Goal: Task Accomplishment & Management: Manage account settings

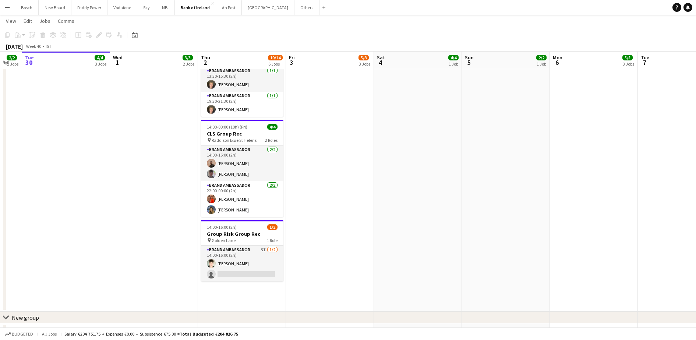
scroll to position [0, 242]
click at [235, 164] on app-card-role "Brand Ambassador 2/2 14:00-16:00 (2h) Andrew Ajetunmobi Myles Dunnion" at bounding box center [242, 163] width 82 height 36
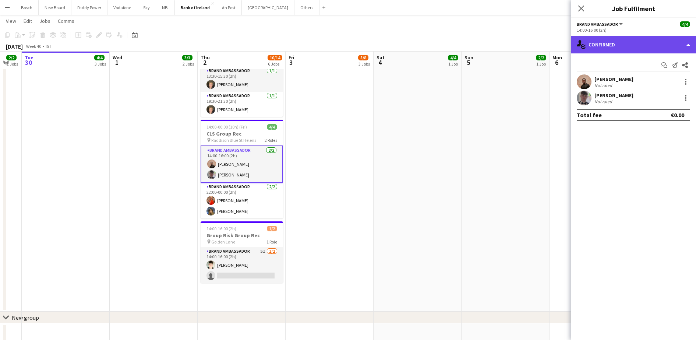
click at [620, 43] on div "single-neutral-actions-check-2 Confirmed" at bounding box center [633, 45] width 125 height 18
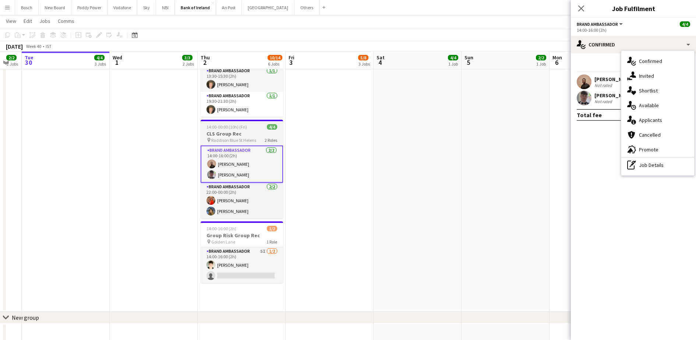
click at [231, 130] on h3 "CLS Group Rec" at bounding box center [242, 133] width 82 height 7
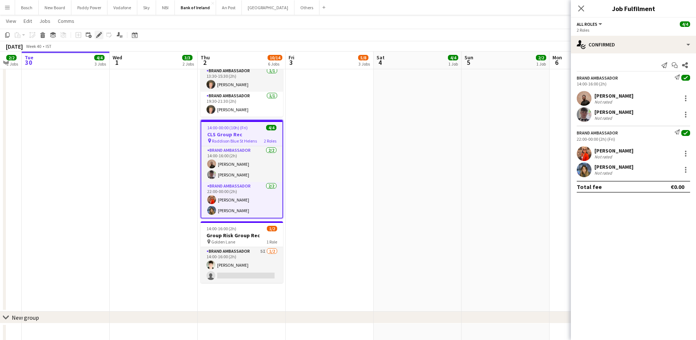
click at [98, 33] on icon "Edit" at bounding box center [99, 35] width 6 height 6
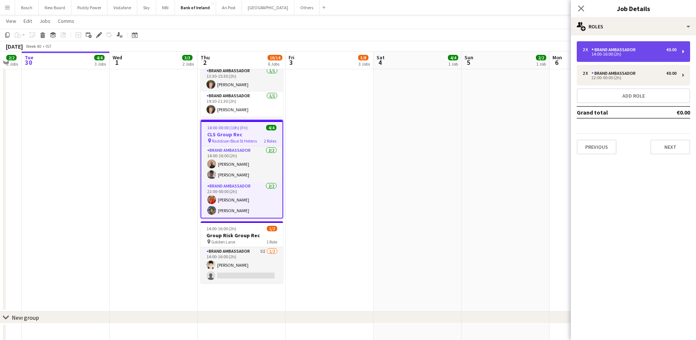
click at [647, 56] on div "2 x Brand Ambassador €0.00 14:00-16:00 (2h)" at bounding box center [633, 51] width 113 height 21
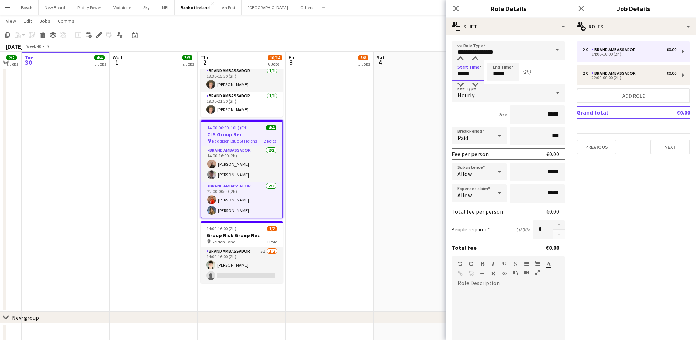
click at [462, 75] on input "*****" at bounding box center [468, 72] width 32 height 18
type input "*****"
click at [418, 27] on app-page-menu "View Day view expanded Day view collapsed Month view Date picker Jump to [DATE]…" at bounding box center [348, 22] width 696 height 14
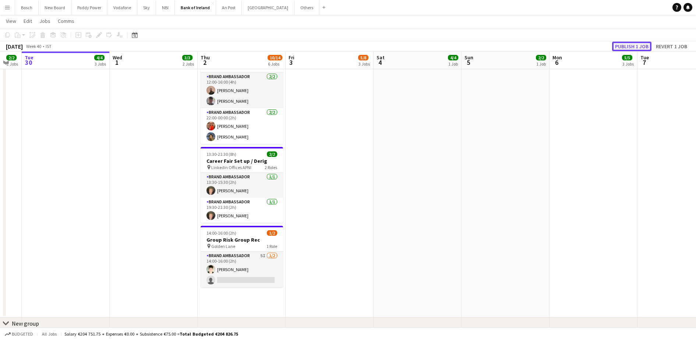
click at [635, 46] on button "Publish 1 job" at bounding box center [631, 47] width 39 height 10
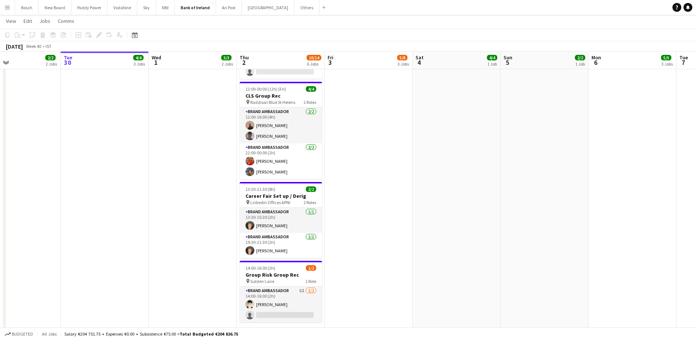
scroll to position [393, 0]
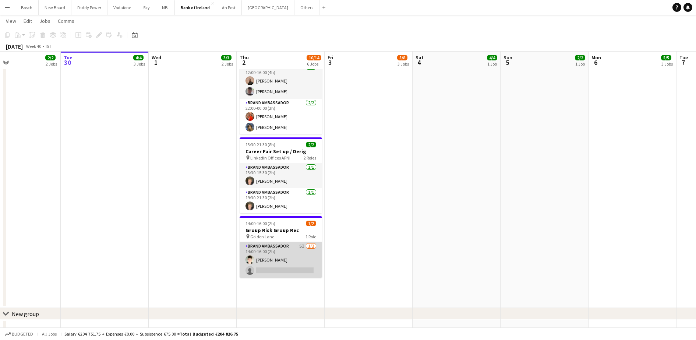
click at [304, 249] on app-card-role "Brand Ambassador 5I [DATE] 14:00-16:00 (2h) [PERSON_NAME] single-neutral-actions" at bounding box center [281, 260] width 82 height 36
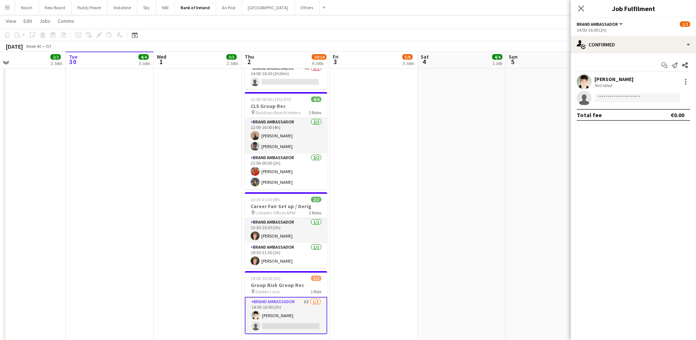
scroll to position [338, 0]
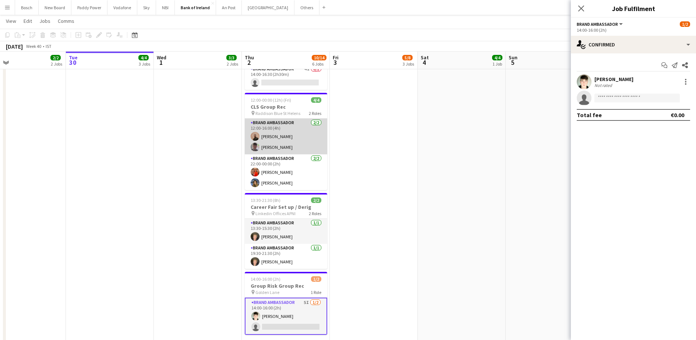
click at [303, 140] on app-card-role "Brand Ambassador 2/2 12:00-16:00 (4h) Andrew Ajetunmobi Myles Dunnion" at bounding box center [286, 137] width 82 height 36
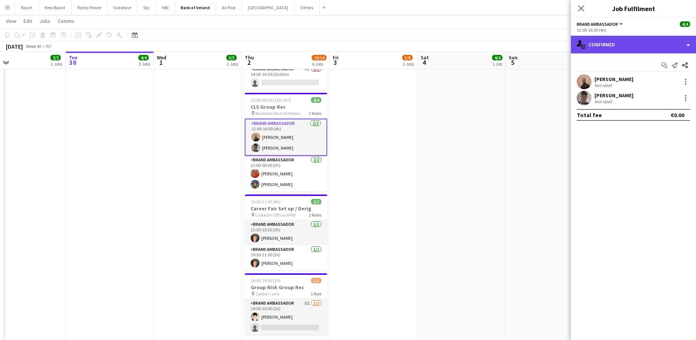
click at [605, 49] on div "single-neutral-actions-check-2 Confirmed" at bounding box center [633, 45] width 125 height 18
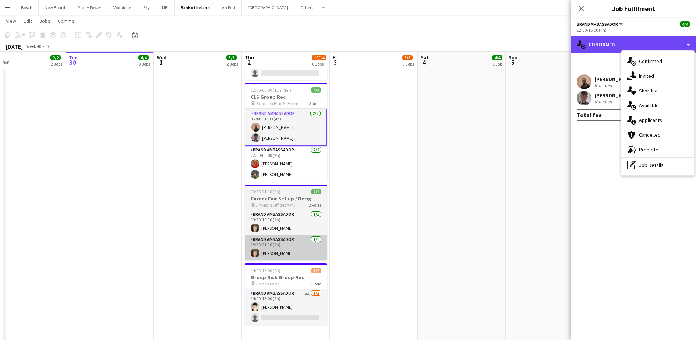
scroll to position [347, 0]
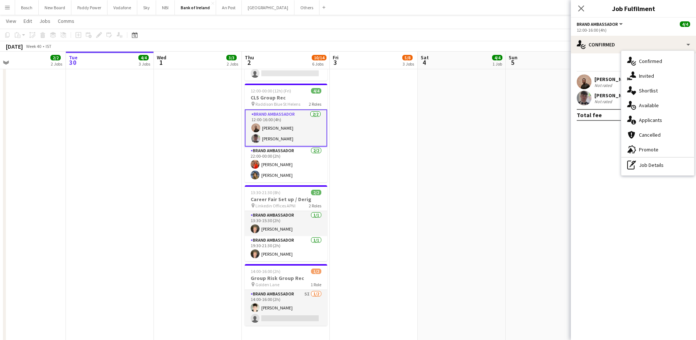
click at [593, 143] on mat-expansion-panel "check Confirmed Start chat Send notification Share Andrew Ajetunmobi Not rated …" at bounding box center [633, 196] width 125 height 286
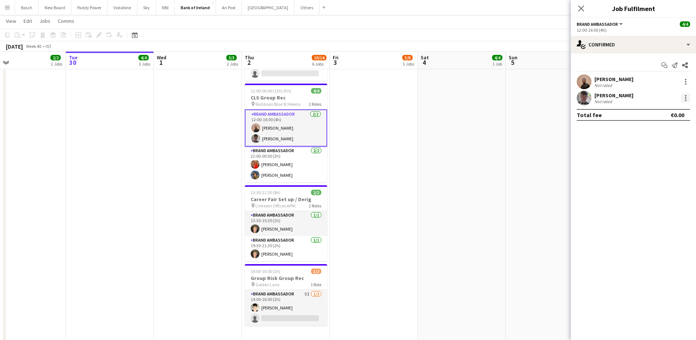
click at [685, 95] on div at bounding box center [685, 95] width 1 height 1
click at [654, 183] on span "Remove" at bounding box center [650, 182] width 22 height 6
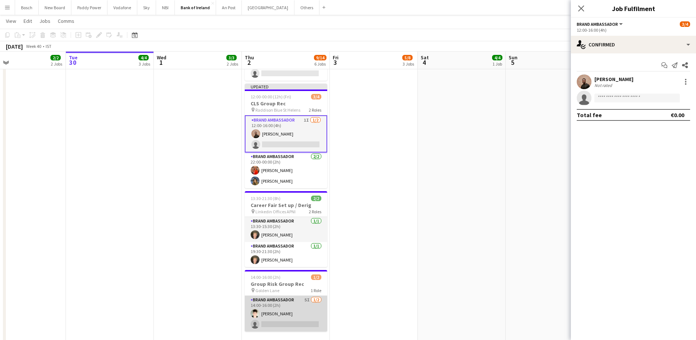
click at [295, 308] on app-card-role "Brand Ambassador 5I [DATE] 14:00-16:00 (2h) [PERSON_NAME] single-neutral-actions" at bounding box center [286, 314] width 82 height 36
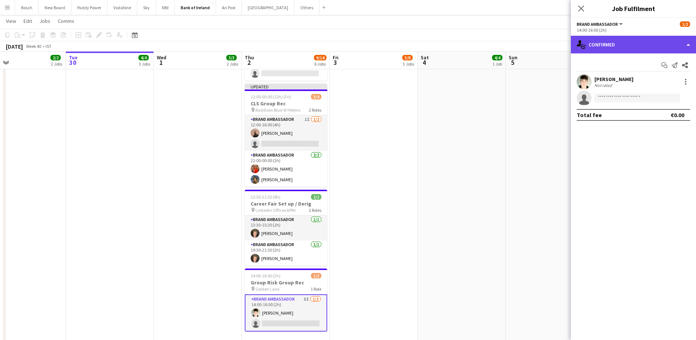
click at [644, 49] on div "single-neutral-actions-check-2 Confirmed" at bounding box center [633, 45] width 125 height 18
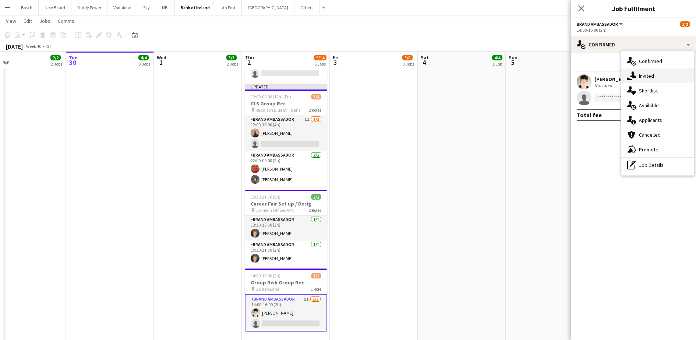
click at [653, 72] on div "single-neutral-actions-share-1 Invited" at bounding box center [657, 75] width 73 height 15
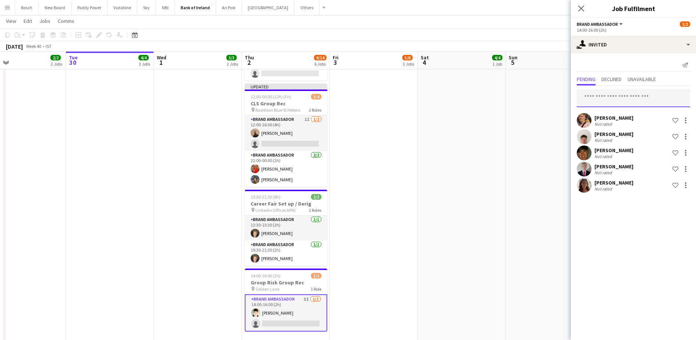
click at [596, 92] on input "text" at bounding box center [633, 98] width 113 height 18
type input "*****"
click at [474, 293] on app-date-cell "12:00-22:00 (10h) 4/4 Virgin Media Limerick pin Limerick 2 Roles Brand Ambassad…" at bounding box center [462, 47] width 88 height 625
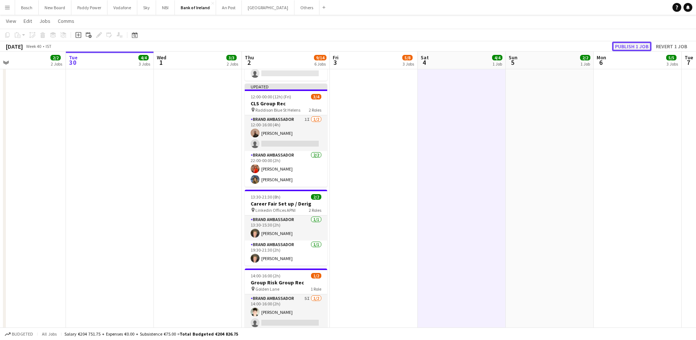
click at [639, 43] on button "Publish 1 job" at bounding box center [631, 47] width 39 height 10
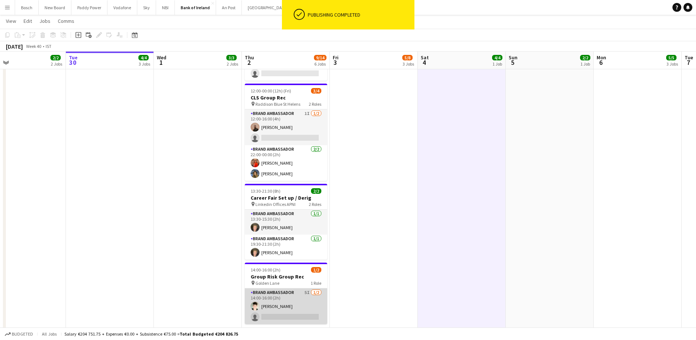
click at [278, 296] on app-card-role "Brand Ambassador 5I [DATE] 14:00-16:00 (2h) [PERSON_NAME] single-neutral-actions" at bounding box center [286, 306] width 82 height 36
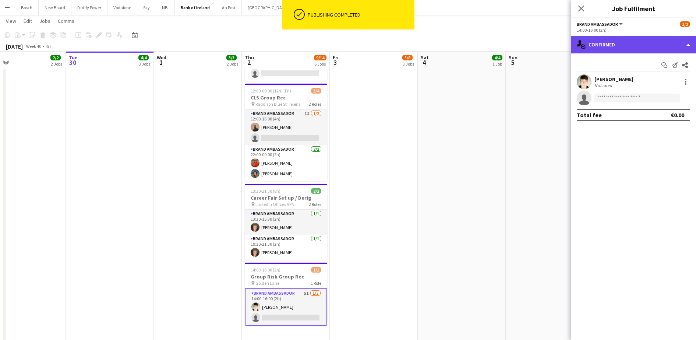
click at [614, 47] on div "single-neutral-actions-check-2 Confirmed" at bounding box center [633, 45] width 125 height 18
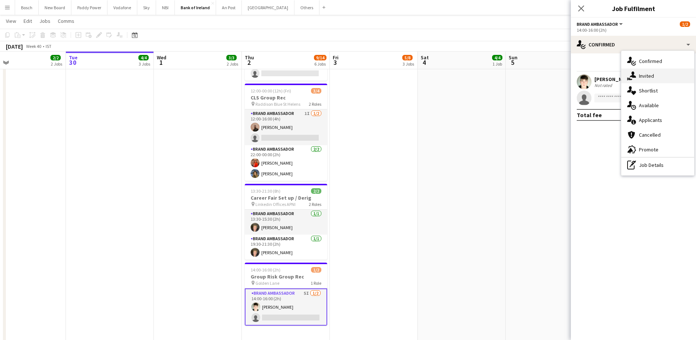
click at [640, 74] on span "Invited" at bounding box center [646, 76] width 15 height 7
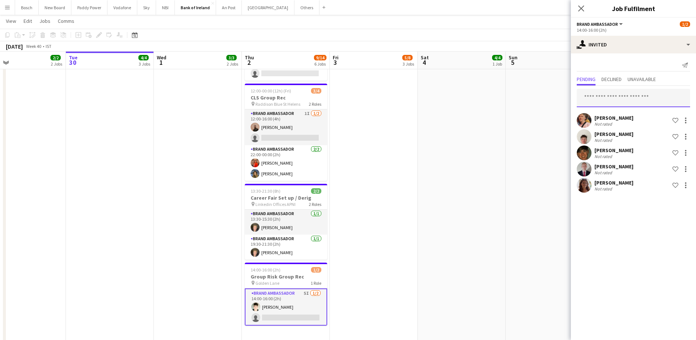
click at [625, 100] on input "text" at bounding box center [633, 98] width 113 height 18
type input "*****"
click at [646, 126] on mat-option "[PERSON_NAME] Active [EMAIL_ADDRESS][DOMAIN_NAME]" at bounding box center [633, 119] width 113 height 18
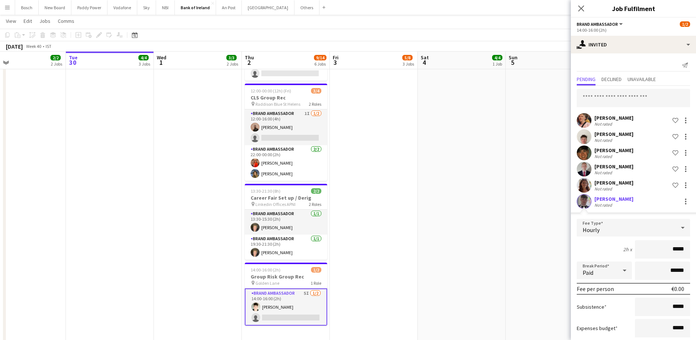
scroll to position [43, 0]
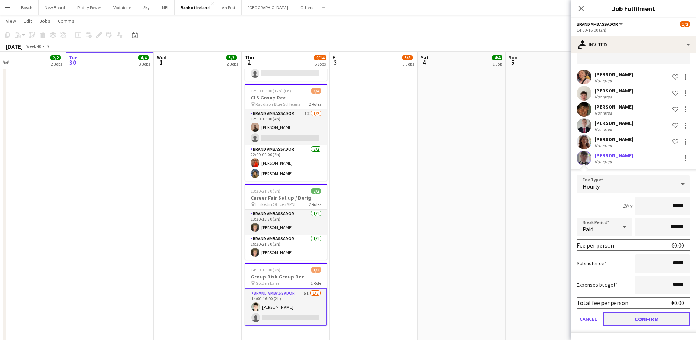
click at [633, 316] on button "Confirm" at bounding box center [646, 318] width 87 height 15
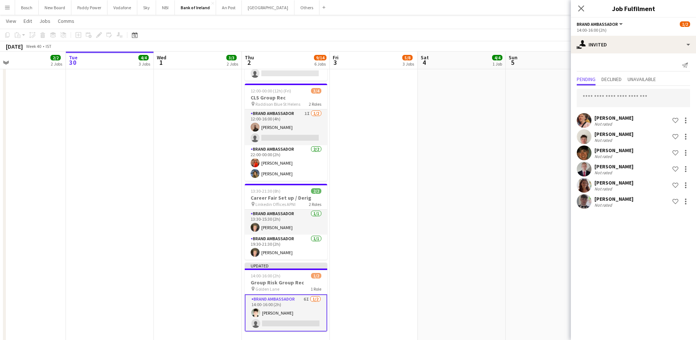
click at [503, 114] on app-date-cell "12:00-22:00 (10h) 4/4 Virgin Media Limerick pin Limerick 2 Roles Brand Ambassad…" at bounding box center [462, 47] width 88 height 625
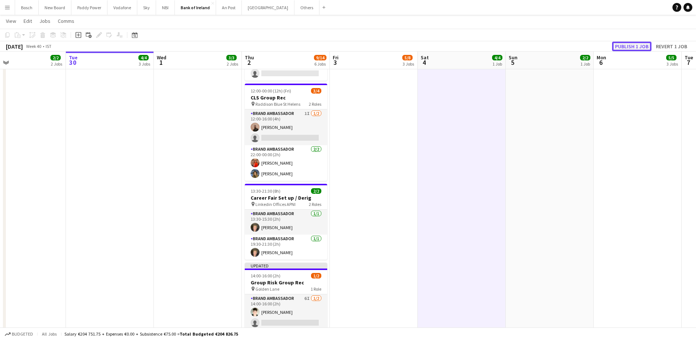
click at [625, 45] on button "Publish 1 job" at bounding box center [631, 47] width 39 height 10
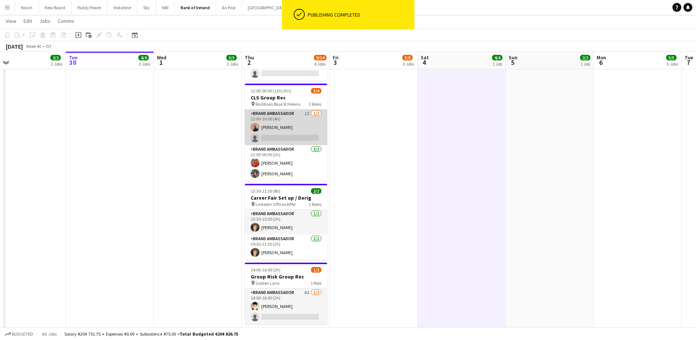
click at [310, 131] on app-card-role "Brand Ambassador 1I 1/2 12:00-16:00 (4h) Andrew Ajetunmobi single-neutral-actio…" at bounding box center [286, 127] width 82 height 36
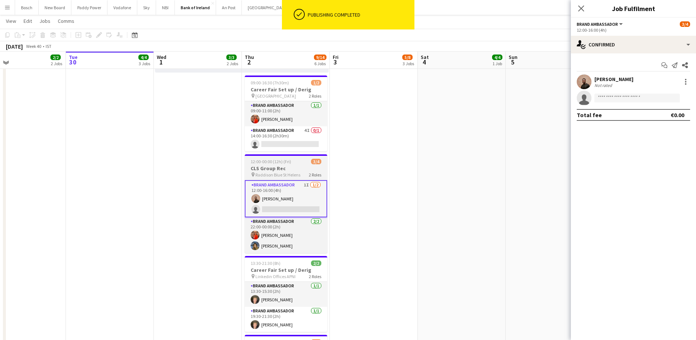
scroll to position [276, 0]
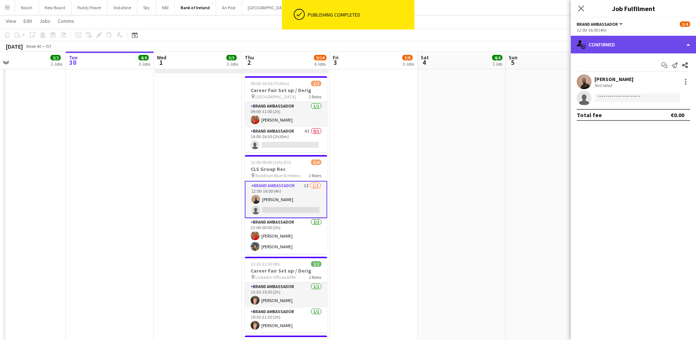
click at [615, 40] on div "single-neutral-actions-check-2 Confirmed" at bounding box center [633, 45] width 125 height 18
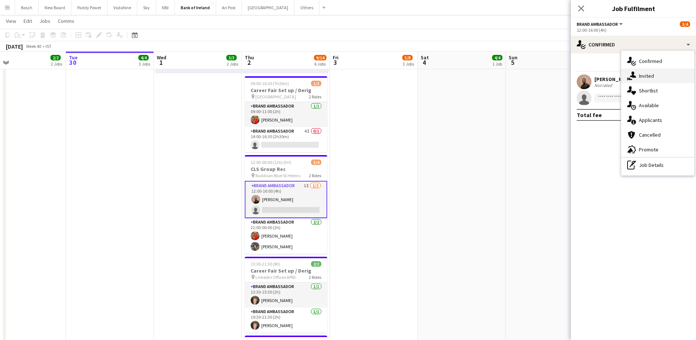
click at [660, 77] on div "single-neutral-actions-share-1 Invited" at bounding box center [657, 75] width 73 height 15
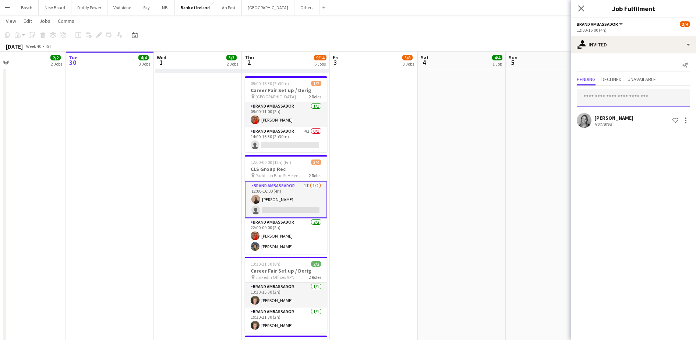
click at [597, 100] on input "text" at bounding box center [633, 98] width 113 height 18
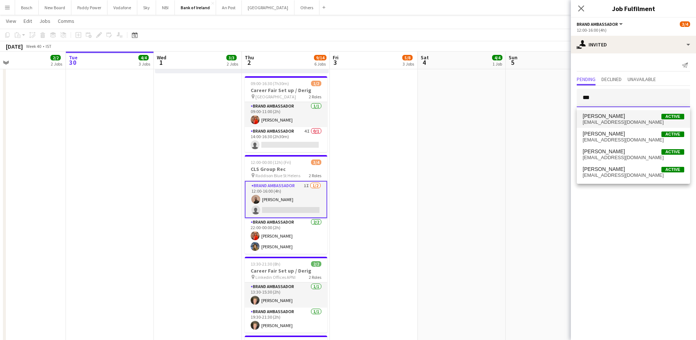
type input "***"
click at [606, 114] on span "[PERSON_NAME]" at bounding box center [604, 116] width 42 height 6
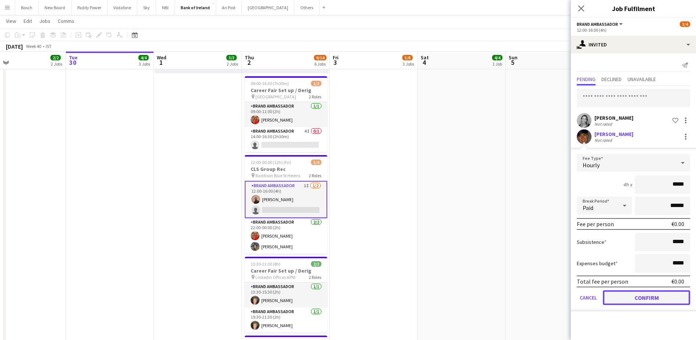
click at [640, 294] on button "Confirm" at bounding box center [646, 297] width 87 height 15
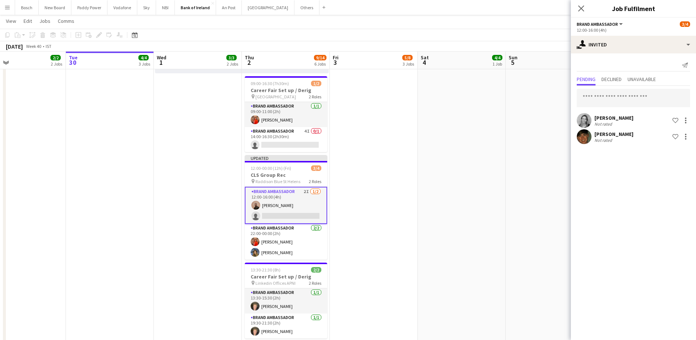
click at [538, 27] on app-page-menu "View Day view expanded Day view collapsed Month view Date picker Jump to [DATE]…" at bounding box center [348, 22] width 696 height 14
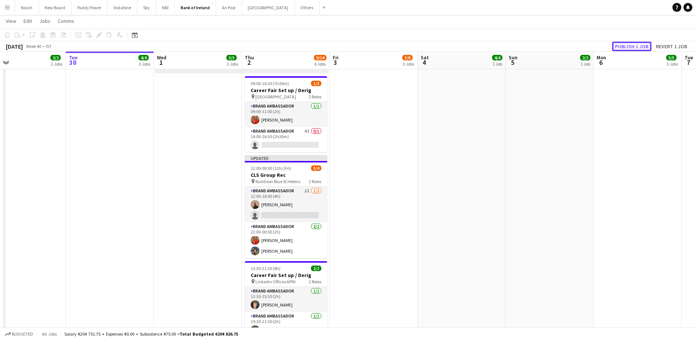
click at [618, 45] on button "Publish 1 job" at bounding box center [631, 47] width 39 height 10
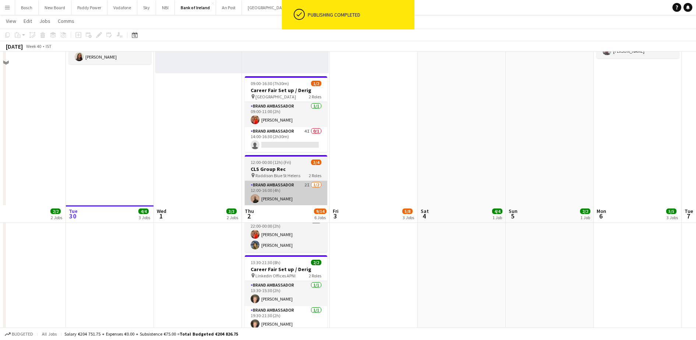
scroll to position [436, 0]
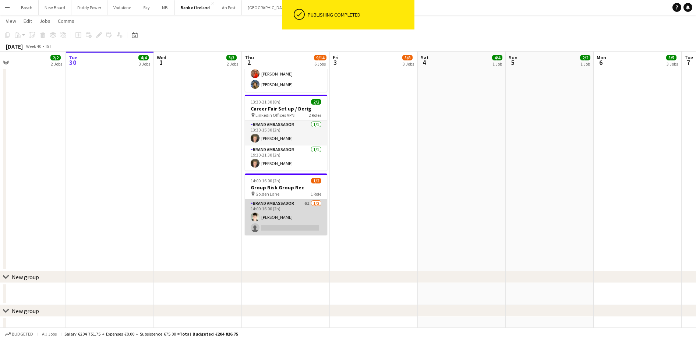
click at [286, 227] on app-card-role "Brand Ambassador 6I 1/2 14:00-16:00 (2h) David Greenan single-neutral-actions" at bounding box center [286, 217] width 82 height 36
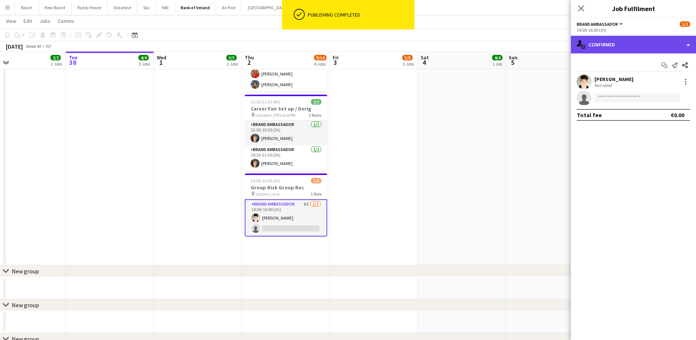
click at [647, 43] on div "single-neutral-actions-check-2 Confirmed" at bounding box center [633, 45] width 125 height 18
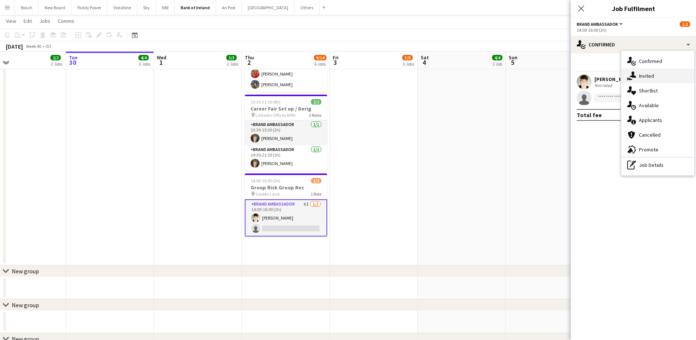
click at [667, 81] on div "single-neutral-actions-share-1 Invited" at bounding box center [657, 75] width 73 height 15
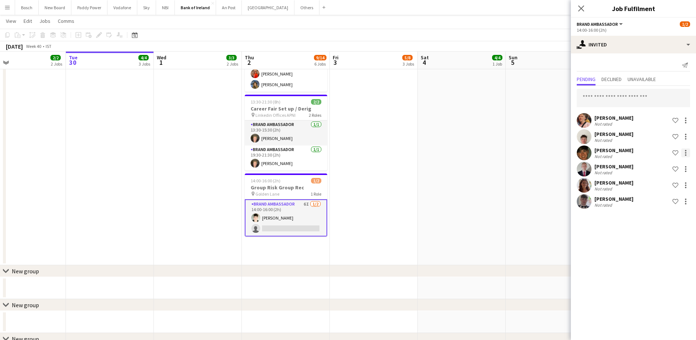
click at [686, 152] on div at bounding box center [685, 152] width 1 height 1
click at [665, 218] on span "Cancel invitation" at bounding box center [662, 219] width 43 height 6
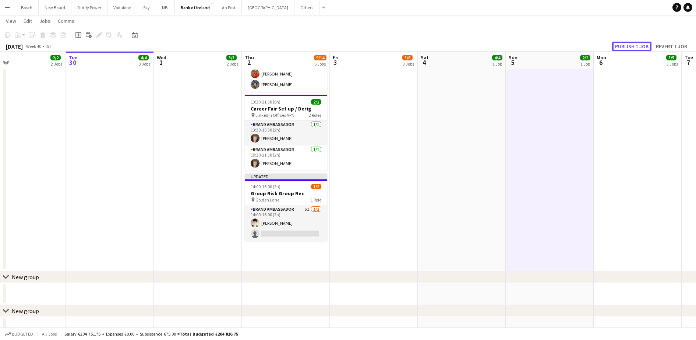
click at [643, 48] on button "Publish 1 job" at bounding box center [631, 47] width 39 height 10
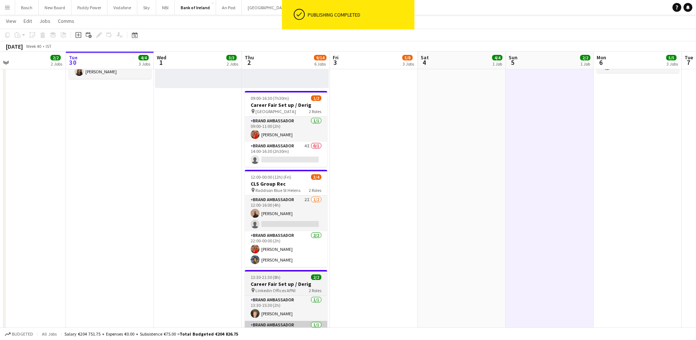
scroll to position [261, 0]
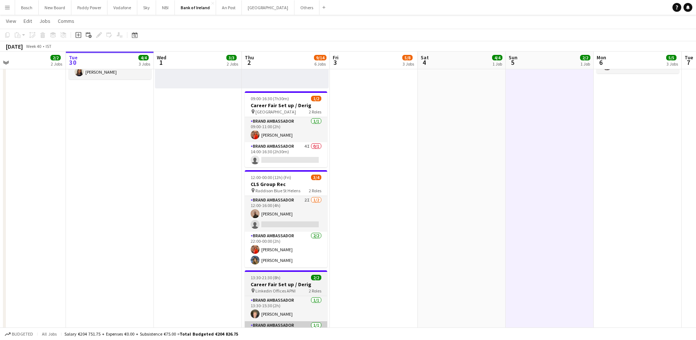
click at [285, 151] on app-card-role "Brand Ambassador 4I 0/1 14:00-16:30 (2h30m) single-neutral-actions" at bounding box center [286, 154] width 82 height 25
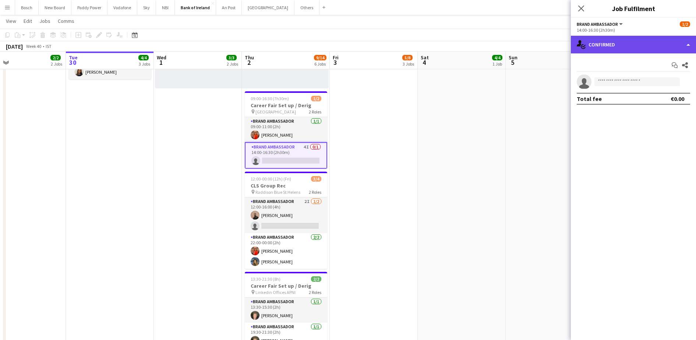
click at [629, 51] on div "single-neutral-actions-check-2 Confirmed" at bounding box center [633, 45] width 125 height 18
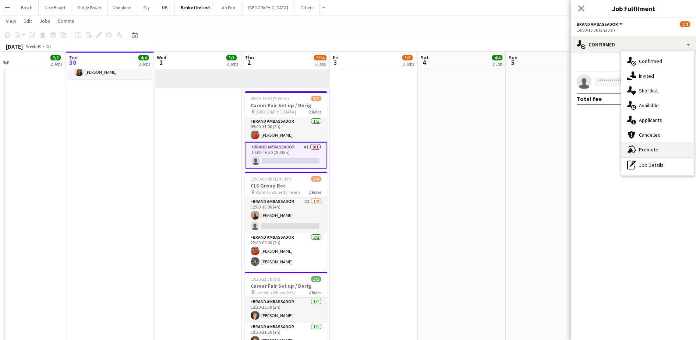
click at [657, 151] on span "Promote" at bounding box center [649, 149] width 20 height 7
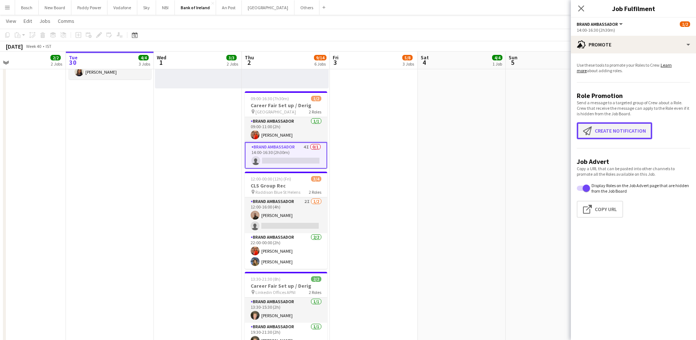
click at [613, 126] on button "Create notification Create notification" at bounding box center [614, 130] width 75 height 17
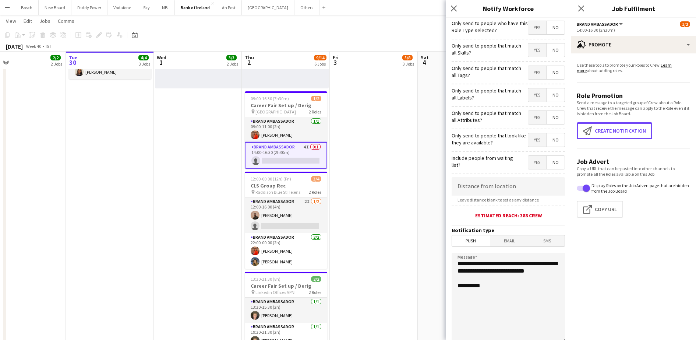
scroll to position [66, 0]
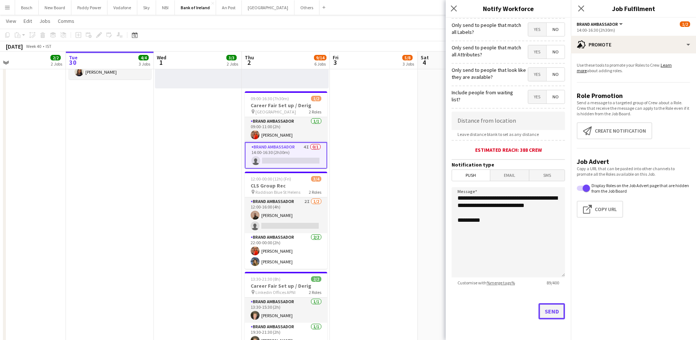
click at [547, 317] on button "Send" at bounding box center [552, 311] width 27 height 16
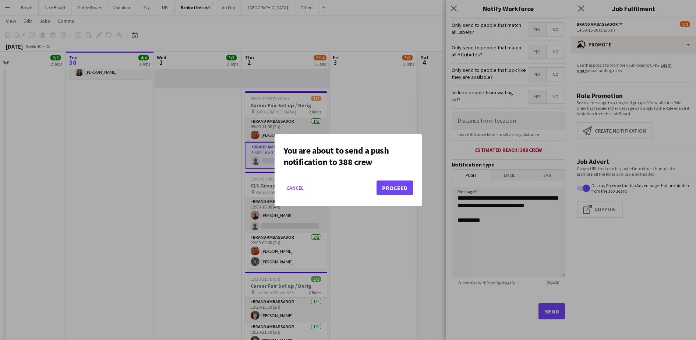
click at [395, 195] on mat-dialog-actions "Cancel Proceed" at bounding box center [348, 190] width 130 height 31
click at [398, 190] on button "Proceed" at bounding box center [395, 187] width 36 height 15
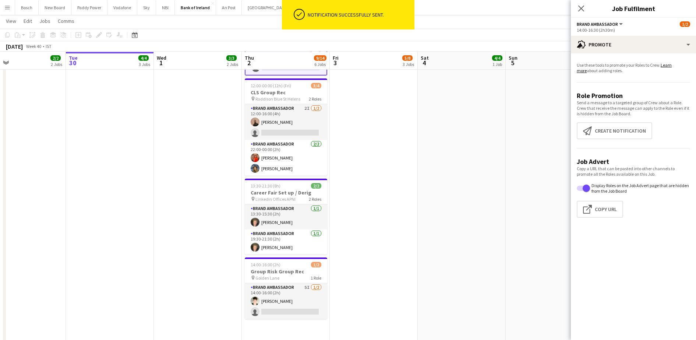
scroll to position [354, 0]
click at [391, 234] on app-date-cell "10:00-17:00 (7h) 2/2 Self Build (Driver Needed) pin Galway Racecourse 1 Role Br…" at bounding box center [374, 37] width 88 height 619
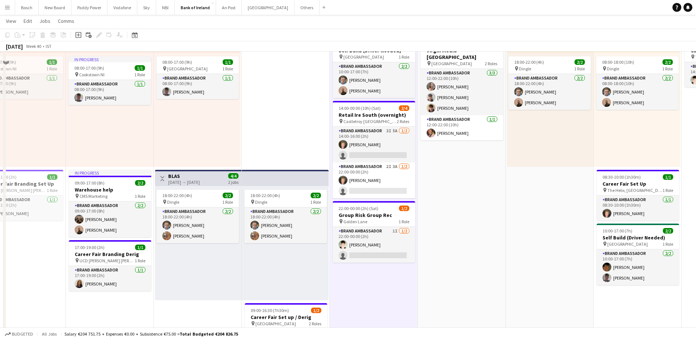
scroll to position [0, 0]
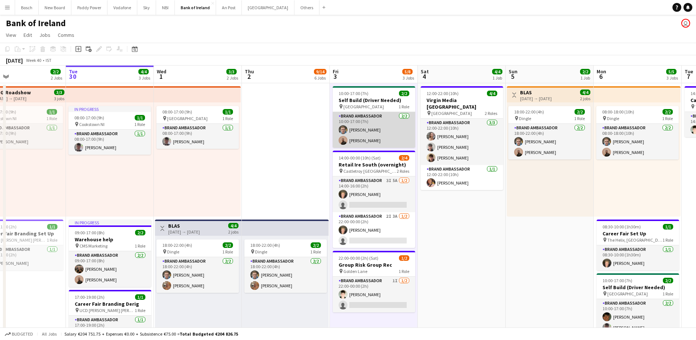
click at [350, 128] on app-card-role "Brand Ambassador 2/2 10:00-17:00 (7h) Dominik Morycki Andrew Ajetunmobi" at bounding box center [374, 130] width 82 height 36
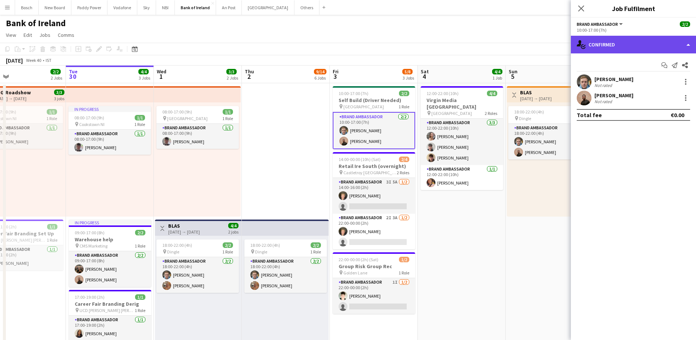
click at [613, 44] on div "single-neutral-actions-check-2 Confirmed" at bounding box center [633, 45] width 125 height 18
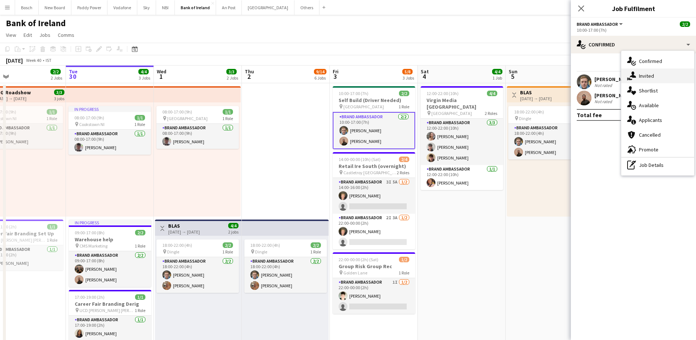
click at [646, 71] on div "single-neutral-actions-share-1 Invited" at bounding box center [657, 75] width 73 height 15
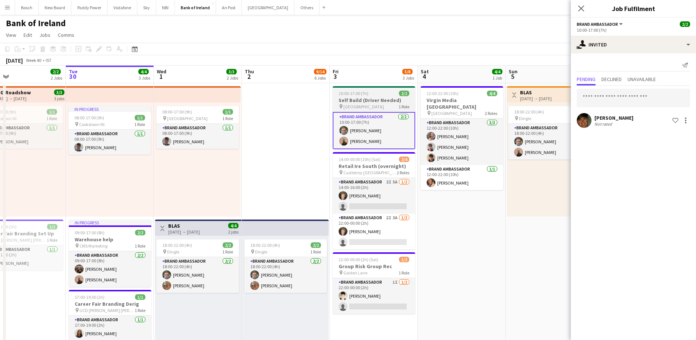
click at [365, 101] on h3 "Self Build (Driver Needed)" at bounding box center [374, 100] width 82 height 7
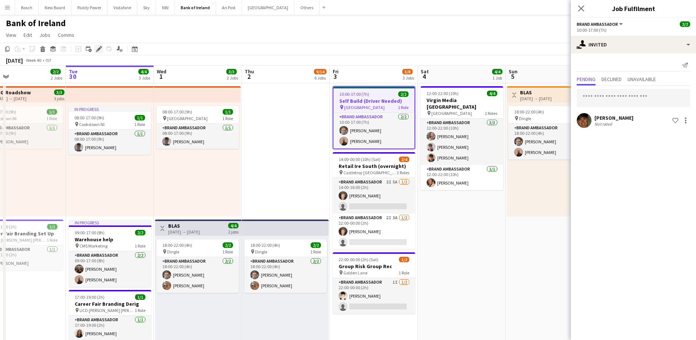
click at [95, 46] on div "Edit" at bounding box center [99, 49] width 9 height 9
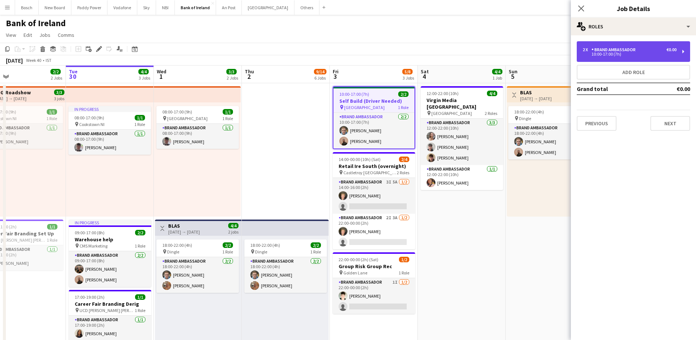
click at [652, 57] on div "2 x Brand Ambassador €0.00 10:00-17:00 (7h)" at bounding box center [633, 51] width 113 height 21
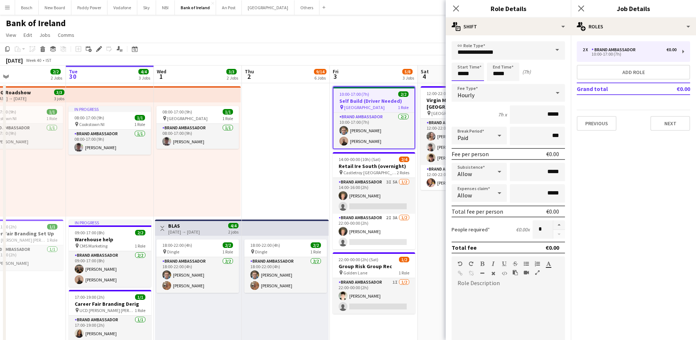
click at [475, 70] on input "*****" at bounding box center [468, 72] width 32 height 18
type input "*****"
click at [388, 45] on app-toolbar "Copy Paste Paste Ctrl+V Paste with crew Ctrl+Shift+V Paste linked Job [GEOGRAPH…" at bounding box center [348, 49] width 696 height 13
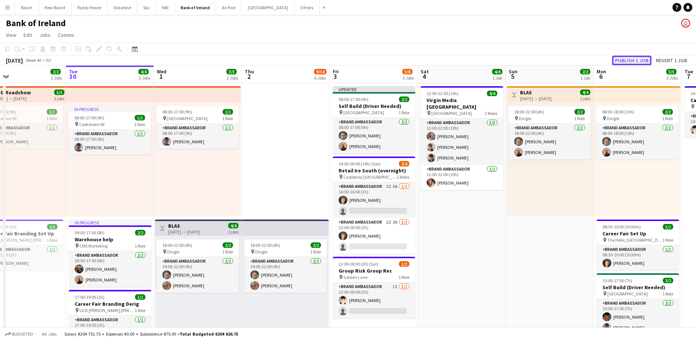
click at [642, 63] on button "Publish 1 job" at bounding box center [631, 61] width 39 height 10
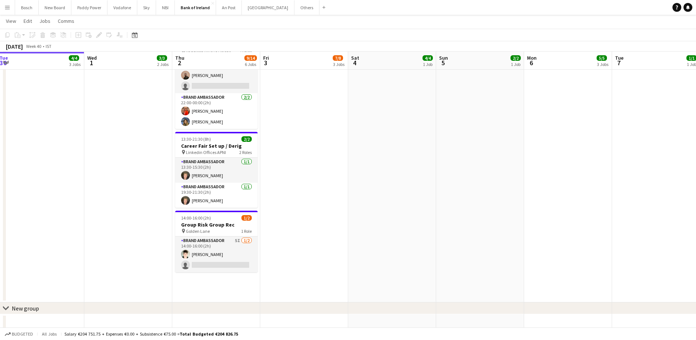
scroll to position [399, 0]
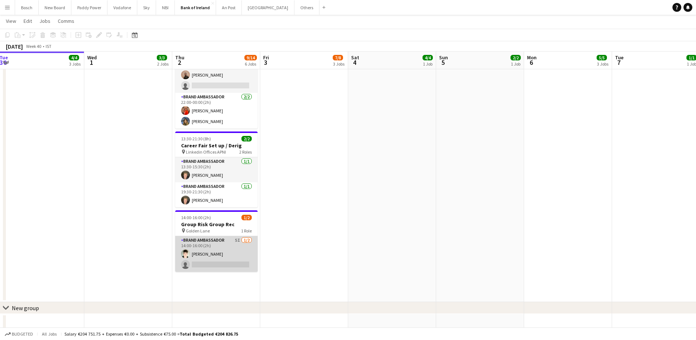
click at [223, 257] on app-card-role "Brand Ambassador 5I [DATE] 14:00-16:00 (2h) [PERSON_NAME] single-neutral-actions" at bounding box center [216, 254] width 82 height 36
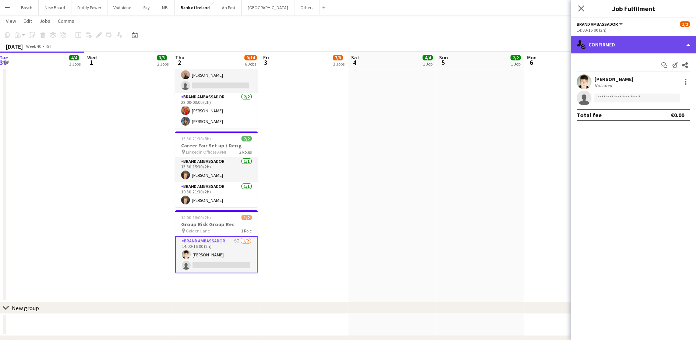
click at [644, 43] on div "single-neutral-actions-check-2 Confirmed" at bounding box center [633, 45] width 125 height 18
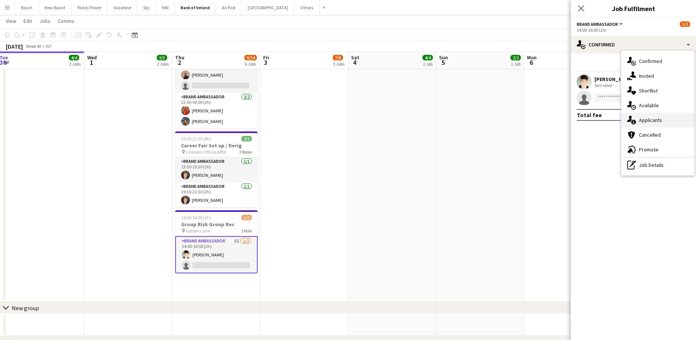
click at [673, 118] on div "single-neutral-actions-information Applicants" at bounding box center [657, 120] width 73 height 15
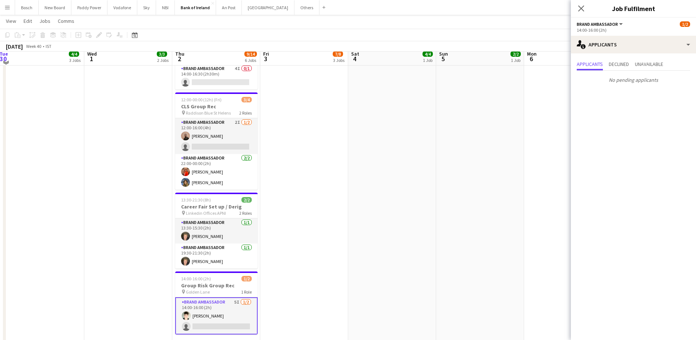
scroll to position [334, 0]
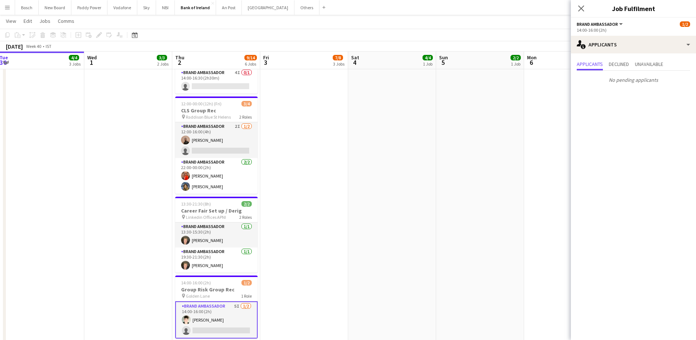
click at [397, 36] on app-toolbar "Copy Paste Paste Ctrl+V Paste with crew Ctrl+Shift+V Paste linked Job [GEOGRAPH…" at bounding box center [348, 35] width 696 height 13
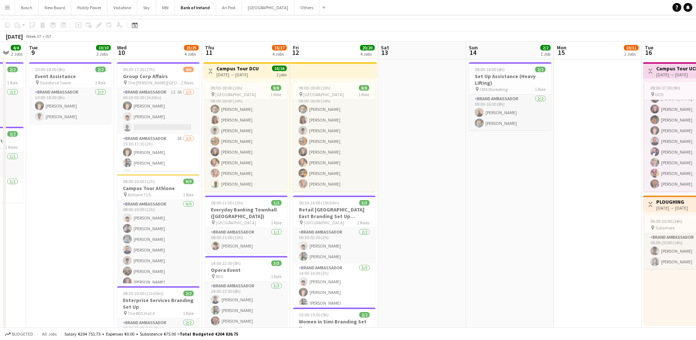
scroll to position [0, 0]
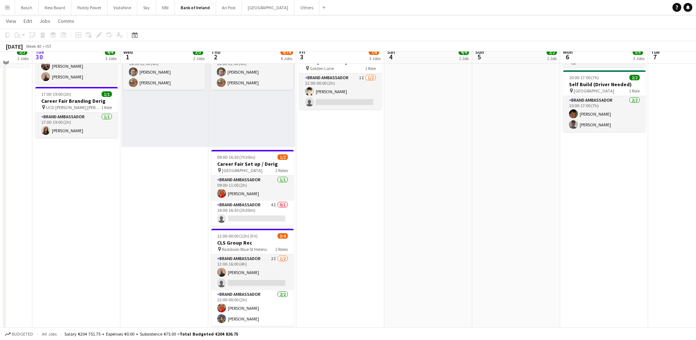
scroll to position [338, 0]
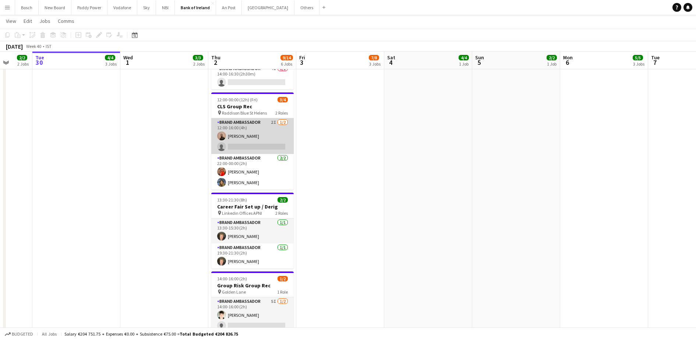
click at [273, 141] on app-card-role "Brand Ambassador 2I 1/2 12:00-16:00 (4h) Andrew Ajetunmobi single-neutral-actio…" at bounding box center [252, 136] width 82 height 36
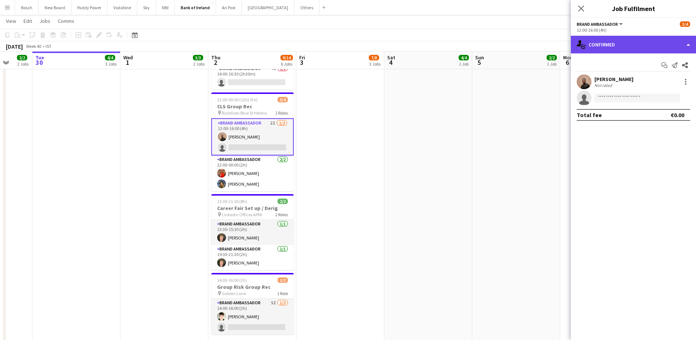
click at [661, 44] on div "single-neutral-actions-check-2 Confirmed" at bounding box center [633, 45] width 125 height 18
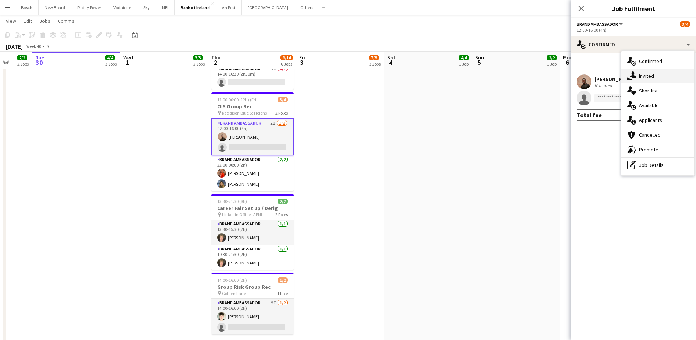
click at [662, 77] on div "single-neutral-actions-share-1 Invited" at bounding box center [657, 75] width 73 height 15
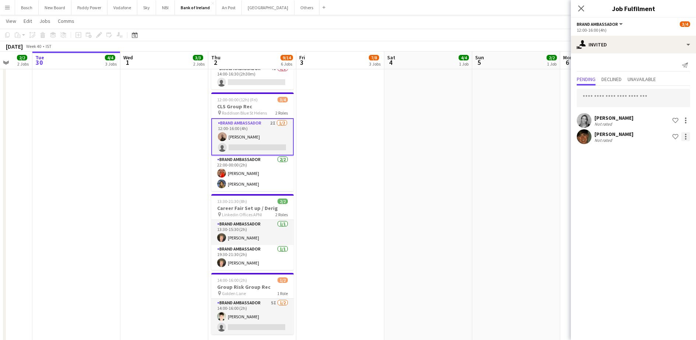
click at [686, 140] on div at bounding box center [685, 136] width 9 height 9
click at [667, 169] on span "Send notification" at bounding box center [662, 168] width 43 height 6
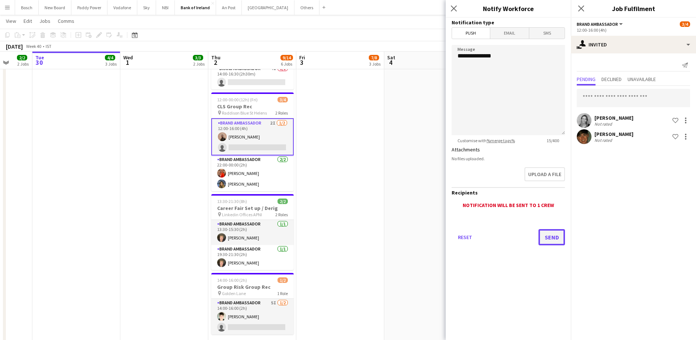
click at [559, 236] on button "Send" at bounding box center [552, 237] width 27 height 16
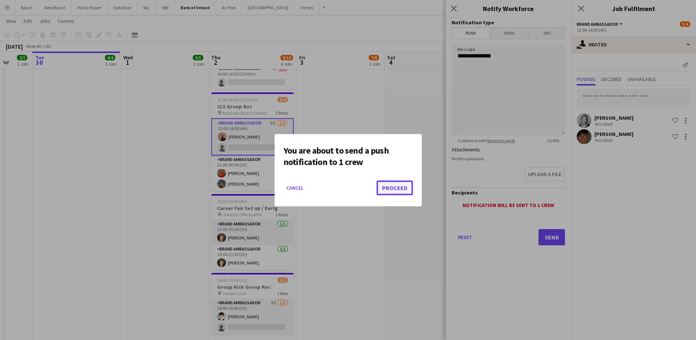
click at [402, 189] on button "Proceed" at bounding box center [395, 187] width 36 height 15
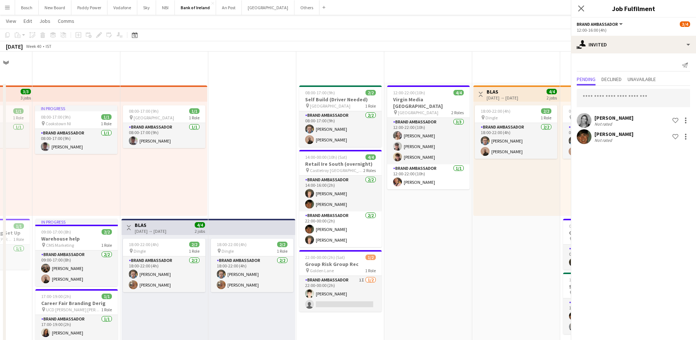
scroll to position [338, 0]
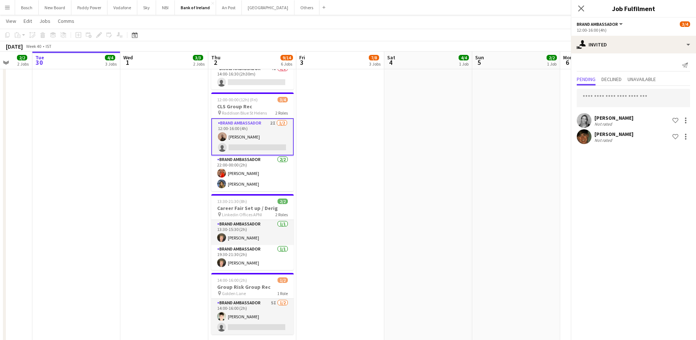
click at [402, 189] on app-date-cell "12:00-22:00 (10h) 4/4 Virgin Media Limerick pin Limerick 2 Roles Brand Ambassad…" at bounding box center [428, 53] width 88 height 619
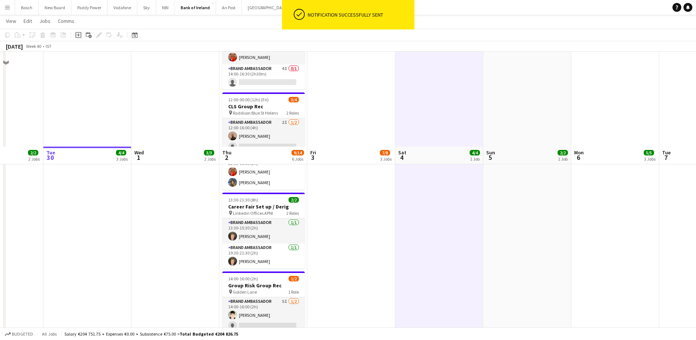
scroll to position [435, 0]
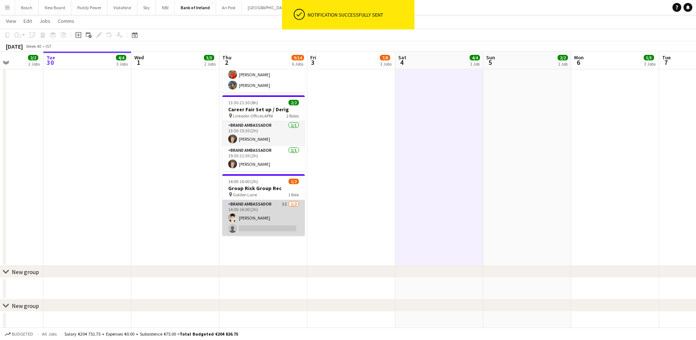
click at [292, 215] on app-card-role "Brand Ambassador 5I [DATE] 14:00-16:00 (2h) [PERSON_NAME] single-neutral-actions" at bounding box center [263, 218] width 82 height 36
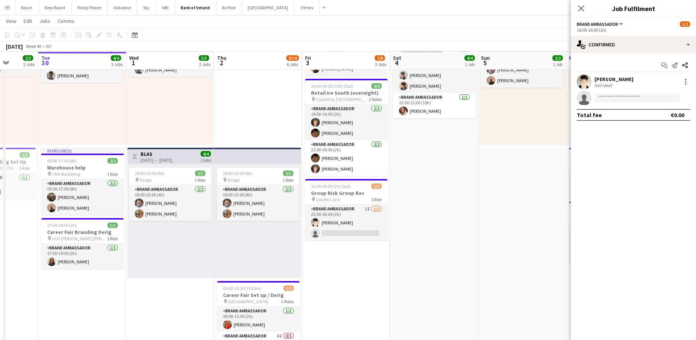
scroll to position [71, 0]
click at [344, 276] on app-date-cell "08:00-17:00 (9h) 2/2 Self Build (Driver Needed) pin Galway Racecourse 1 Role Br…" at bounding box center [346, 320] width 88 height 619
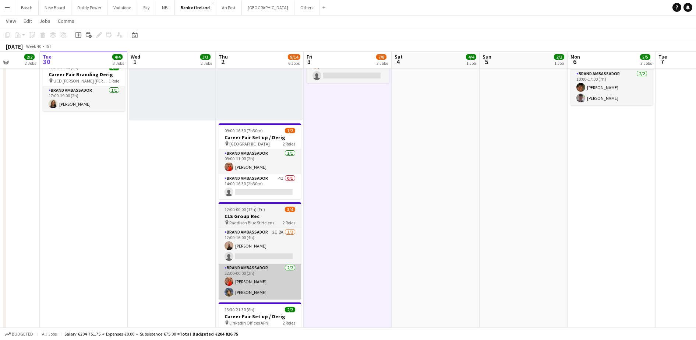
scroll to position [227, 0]
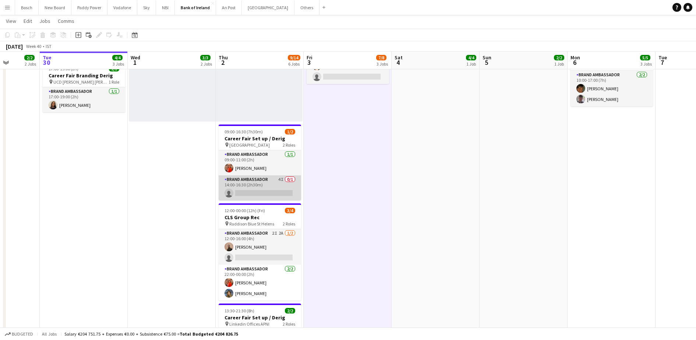
click at [261, 189] on app-card-role "Brand Ambassador 4I 0/1 14:00-16:30 (2h30m) single-neutral-actions" at bounding box center [260, 187] width 82 height 25
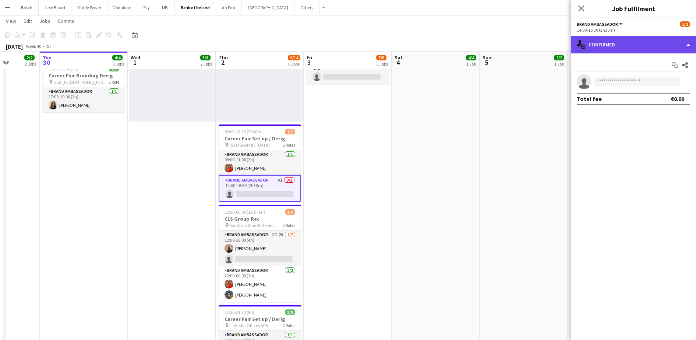
click at [615, 36] on div "single-neutral-actions-check-2 Confirmed" at bounding box center [633, 45] width 125 height 18
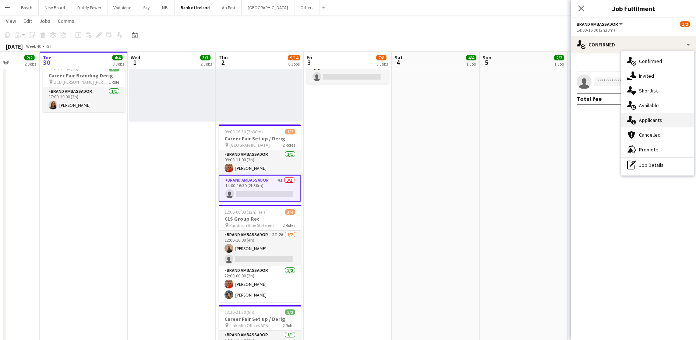
click at [658, 115] on div "single-neutral-actions-information Applicants" at bounding box center [657, 120] width 73 height 15
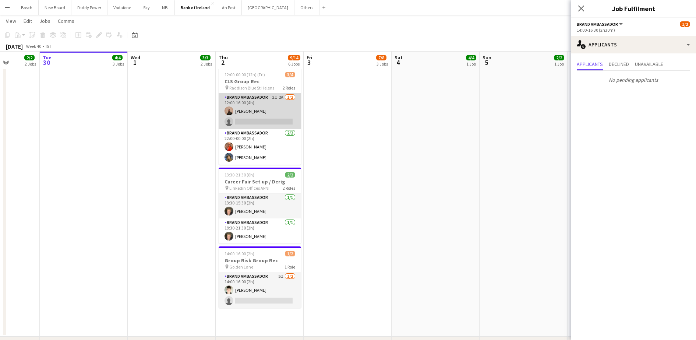
scroll to position [366, 0]
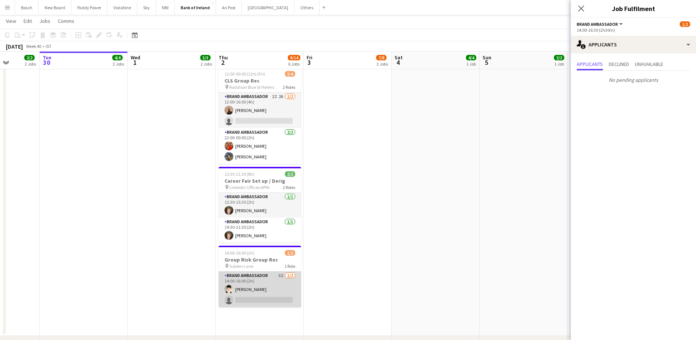
click at [272, 286] on app-card-role "Brand Ambassador 5I [DATE] 14:00-16:00 (2h) [PERSON_NAME] single-neutral-actions" at bounding box center [260, 289] width 82 height 36
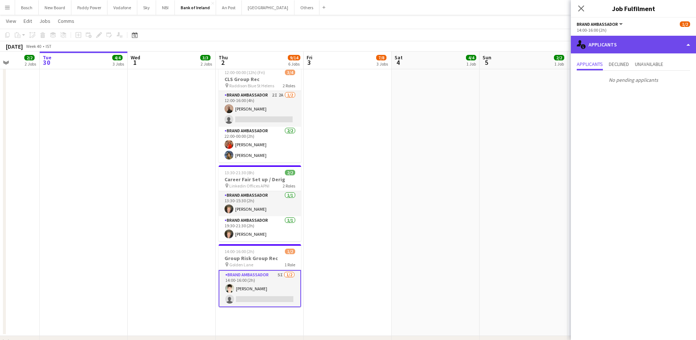
click at [616, 47] on div "single-neutral-actions-information Applicants" at bounding box center [633, 45] width 125 height 18
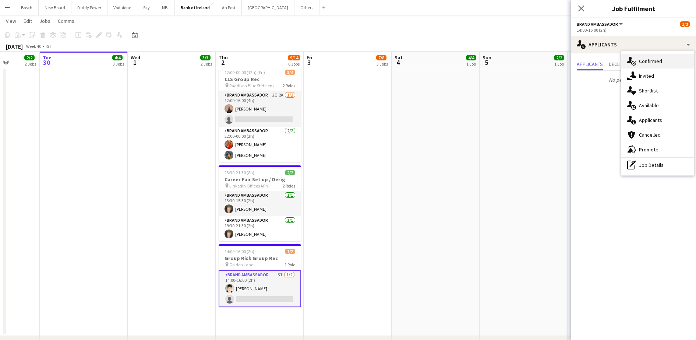
click at [644, 67] on div "single-neutral-actions-check-2 Confirmed" at bounding box center [657, 61] width 73 height 15
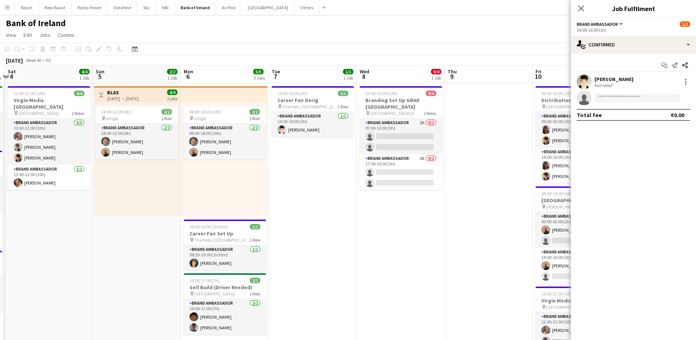
scroll to position [4, 0]
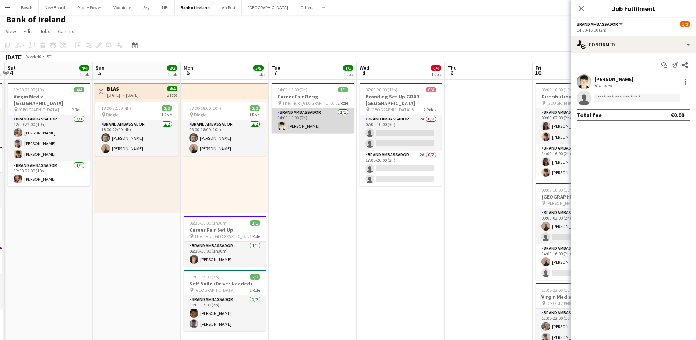
click at [322, 114] on app-card-role "Brand Ambassador 1/1 14:00-16:00 (2h) David Greenan" at bounding box center [313, 120] width 82 height 25
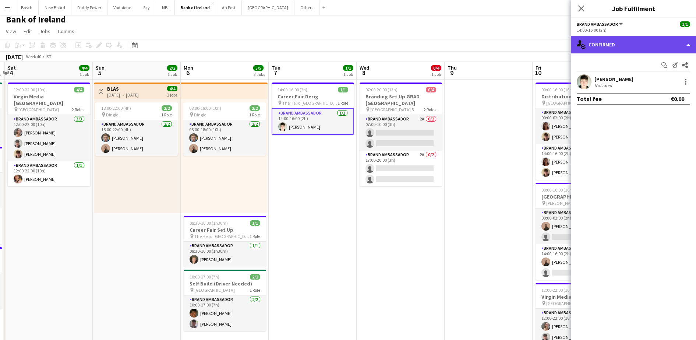
click at [641, 53] on div "single-neutral-actions-check-2 Confirmed" at bounding box center [633, 45] width 125 height 18
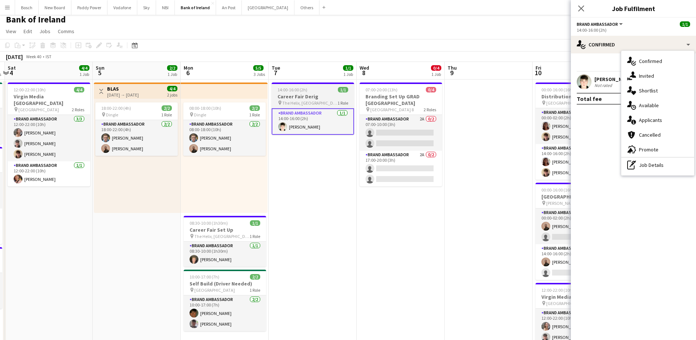
click at [343, 94] on h3 "Career Fair Derig" at bounding box center [313, 96] width 82 height 7
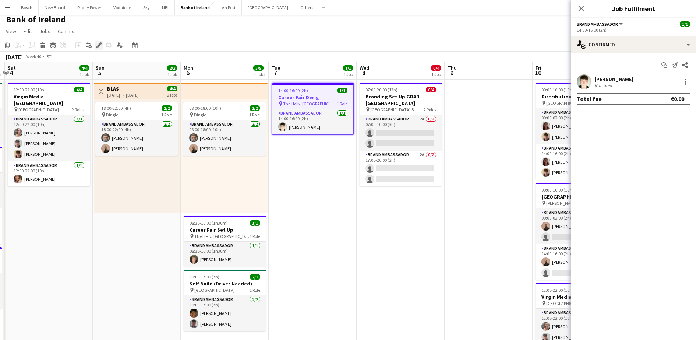
click at [95, 47] on div "Edit" at bounding box center [99, 45] width 9 height 9
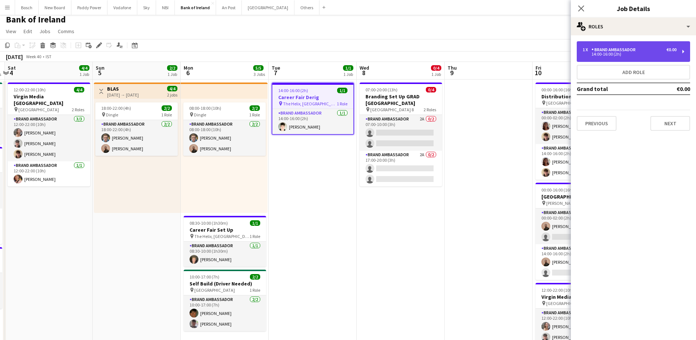
click at [611, 46] on div "1 x Brand Ambassador €0.00 14:00-16:00 (2h)" at bounding box center [633, 51] width 113 height 21
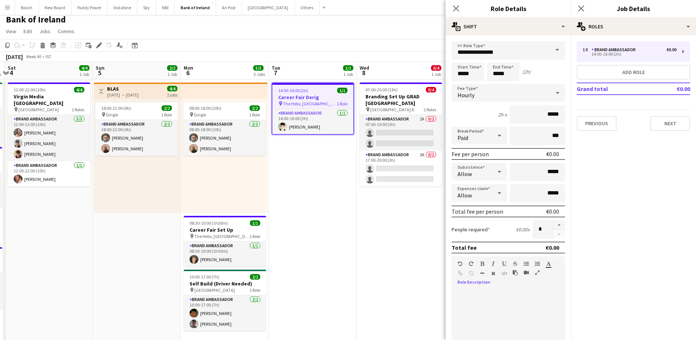
click at [488, 302] on div at bounding box center [508, 333] width 113 height 88
click at [527, 294] on div "**********" at bounding box center [505, 333] width 106 height 88
click at [522, 303] on div "**********" at bounding box center [505, 333] width 106 height 88
click at [665, 129] on button "Next" at bounding box center [670, 123] width 40 height 15
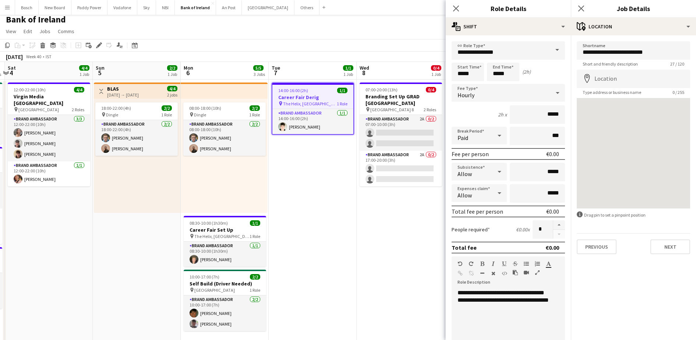
click at [418, 45] on app-toolbar "Copy Paste Paste Ctrl+V Paste with crew Ctrl+Shift+V Paste linked Job [GEOGRAPH…" at bounding box center [348, 45] width 696 height 13
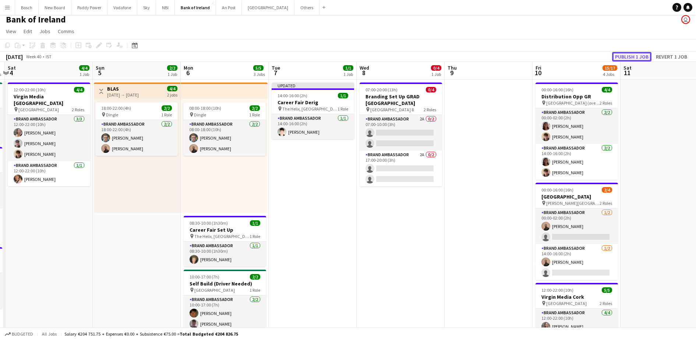
click at [629, 55] on button "Publish 1 job" at bounding box center [631, 57] width 39 height 10
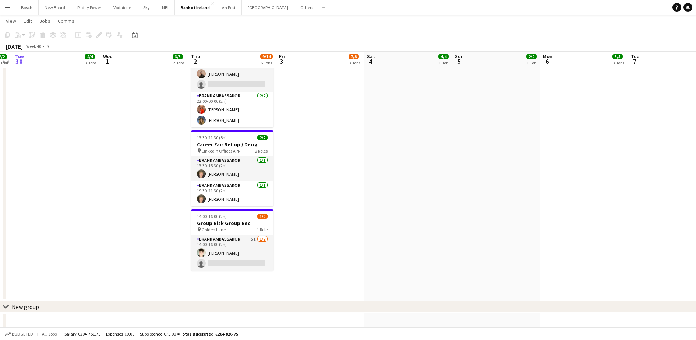
scroll to position [399, 0]
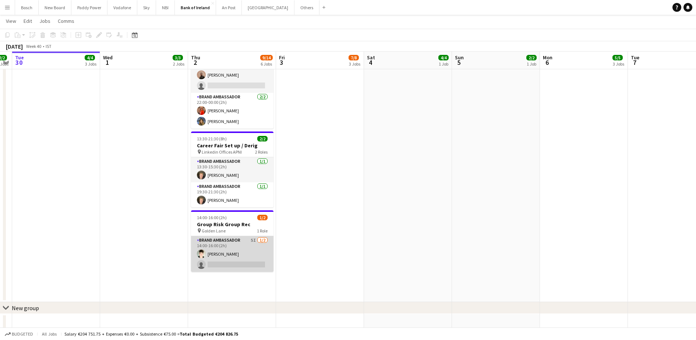
click at [232, 260] on app-card-role "Brand Ambassador 5I [DATE] 14:00-16:00 (2h) [PERSON_NAME] single-neutral-actions" at bounding box center [232, 254] width 82 height 36
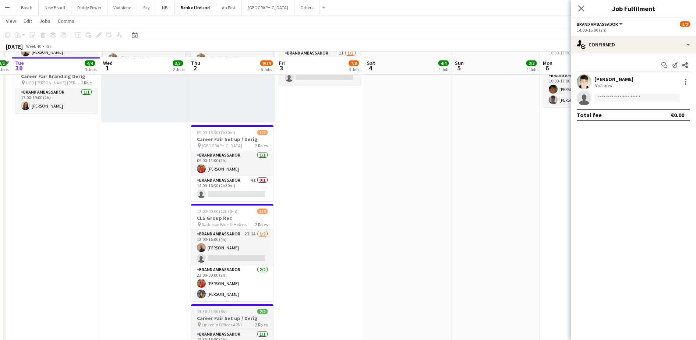
scroll to position [226, 0]
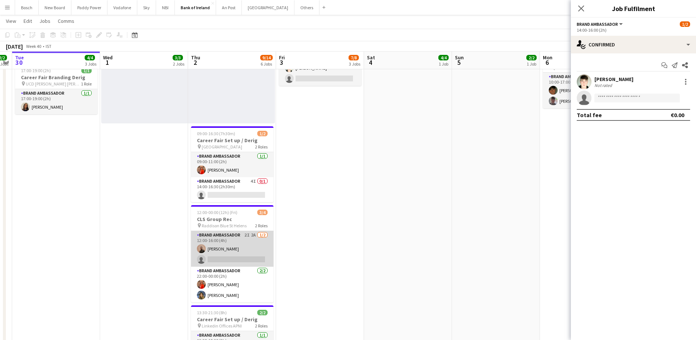
click at [211, 260] on app-card-role "Brand Ambassador 2I 2A 1/2 12:00-16:00 (4h) Andrew Ajetunmobi single-neutral-ac…" at bounding box center [232, 249] width 82 height 36
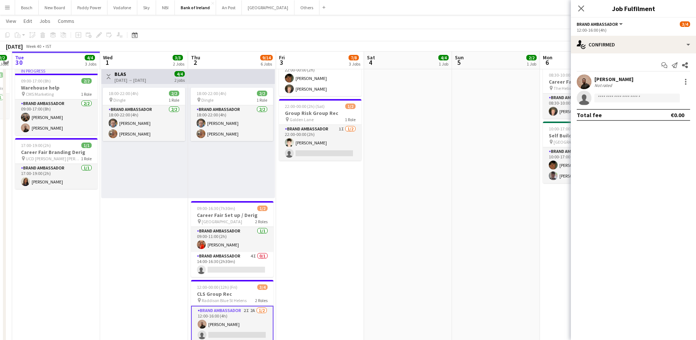
scroll to position [151, 0]
click at [226, 264] on app-card-role "Brand Ambassador 4I 0/1 14:00-16:30 (2h30m) single-neutral-actions" at bounding box center [232, 263] width 82 height 25
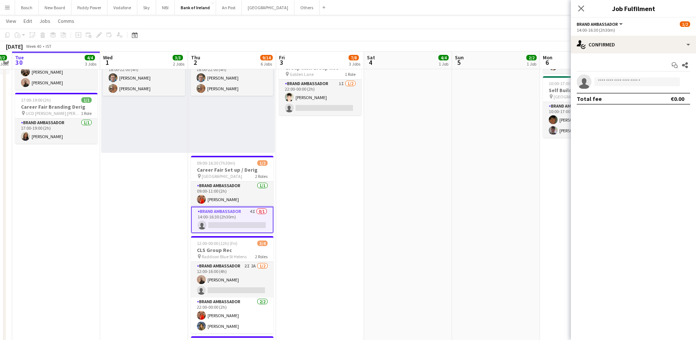
scroll to position [0, 0]
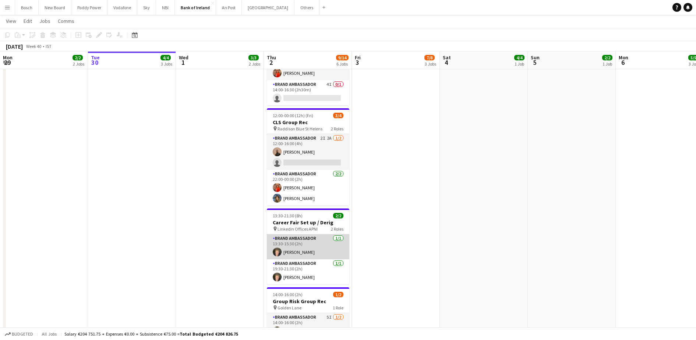
scroll to position [408, 0]
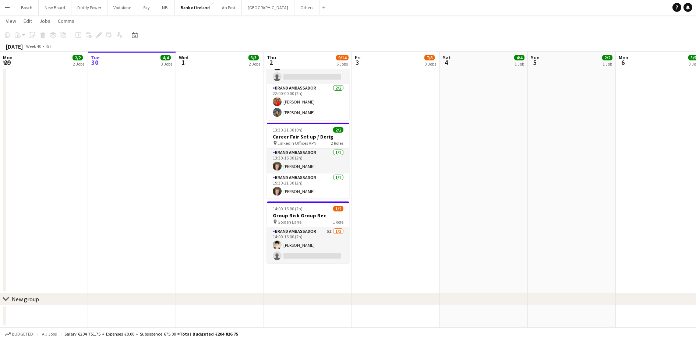
drag, startPoint x: 313, startPoint y: 258, endPoint x: 480, endPoint y: 124, distance: 214.5
click at [313, 257] on app-card-role "Brand Ambassador 5I [DATE] 14:00-16:00 (2h) [PERSON_NAME] single-neutral-actions" at bounding box center [308, 245] width 82 height 36
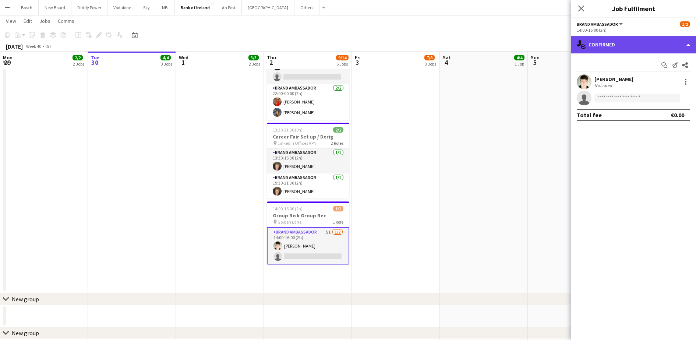
click at [606, 49] on div "single-neutral-actions-check-2 Confirmed" at bounding box center [633, 45] width 125 height 18
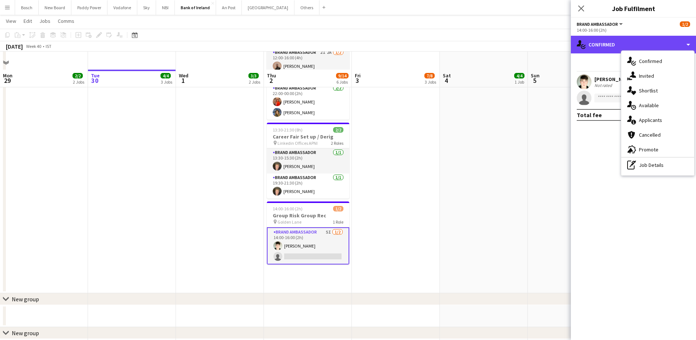
scroll to position [432, 0]
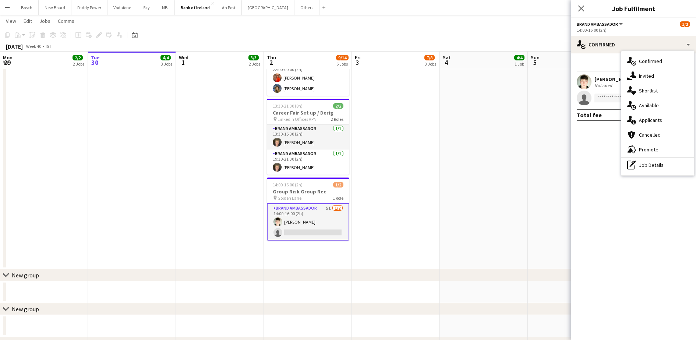
click at [598, 84] on div "Not rated" at bounding box center [603, 85] width 19 height 6
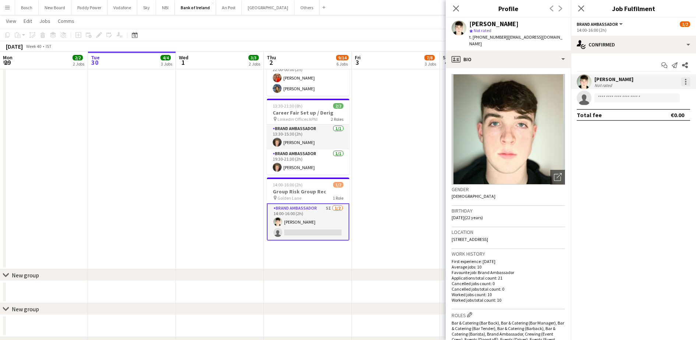
click at [685, 83] on div at bounding box center [685, 83] width 1 height 1
click at [665, 167] on span "Remove" at bounding box center [662, 166] width 46 height 7
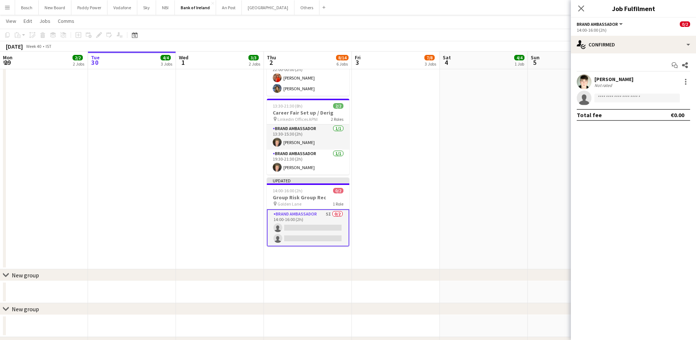
click at [403, 1] on app-navbar "Menu Boards Boards Boards All jobs Status Workforce Workforce My Workforce Recr…" at bounding box center [348, 7] width 696 height 15
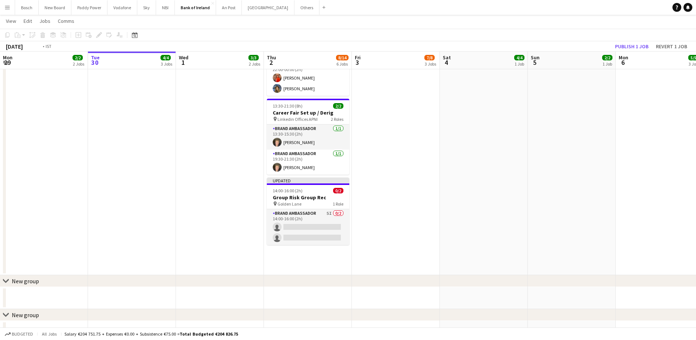
click at [636, 54] on app-board-header-date "Mon 6 5/5 3 Jobs" at bounding box center [660, 61] width 88 height 18
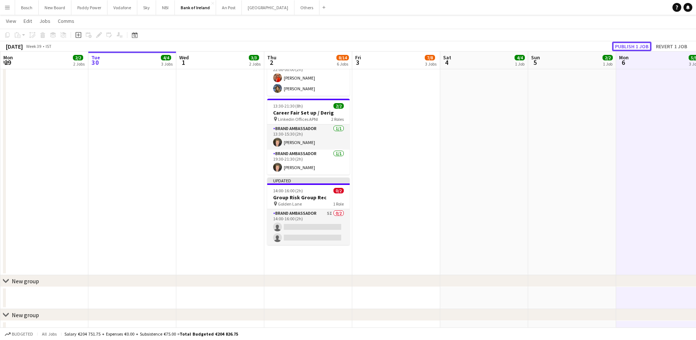
click at [636, 50] on button "Publish 1 job" at bounding box center [631, 47] width 39 height 10
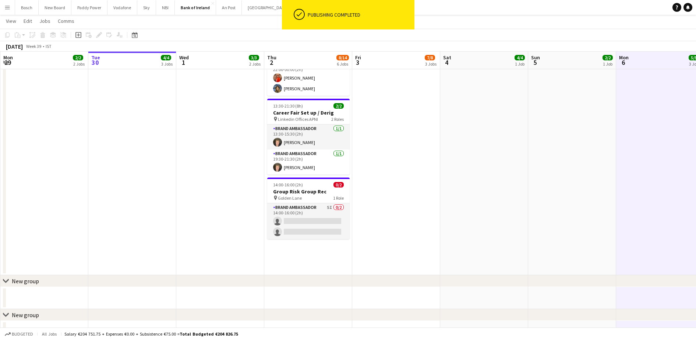
click at [306, 218] on app-card-role "Brand Ambassador 5I 0/2 14:00-16:00 (2h) single-neutral-actions single-neutral-…" at bounding box center [308, 221] width 82 height 36
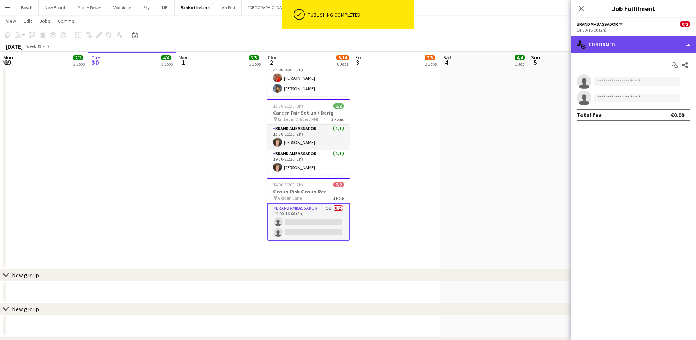
click at [653, 48] on div "single-neutral-actions-check-2 Confirmed" at bounding box center [633, 45] width 125 height 18
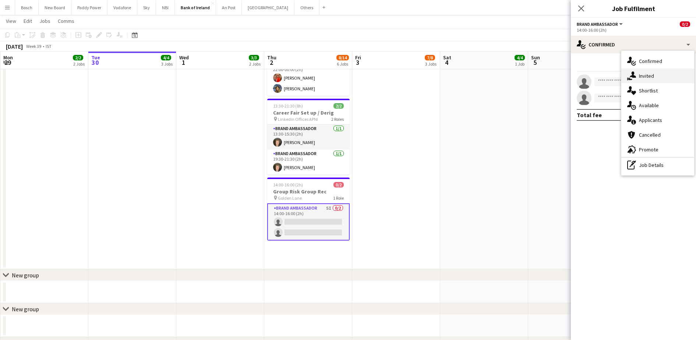
click at [664, 70] on div "single-neutral-actions-share-1 Invited" at bounding box center [657, 75] width 73 height 15
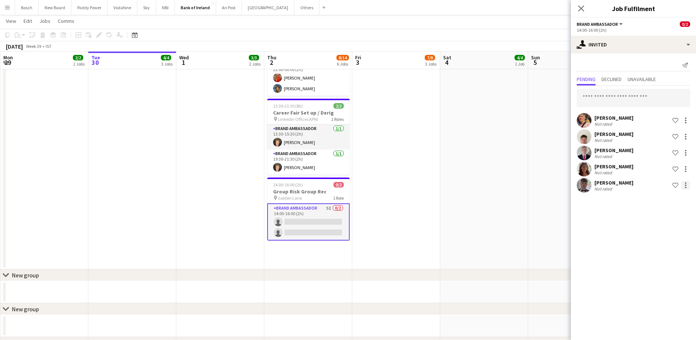
click at [685, 184] on div at bounding box center [685, 185] width 9 height 9
click at [672, 212] on button "Send notification" at bounding box center [662, 217] width 55 height 18
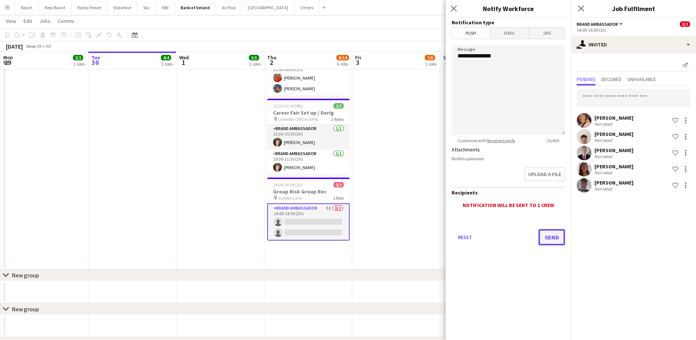
click at [546, 240] on button "Send" at bounding box center [552, 237] width 27 height 16
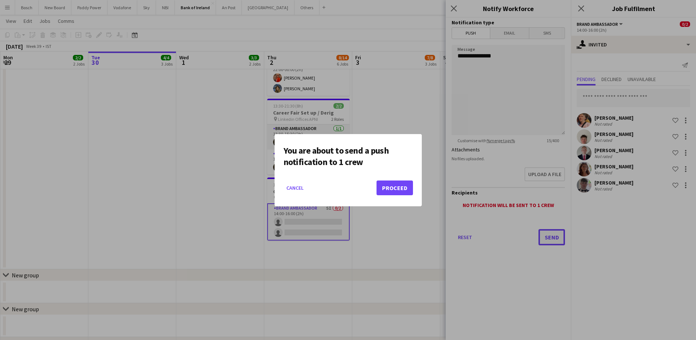
scroll to position [0, 0]
click at [405, 189] on button "Proceed" at bounding box center [395, 187] width 36 height 15
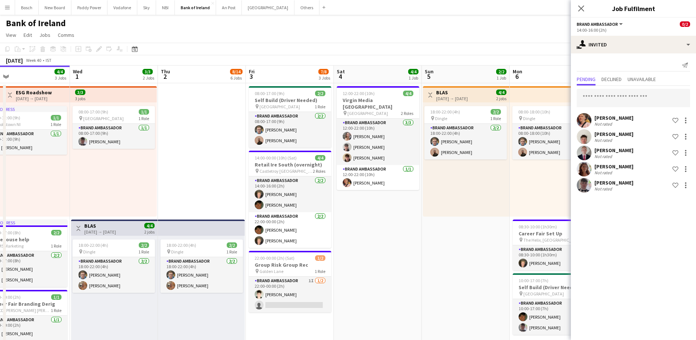
scroll to position [0, 284]
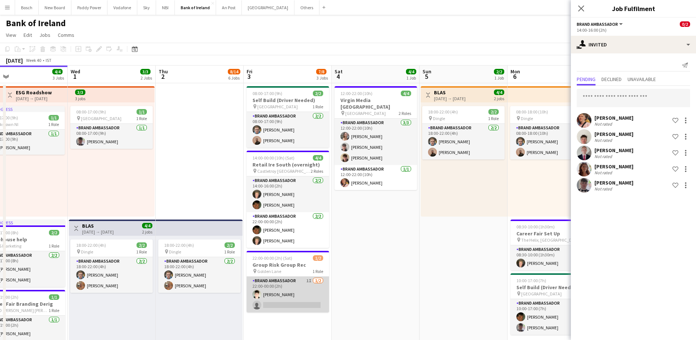
click at [302, 284] on app-card-role "Brand Ambassador 1I [DATE] 22:00-00:00 (2h) [PERSON_NAME] single-neutral-actions" at bounding box center [288, 294] width 82 height 36
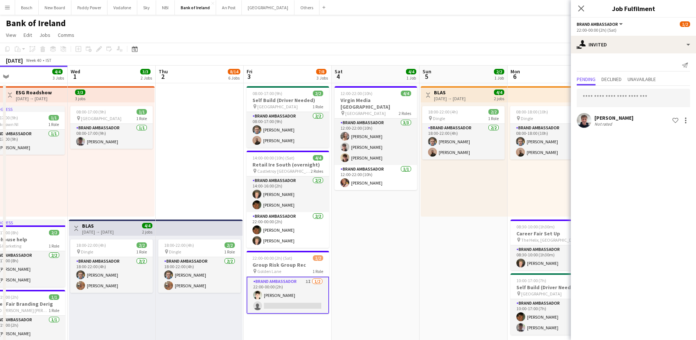
click at [607, 116] on div "[PERSON_NAME]" at bounding box center [613, 117] width 39 height 7
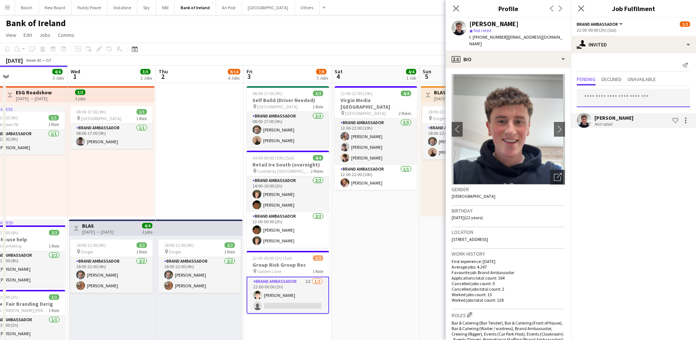
click at [616, 93] on input "text" at bounding box center [633, 98] width 113 height 18
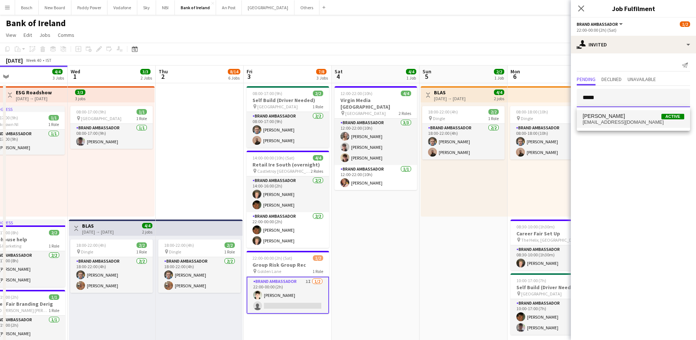
type input "*****"
click at [609, 111] on mat-option "[PERSON_NAME] Active [EMAIL_ADDRESS][DOMAIN_NAME]" at bounding box center [633, 119] width 113 height 18
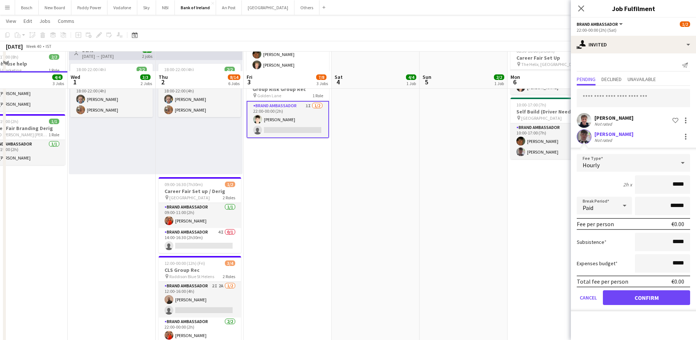
scroll to position [194, 0]
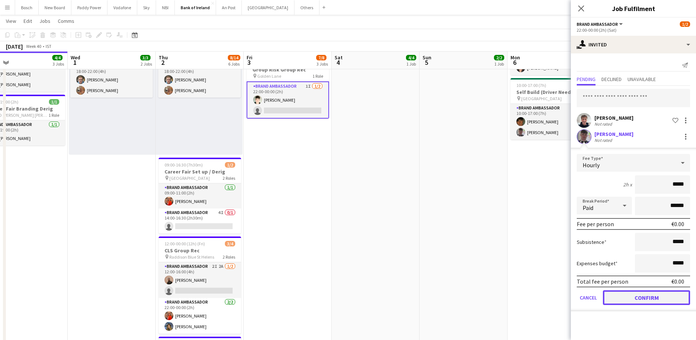
click at [639, 294] on button "Confirm" at bounding box center [646, 297] width 87 height 15
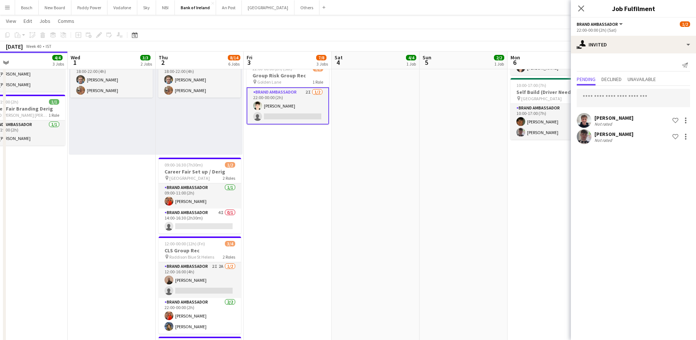
click at [508, 23] on app-page-menu "View Day view expanded Day view collapsed Month view Date picker Jump to [DATE]…" at bounding box center [348, 22] width 696 height 14
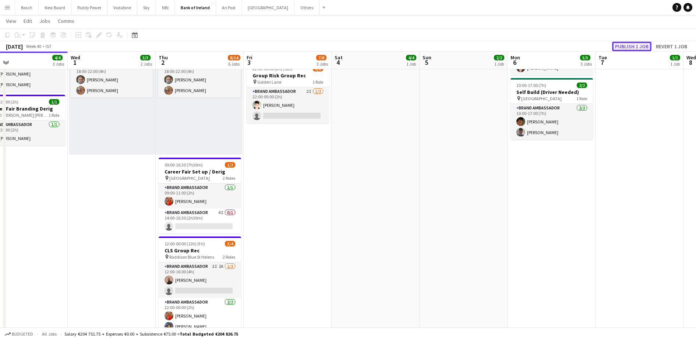
click at [628, 46] on button "Publish 1 job" at bounding box center [631, 47] width 39 height 10
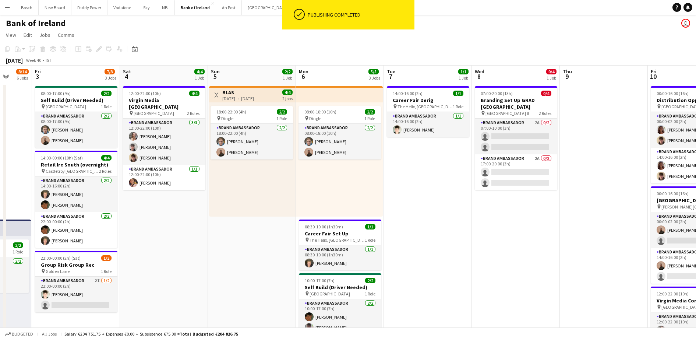
scroll to position [0, 230]
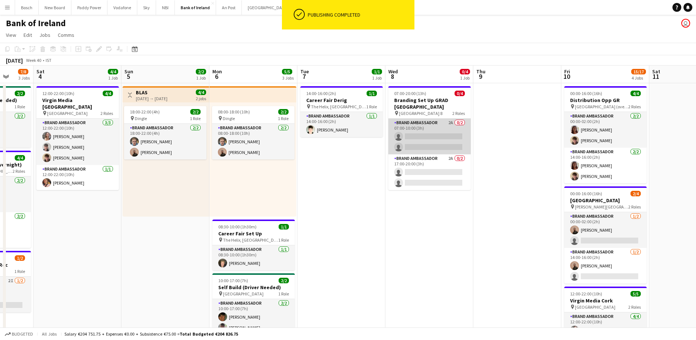
click at [430, 127] on app-card-role "Brand Ambassador 2A 0/2 07:00-10:00 (3h) single-neutral-actions single-neutral-…" at bounding box center [429, 137] width 82 height 36
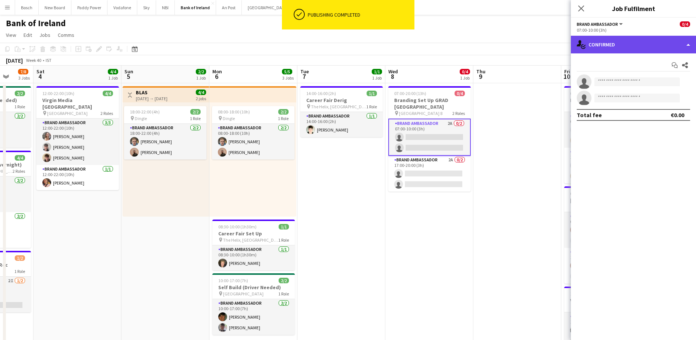
click at [624, 36] on div "single-neutral-actions-check-2 Confirmed" at bounding box center [633, 45] width 125 height 18
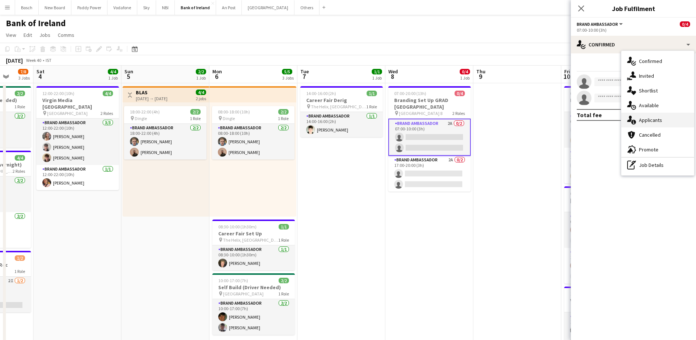
click at [653, 119] on span "Applicants" at bounding box center [650, 120] width 23 height 7
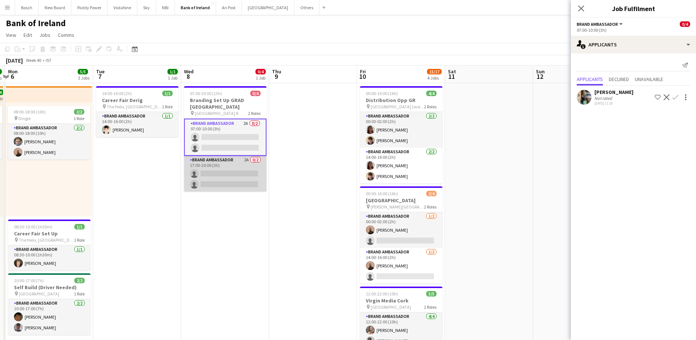
click at [212, 187] on app-card-role "Brand Ambassador 2A 0/2 17:00-20:00 (3h) single-neutral-actions single-neutral-…" at bounding box center [225, 174] width 82 height 36
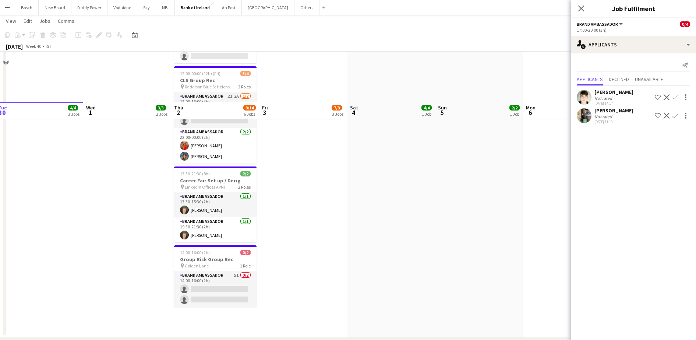
scroll to position [424, 0]
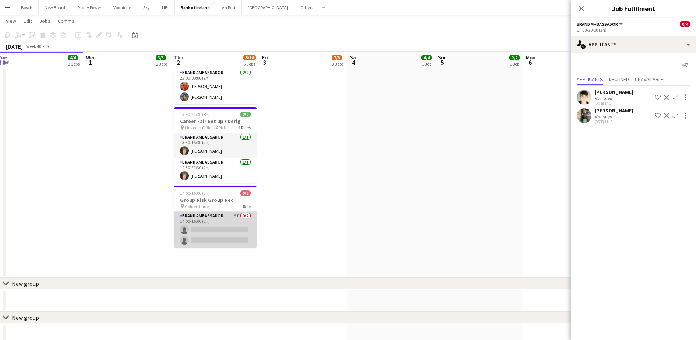
click at [217, 223] on app-card-role "Brand Ambassador 5I 0/2 14:00-16:00 (2h) single-neutral-actions single-neutral-…" at bounding box center [215, 230] width 82 height 36
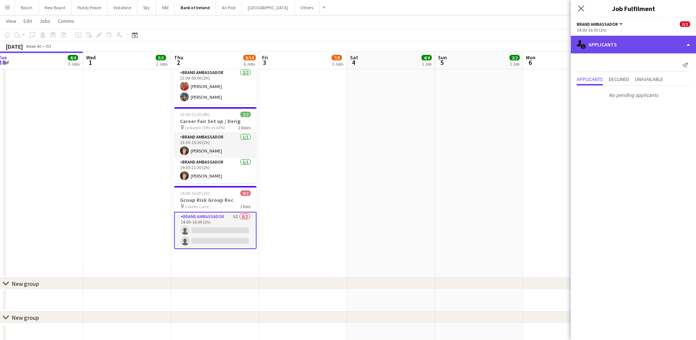
click at [621, 50] on div "single-neutral-actions-information Applicants" at bounding box center [633, 45] width 125 height 18
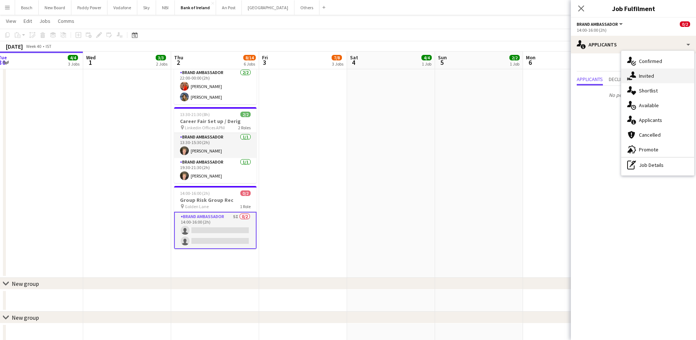
click at [647, 71] on div "single-neutral-actions-share-1 Invited" at bounding box center [657, 75] width 73 height 15
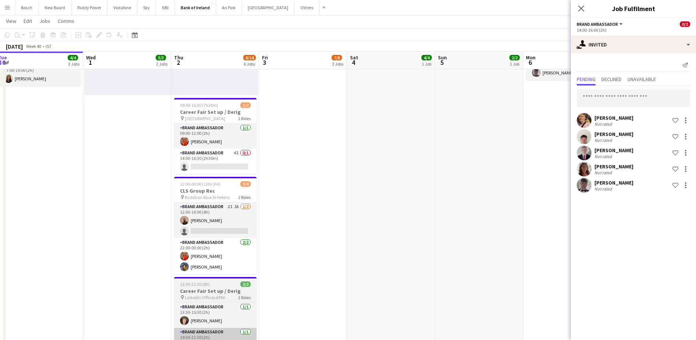
scroll to position [261, 0]
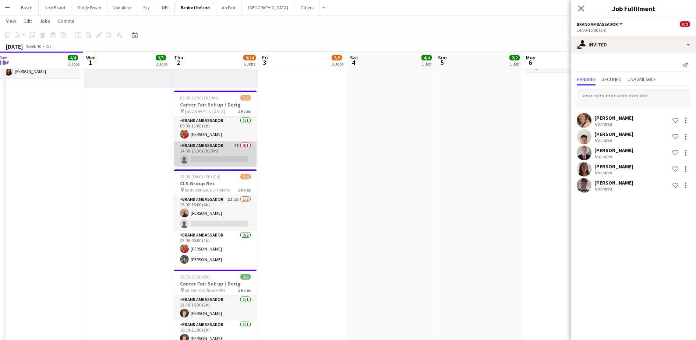
drag, startPoint x: 229, startPoint y: 152, endPoint x: 252, endPoint y: 144, distance: 24.1
click at [229, 152] on app-card-role "Brand Ambassador 4I 0/1 14:00-16:30 (2h30m) single-neutral-actions" at bounding box center [215, 153] width 82 height 25
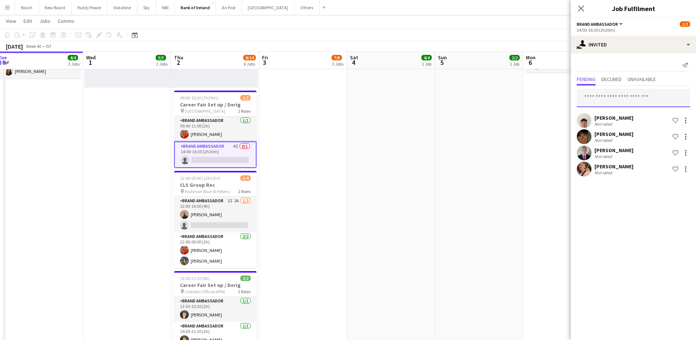
click at [622, 95] on input "text" at bounding box center [633, 98] width 113 height 18
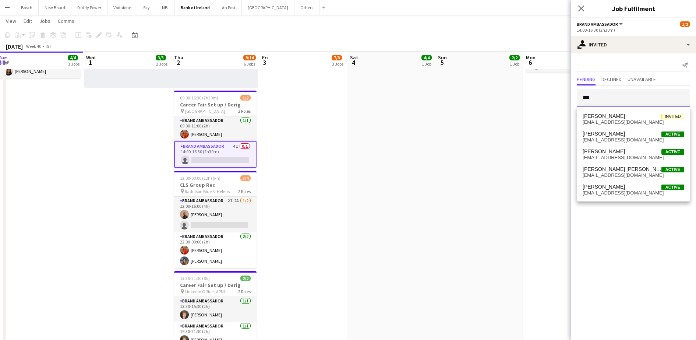
type input "***"
click at [528, 43] on div "[DATE] Week 40 • IST" at bounding box center [348, 46] width 696 height 10
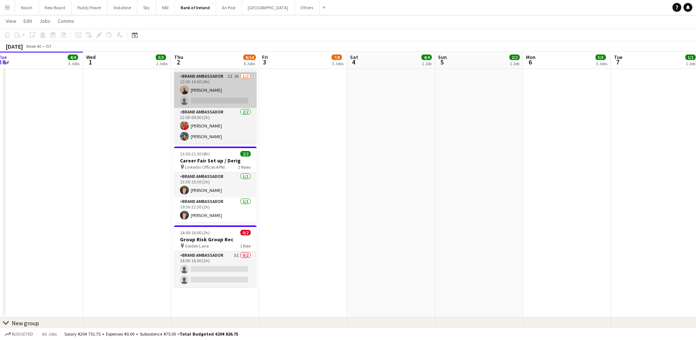
scroll to position [384, 0]
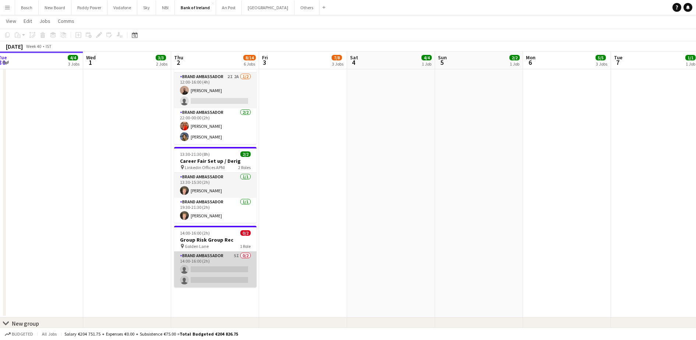
click at [228, 259] on app-card-role "Brand Ambassador 5I 0/2 14:00-16:00 (2h) single-neutral-actions single-neutral-…" at bounding box center [215, 269] width 82 height 36
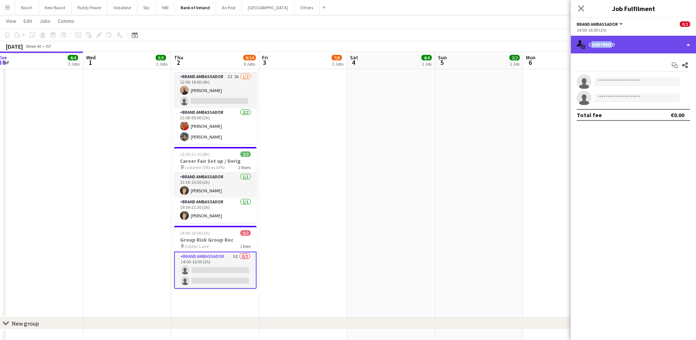
click at [610, 47] on div "single-neutral-actions-check-2 Confirmed" at bounding box center [633, 45] width 125 height 18
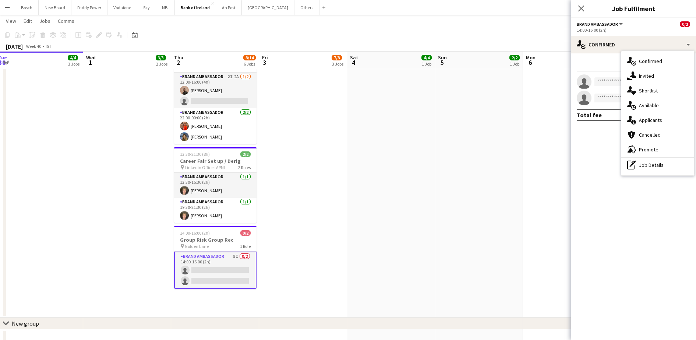
drag, startPoint x: 610, startPoint y: 47, endPoint x: 637, endPoint y: 77, distance: 39.6
click at [637, 77] on div "single-neutral-actions-share-1 Invited" at bounding box center [657, 75] width 73 height 15
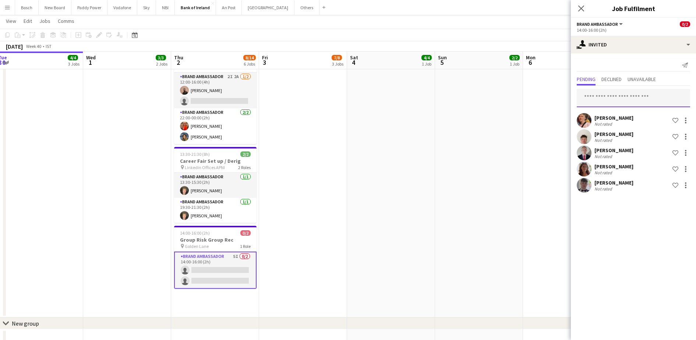
click at [601, 96] on input "text" at bounding box center [633, 98] width 113 height 18
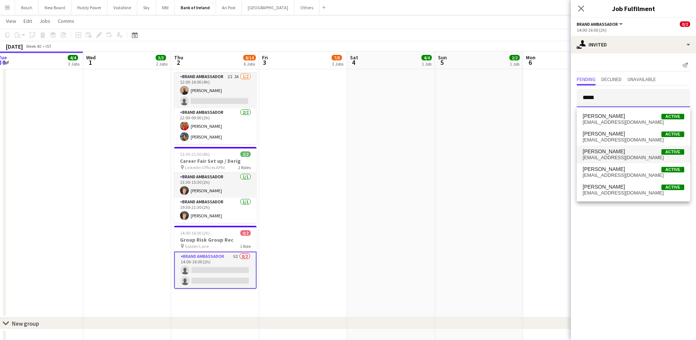
type input "*****"
click at [620, 157] on span "[EMAIL_ADDRESS][DOMAIN_NAME]" at bounding box center [634, 158] width 102 height 6
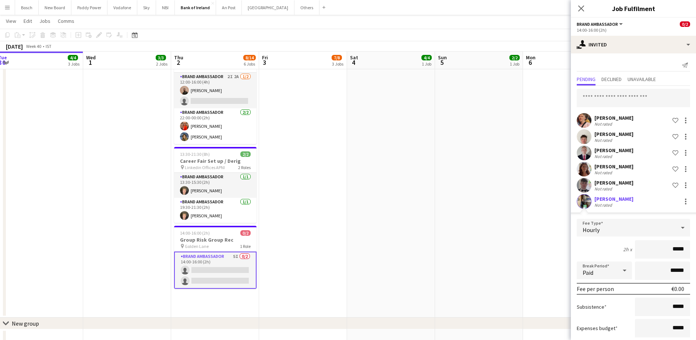
scroll to position [43, 0]
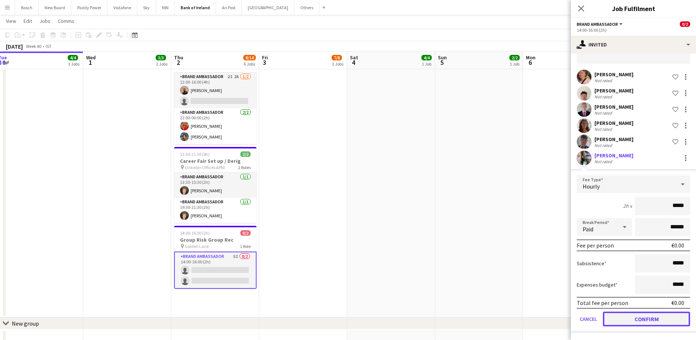
click at [644, 318] on button "Confirm" at bounding box center [646, 318] width 87 height 15
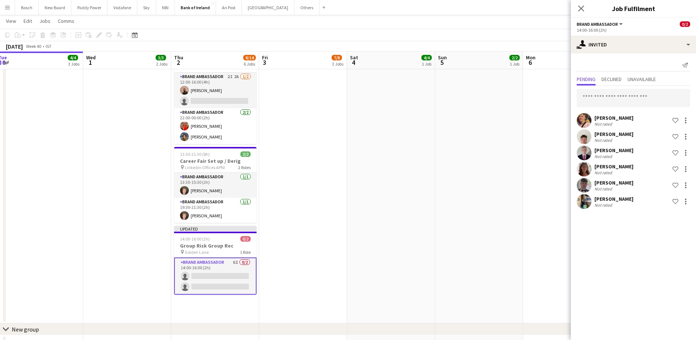
scroll to position [0, 0]
click at [543, 64] on app-board-header-date "Mon 6 5/5 3 Jobs" at bounding box center [567, 61] width 88 height 18
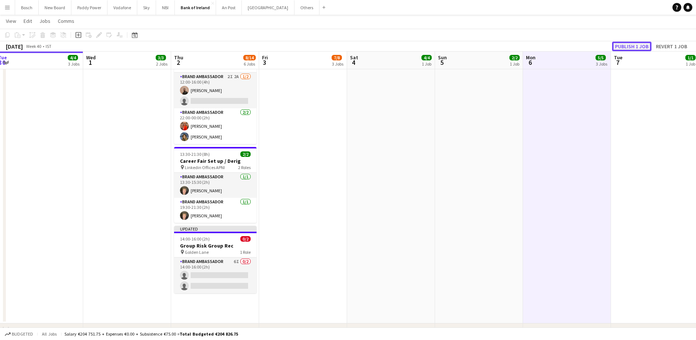
click at [625, 46] on button "Publish 1 job" at bounding box center [631, 47] width 39 height 10
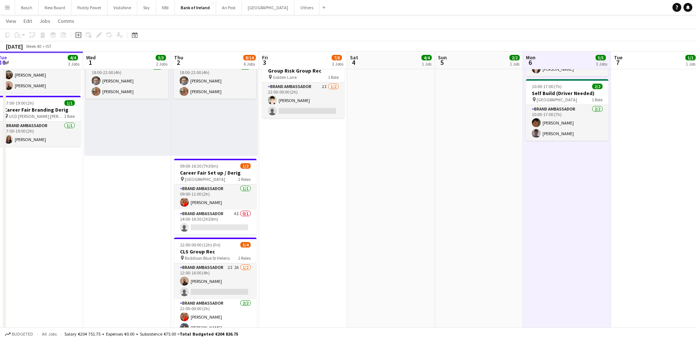
scroll to position [283, 0]
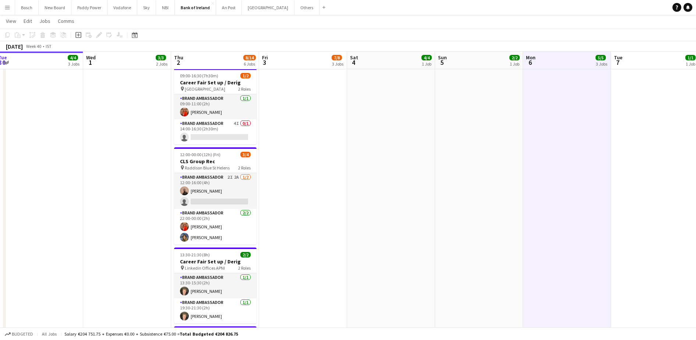
click at [11, 5] on button "Menu" at bounding box center [7, 7] width 15 height 15
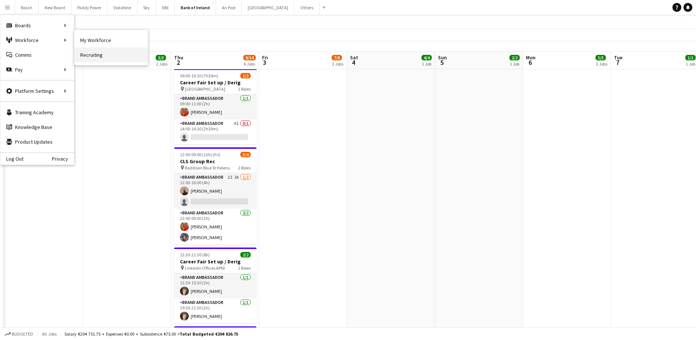
click at [89, 52] on link "Recruiting" at bounding box center [111, 54] width 74 height 15
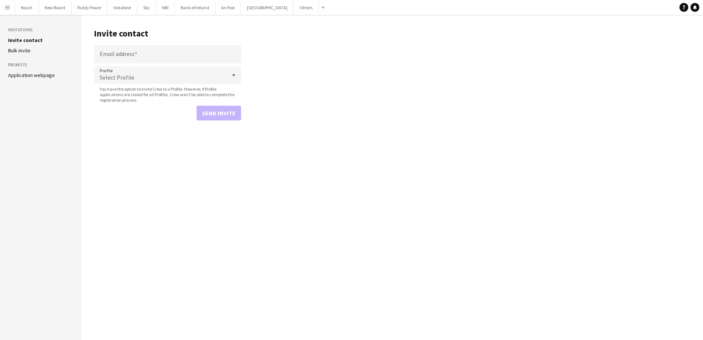
click at [3, 5] on button "Menu" at bounding box center [7, 7] width 15 height 15
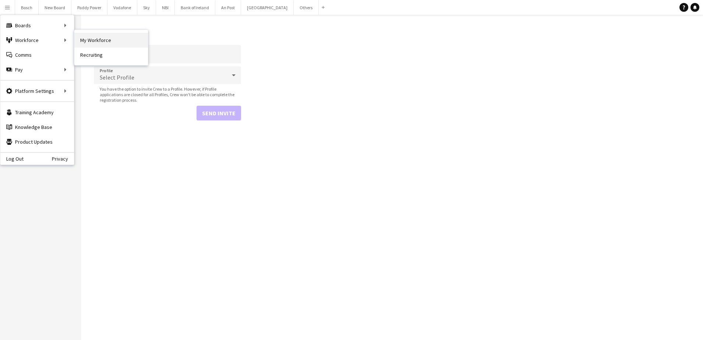
click at [95, 35] on link "My Workforce" at bounding box center [111, 40] width 74 height 15
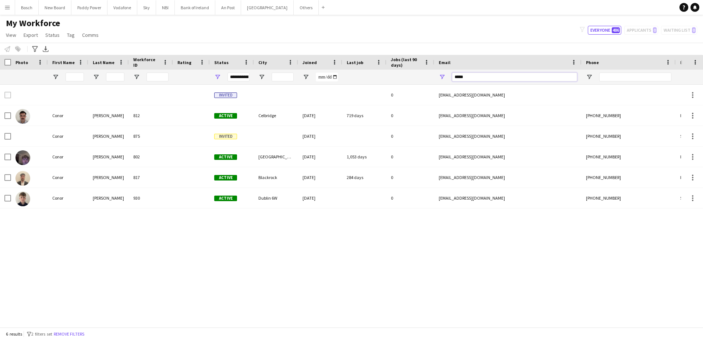
click at [511, 77] on input "*****" at bounding box center [514, 77] width 125 height 9
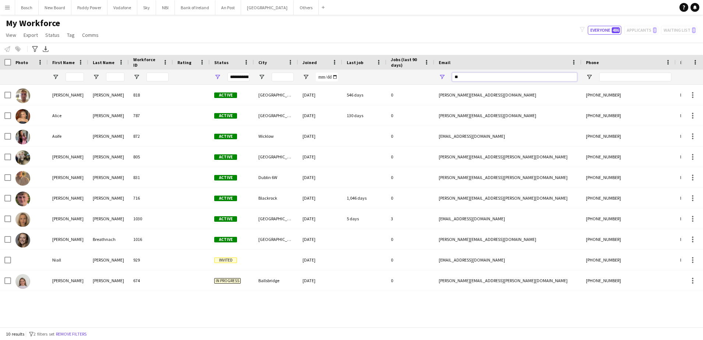
type input "*"
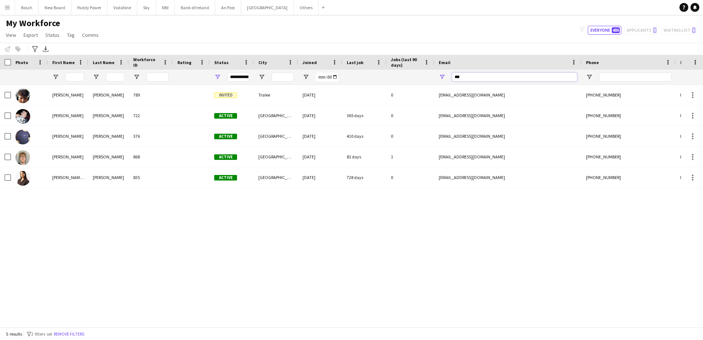
type input "***"
click at [10, 7] on app-icon "Menu" at bounding box center [7, 7] width 6 height 6
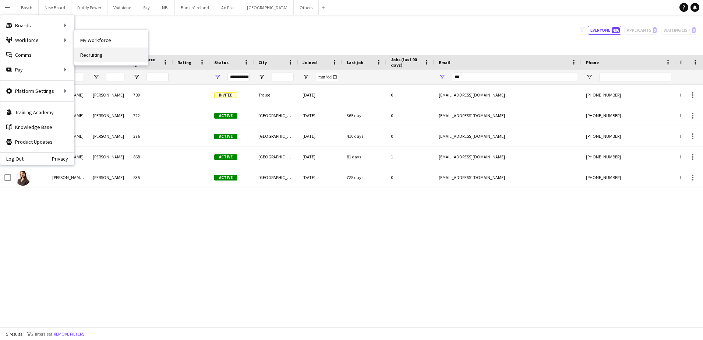
click at [91, 53] on link "Recruiting" at bounding box center [111, 54] width 74 height 15
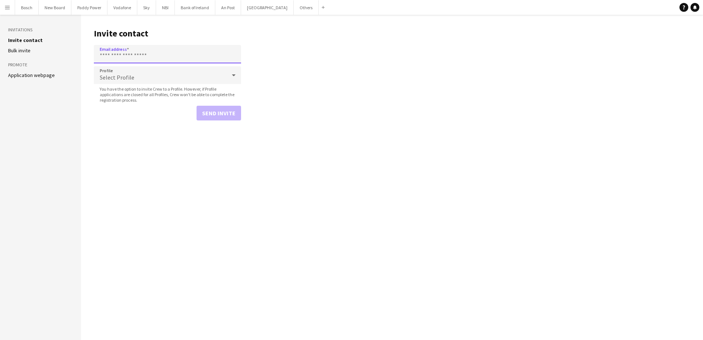
click at [156, 58] on input "Email address" at bounding box center [167, 54] width 147 height 18
type input "**********"
click at [216, 112] on button "Send invite" at bounding box center [219, 113] width 45 height 15
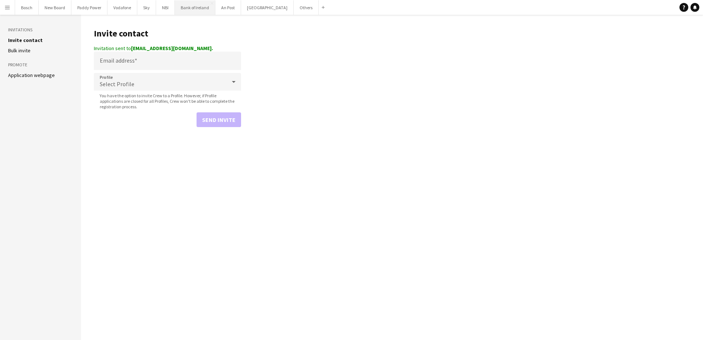
click at [197, 13] on button "Bank of Ireland Close" at bounding box center [195, 7] width 40 height 14
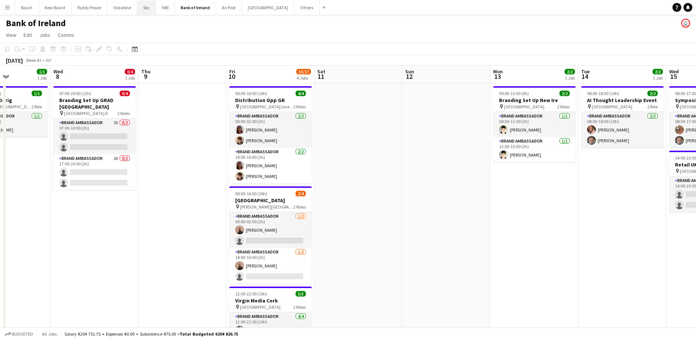
click at [145, 6] on button "Sky Close" at bounding box center [146, 7] width 19 height 14
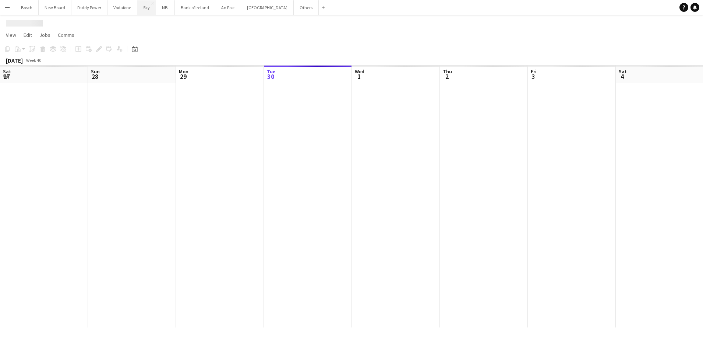
scroll to position [0, 176]
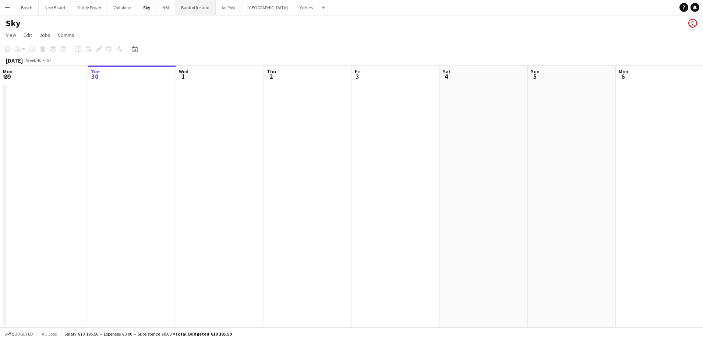
click at [189, 7] on button "Bank of Ireland Close" at bounding box center [195, 7] width 40 height 14
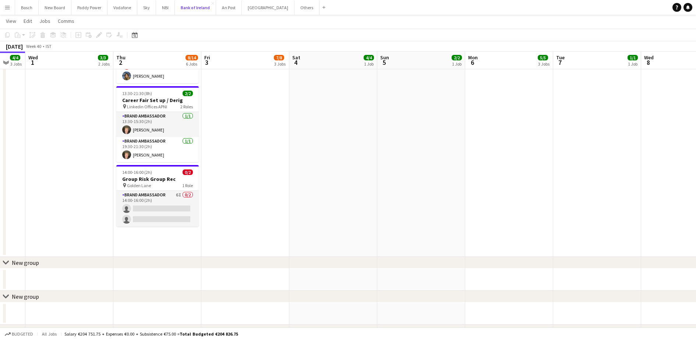
scroll to position [444, 0]
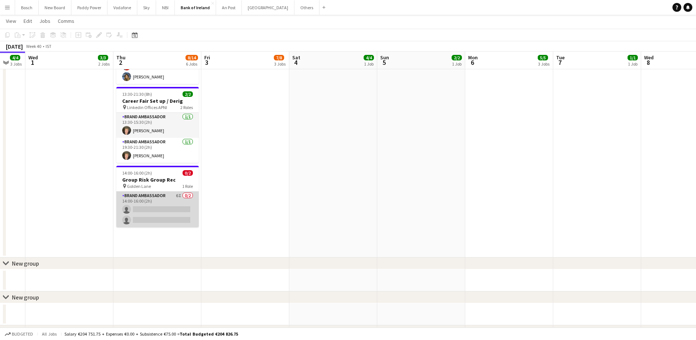
click at [168, 223] on app-card-role "Brand Ambassador 6I 0/2 14:00-16:00 (2h) single-neutral-actions single-neutral-…" at bounding box center [157, 209] width 82 height 36
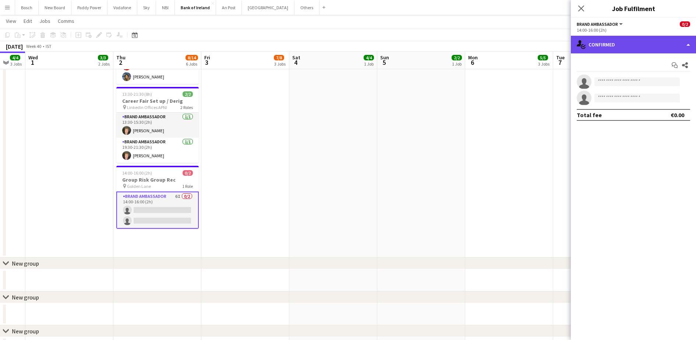
click at [688, 47] on div "single-neutral-actions-check-2 Confirmed" at bounding box center [633, 45] width 125 height 18
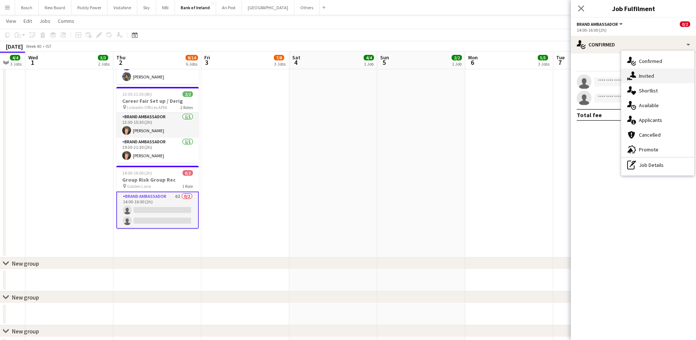
click at [647, 71] on div "single-neutral-actions-share-1 Invited" at bounding box center [657, 75] width 73 height 15
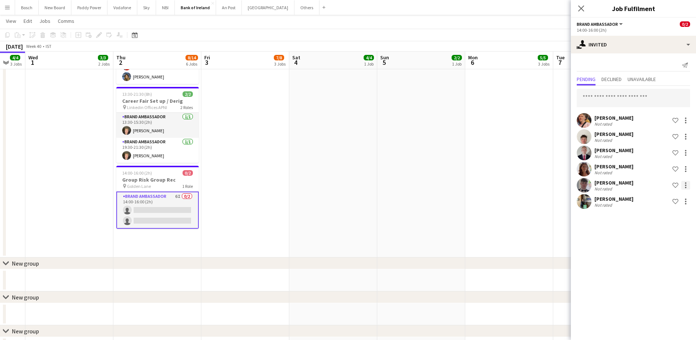
click at [685, 185] on div at bounding box center [685, 184] width 1 height 1
click at [663, 214] on span "Send notification" at bounding box center [662, 216] width 43 height 6
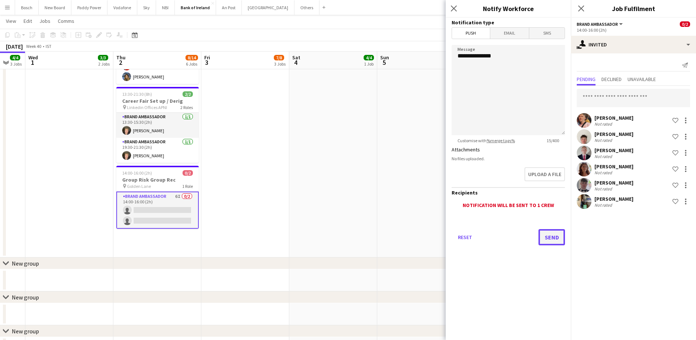
click at [557, 238] on button "Send" at bounding box center [552, 237] width 27 height 16
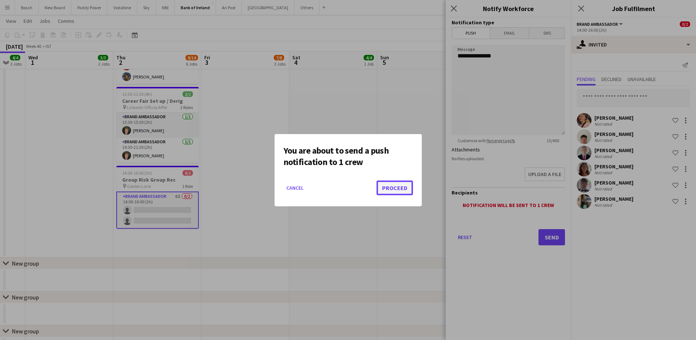
click at [400, 191] on button "Proceed" at bounding box center [395, 187] width 36 height 15
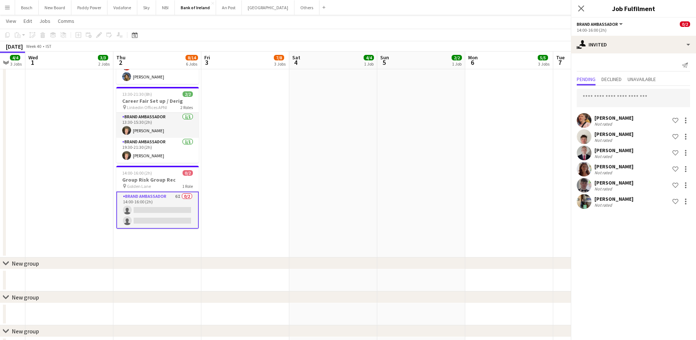
scroll to position [444, 0]
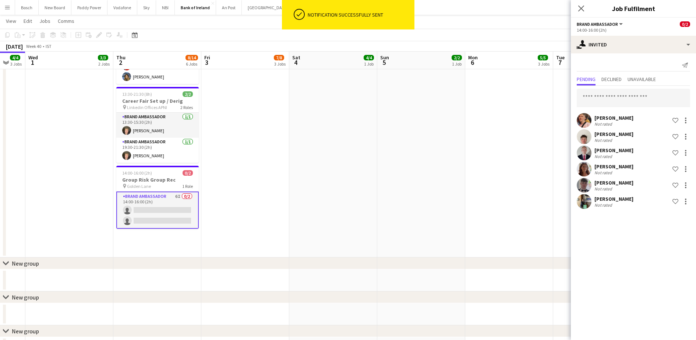
click at [433, 35] on app-toolbar "Copy Paste Paste Ctrl+V Paste with crew Ctrl+Shift+V Paste linked Job [GEOGRAPH…" at bounding box center [348, 35] width 696 height 13
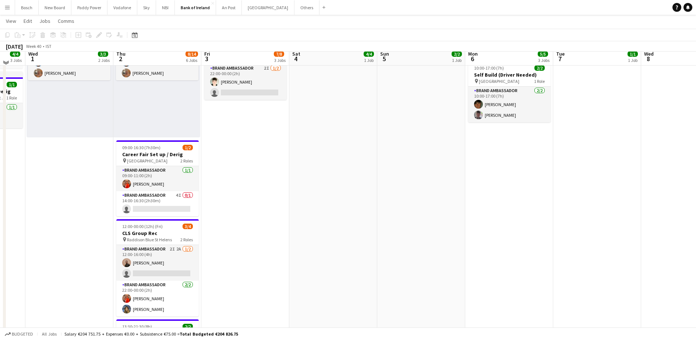
scroll to position [212, 0]
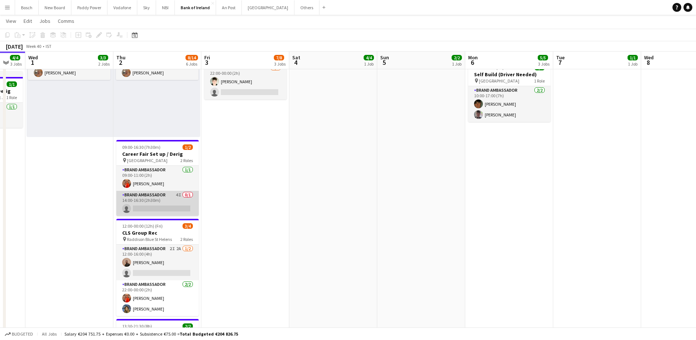
click at [165, 209] on app-card-role "Brand Ambassador 4I 0/1 14:00-16:30 (2h30m) single-neutral-actions" at bounding box center [157, 203] width 82 height 25
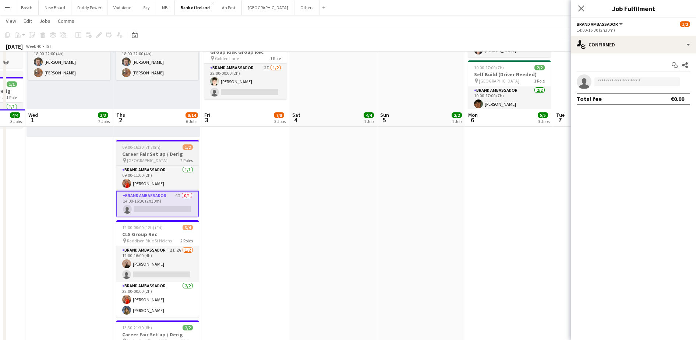
scroll to position [295, 0]
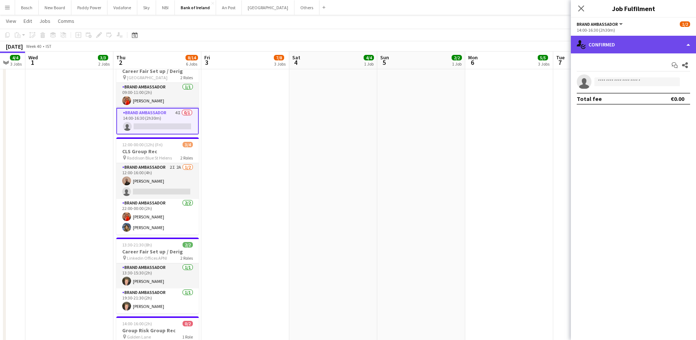
click at [590, 47] on div "single-neutral-actions-check-2 Confirmed" at bounding box center [633, 45] width 125 height 18
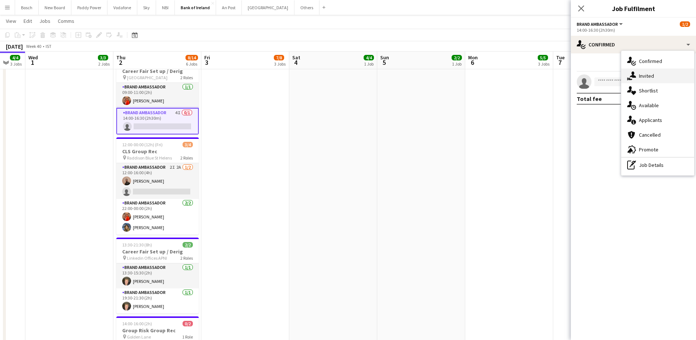
click at [629, 81] on div "single-neutral-actions-share-1 Invited" at bounding box center [657, 75] width 73 height 15
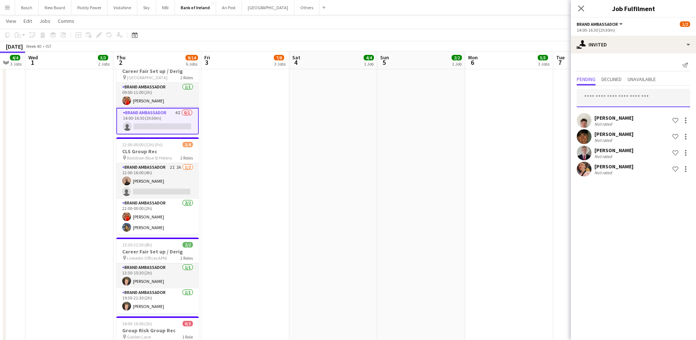
click at [611, 92] on input "text" at bounding box center [633, 98] width 113 height 18
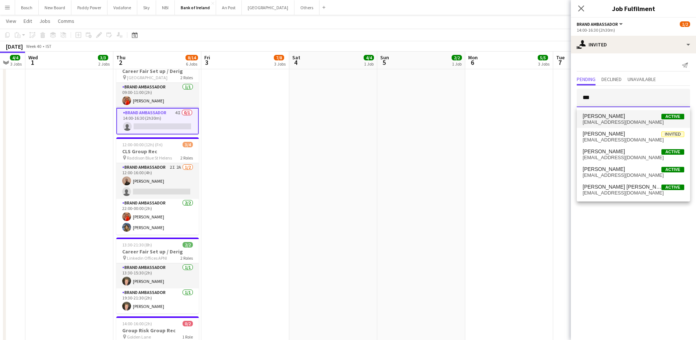
type input "***"
click at [626, 117] on span "[PERSON_NAME] Active" at bounding box center [634, 116] width 102 height 6
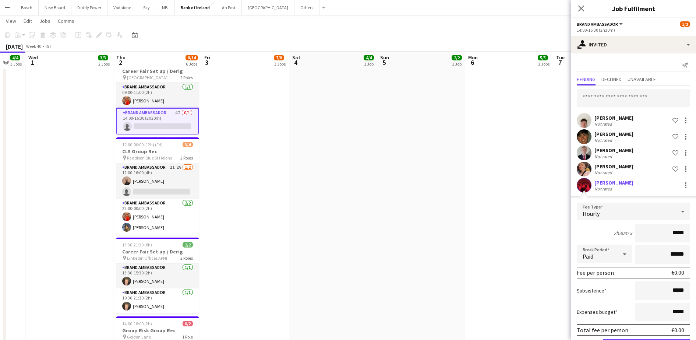
scroll to position [27, 0]
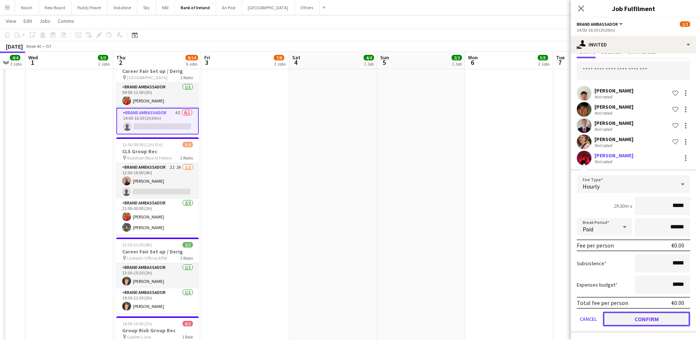
click at [659, 313] on button "Confirm" at bounding box center [646, 318] width 87 height 15
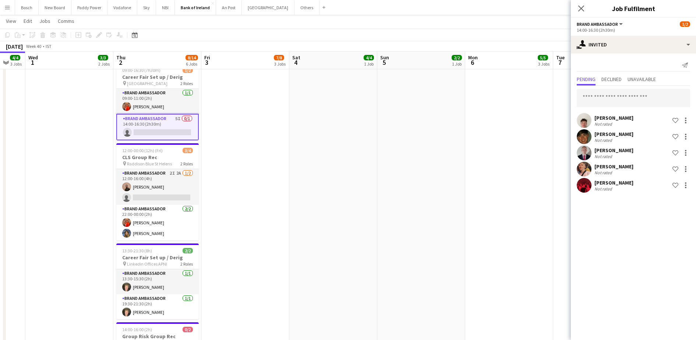
scroll to position [0, 0]
click at [526, 54] on app-board-header-date "Mon 6 5/5 3 Jobs" at bounding box center [509, 61] width 88 height 18
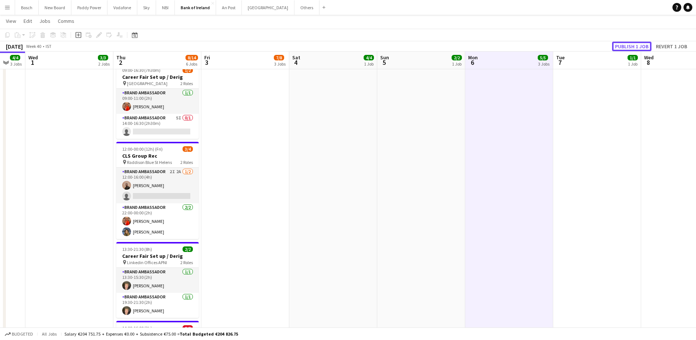
click at [622, 42] on button "Publish 1 job" at bounding box center [631, 47] width 39 height 10
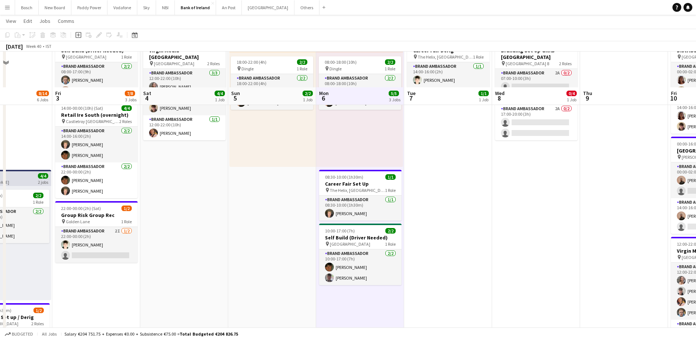
scroll to position [48, 0]
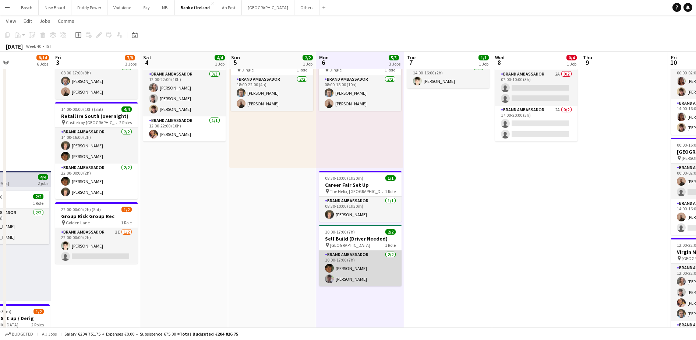
click at [350, 274] on app-card-role "Brand Ambassador [DATE] 10:00-17:00 (7h) [PERSON_NAME] [PERSON_NAME]" at bounding box center [360, 268] width 82 height 36
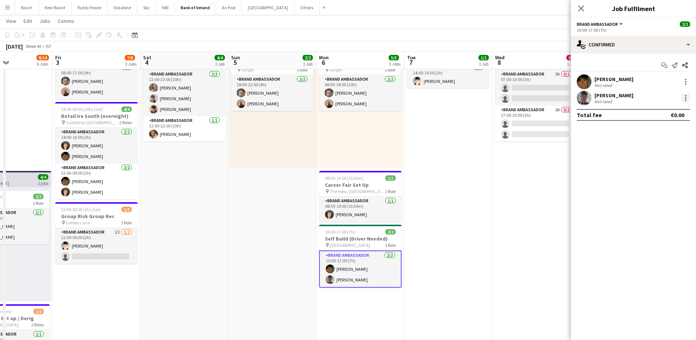
click at [687, 95] on div at bounding box center [685, 97] width 9 height 9
click at [653, 181] on span "Remove" at bounding box center [650, 182] width 22 height 6
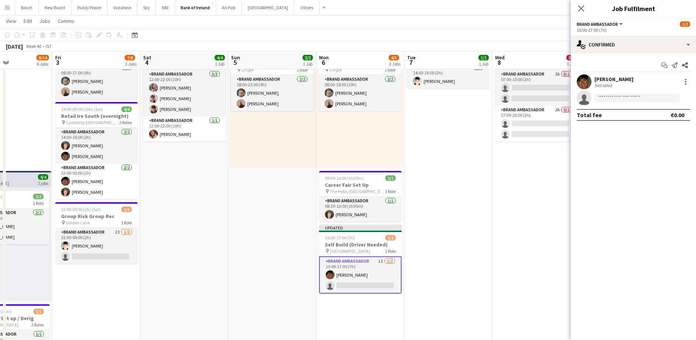
click at [542, 41] on div "[DATE] Week 40 • IST Publish 1 job Revert 1 job" at bounding box center [348, 46] width 696 height 10
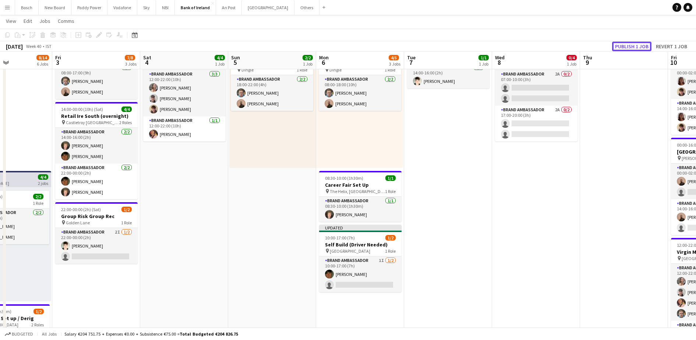
click at [622, 48] on button "Publish 1 job" at bounding box center [631, 47] width 39 height 10
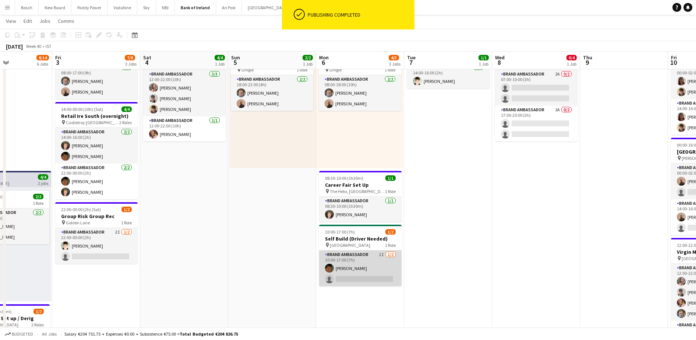
click at [370, 265] on app-card-role "Brand Ambassador 1I [DATE] 10:00-17:00 (7h) [PERSON_NAME] single-neutral-actions" at bounding box center [360, 268] width 82 height 36
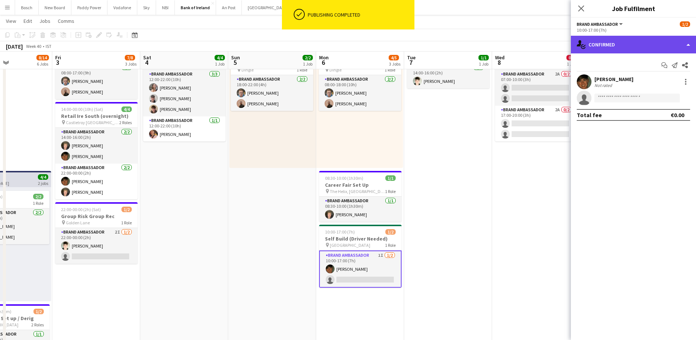
click at [636, 47] on div "single-neutral-actions-check-2 Confirmed" at bounding box center [633, 45] width 125 height 18
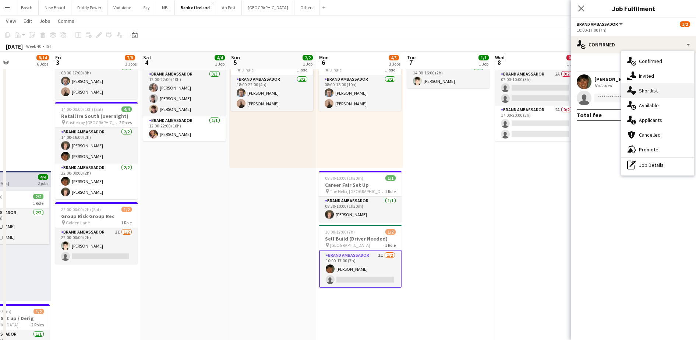
click at [648, 84] on div "single-neutral-actions-heart Shortlist" at bounding box center [657, 90] width 73 height 15
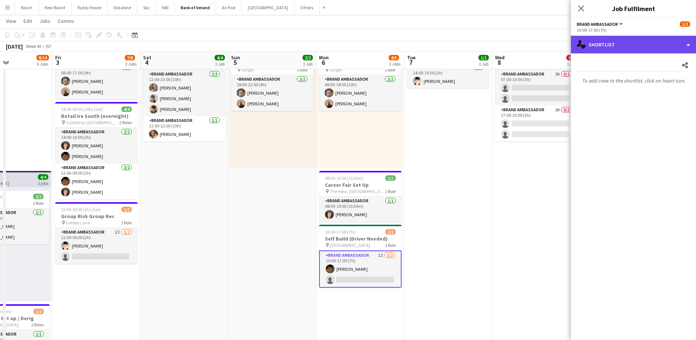
click at [640, 52] on div "single-neutral-actions-heart Shortlist" at bounding box center [633, 45] width 125 height 18
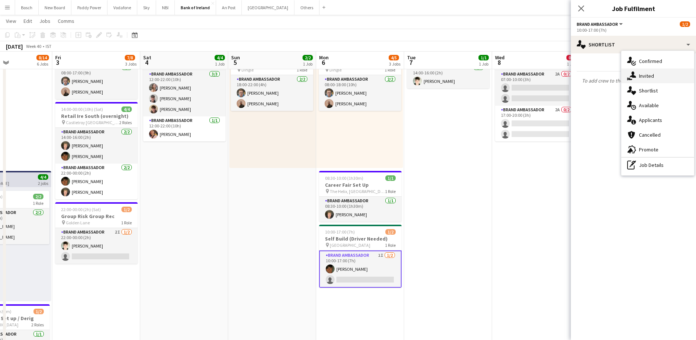
click at [645, 73] on span "Invited" at bounding box center [646, 76] width 15 height 7
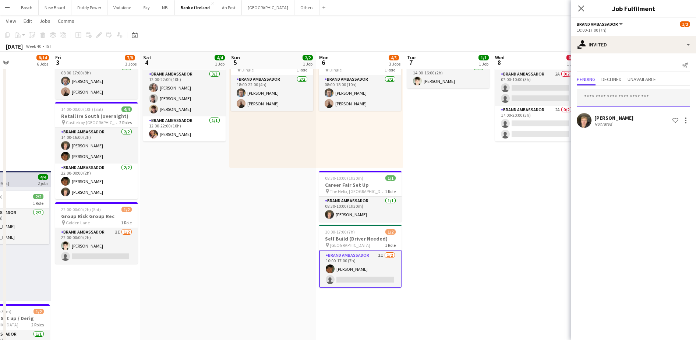
click at [631, 100] on input "text" at bounding box center [633, 98] width 113 height 18
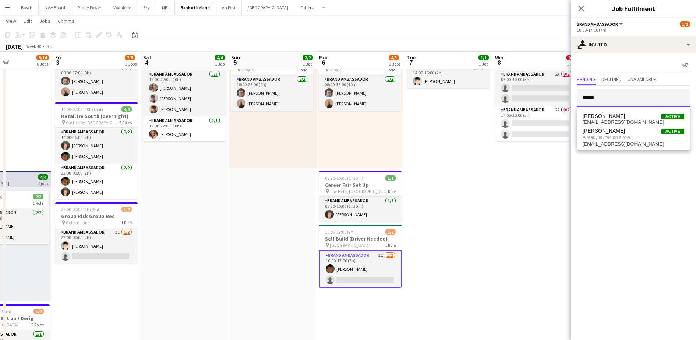
type input "*****"
click at [610, 190] on mat-expansion-panel "user-plus Invited Send notification Pending Declined Unavailable ***** [PERSON_…" at bounding box center [633, 196] width 125 height 286
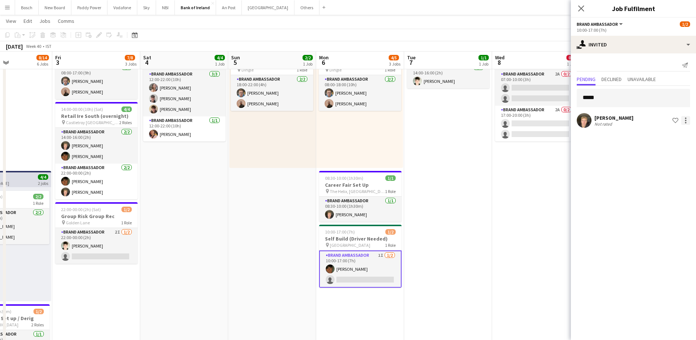
click at [686, 120] on div at bounding box center [685, 120] width 1 height 1
click at [671, 149] on span "Send notification" at bounding box center [662, 151] width 43 height 6
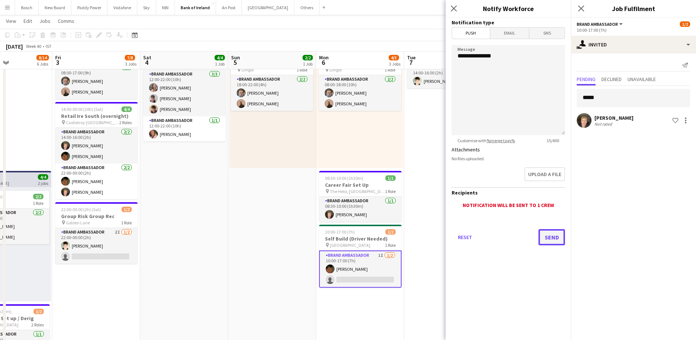
click at [557, 241] on button "Send" at bounding box center [552, 237] width 27 height 16
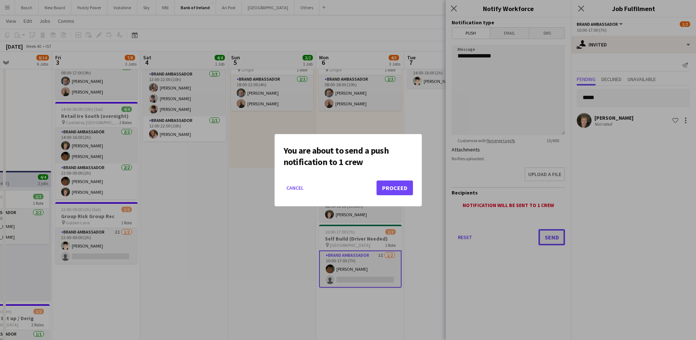
scroll to position [0, 0]
click at [391, 187] on button "Proceed" at bounding box center [395, 187] width 36 height 15
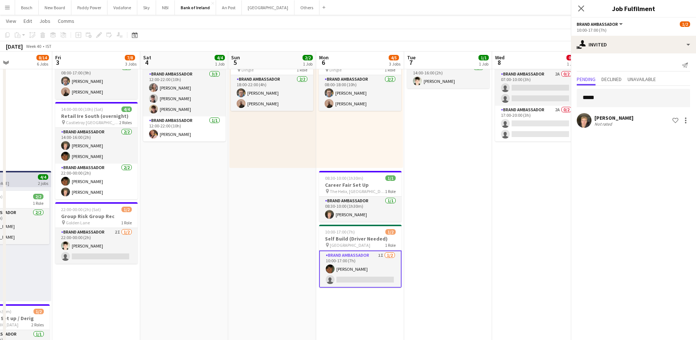
scroll to position [48, 0]
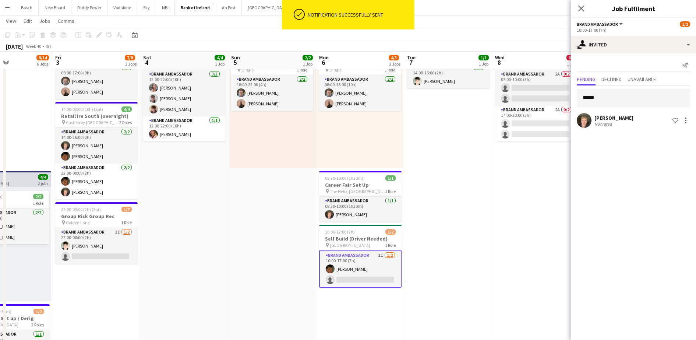
click at [470, 27] on app-page-menu "View Day view expanded Day view collapsed Month view Date picker Jump to [DATE]…" at bounding box center [348, 22] width 696 height 14
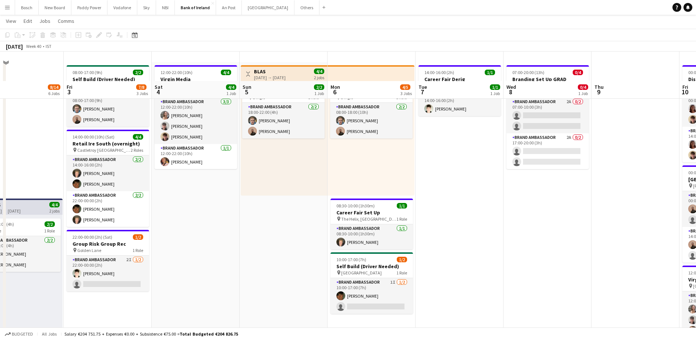
scroll to position [50, 0]
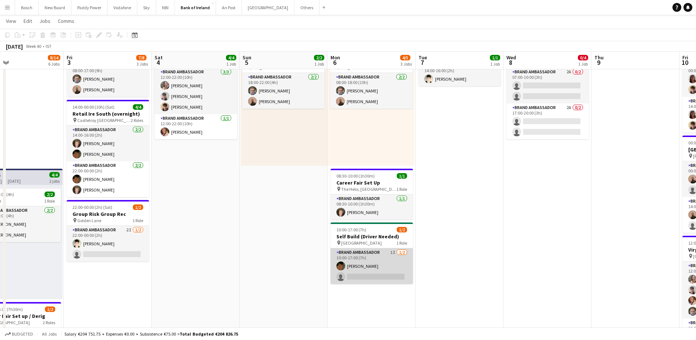
click at [392, 264] on app-card-role "Brand Ambassador 1I [DATE] 10:00-17:00 (7h) [PERSON_NAME] single-neutral-actions" at bounding box center [372, 266] width 82 height 36
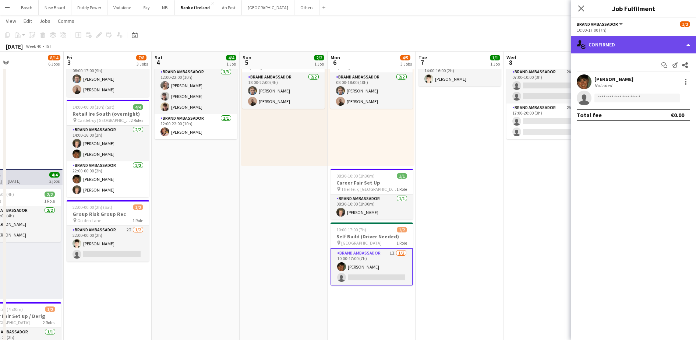
click at [617, 45] on div "single-neutral-actions-check-2 Confirmed" at bounding box center [633, 45] width 125 height 18
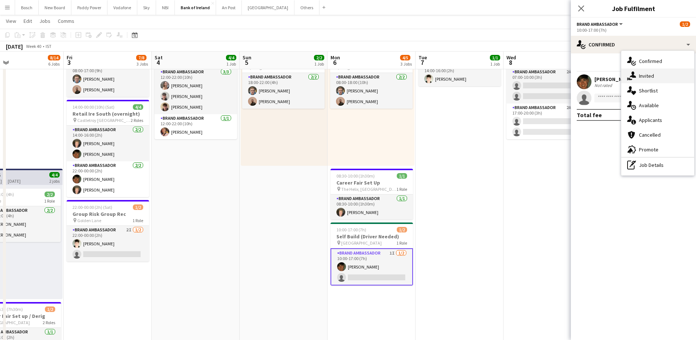
click at [670, 69] on div "single-neutral-actions-share-1 Invited" at bounding box center [657, 75] width 73 height 15
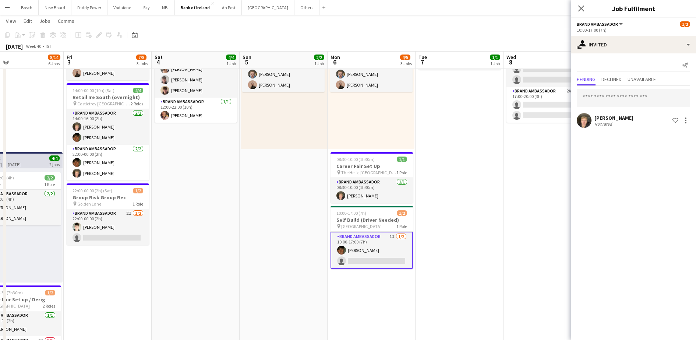
scroll to position [66, 0]
click at [128, 234] on app-card-role "Brand Ambassador 2I [DATE] 22:00-00:00 (2h) [PERSON_NAME] single-neutral-actions" at bounding box center [108, 227] width 82 height 36
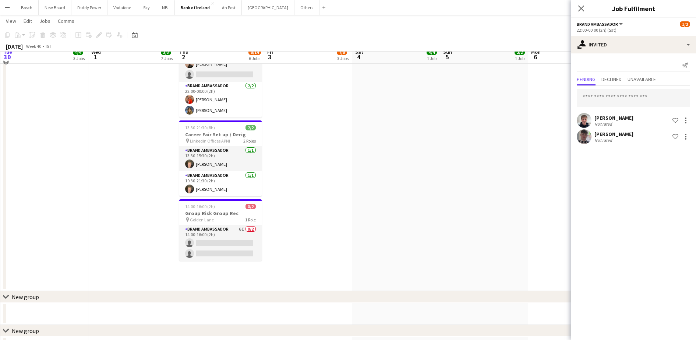
scroll to position [467, 0]
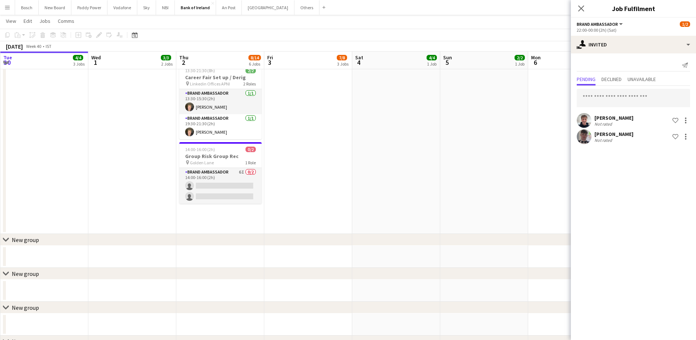
click at [248, 185] on app-card-role "Brand Ambassador 6I 0/2 14:00-16:00 (2h) single-neutral-actions single-neutral-…" at bounding box center [220, 186] width 82 height 36
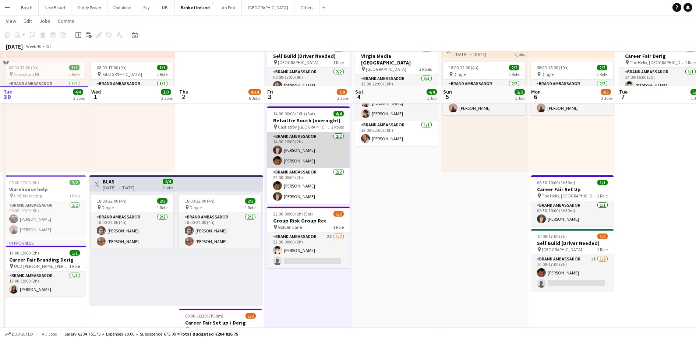
scroll to position [100, 0]
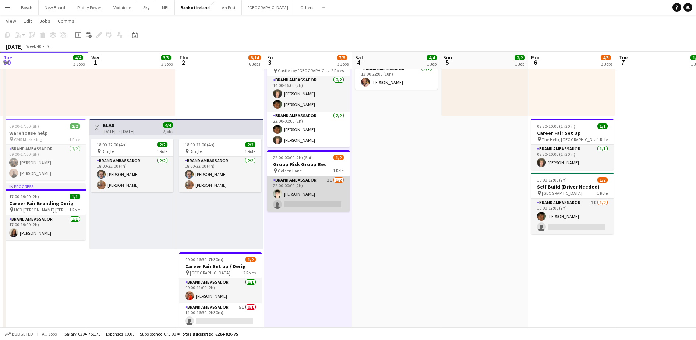
click at [297, 179] on app-card-role "Brand Ambassador 2I [DATE] 22:00-00:00 (2h) [PERSON_NAME] single-neutral-actions" at bounding box center [308, 194] width 82 height 36
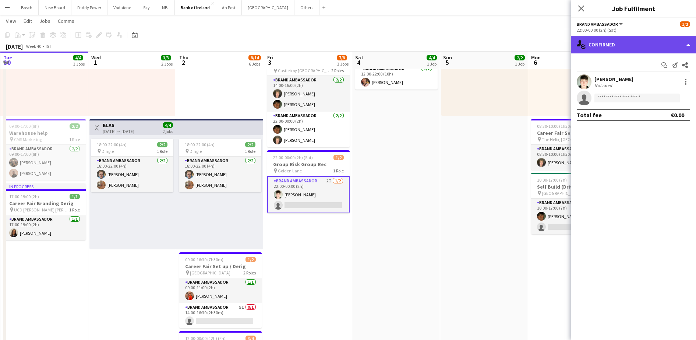
click at [629, 51] on div "single-neutral-actions-check-2 Confirmed" at bounding box center [633, 45] width 125 height 18
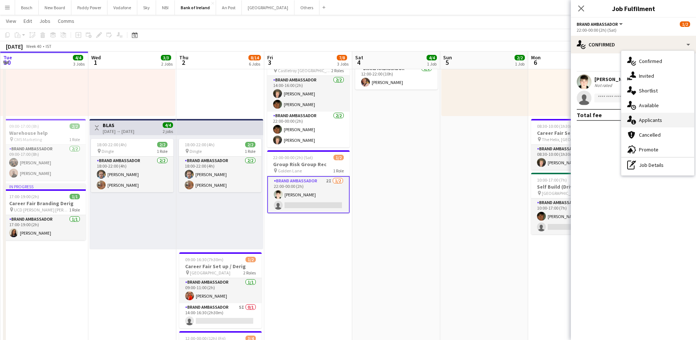
click at [651, 123] on span "Applicants" at bounding box center [650, 120] width 23 height 7
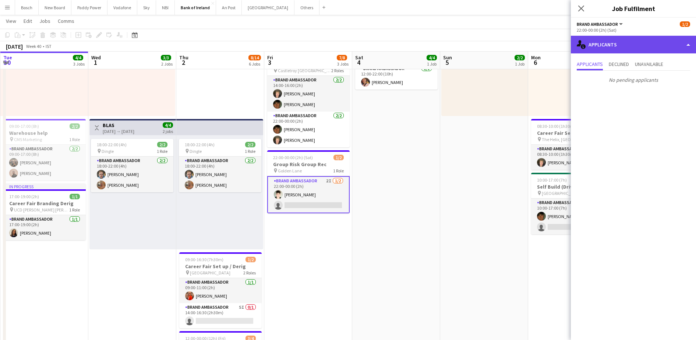
click at [617, 42] on div "single-neutral-actions-information Applicants" at bounding box center [633, 45] width 125 height 18
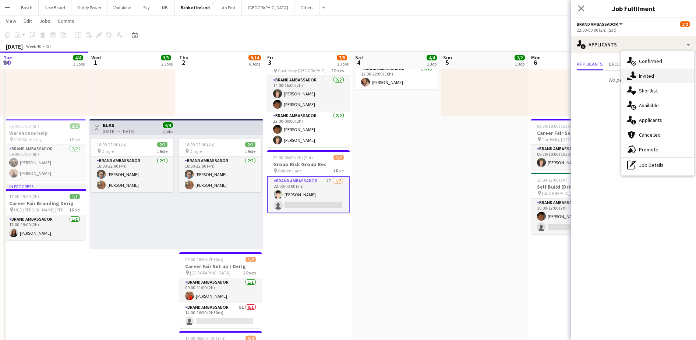
click at [646, 75] on span "Invited" at bounding box center [646, 76] width 15 height 7
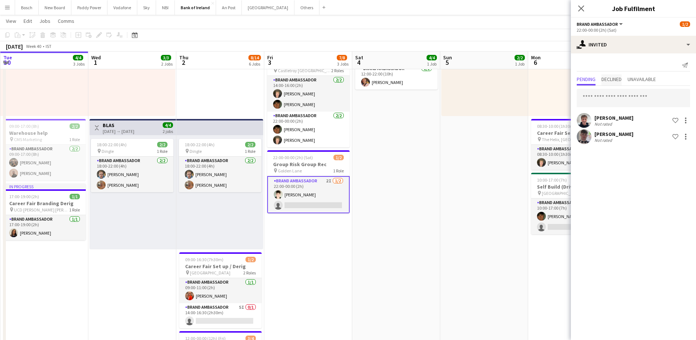
click at [614, 81] on span "Declined" at bounding box center [611, 79] width 20 height 5
click at [596, 79] on span "Pending" at bounding box center [586, 79] width 19 height 5
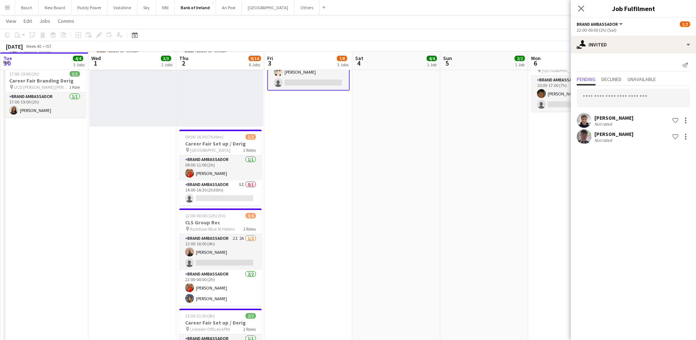
scroll to position [223, 0]
click at [593, 100] on input "text" at bounding box center [633, 98] width 113 height 18
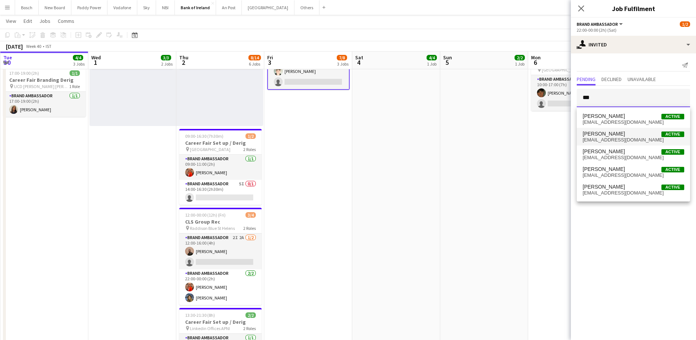
type input "***"
click at [619, 135] on span "[PERSON_NAME] Active" at bounding box center [634, 134] width 102 height 6
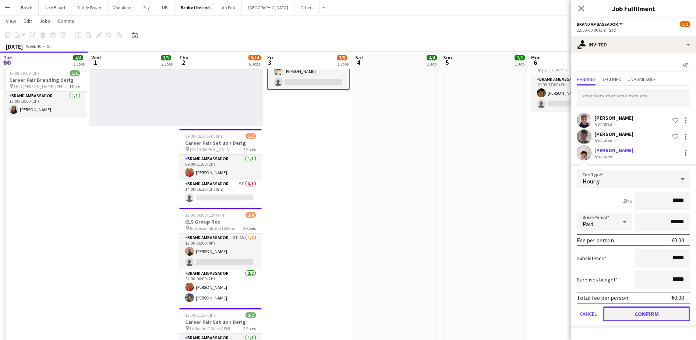
click at [643, 311] on button "Confirm" at bounding box center [646, 313] width 87 height 15
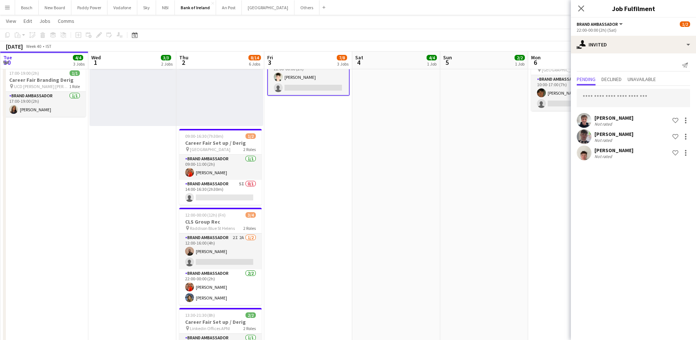
click at [551, 33] on app-toolbar "Copy Paste Paste Ctrl+V Paste with crew Ctrl+Shift+V Paste linked Job [GEOGRAPH…" at bounding box center [348, 35] width 696 height 13
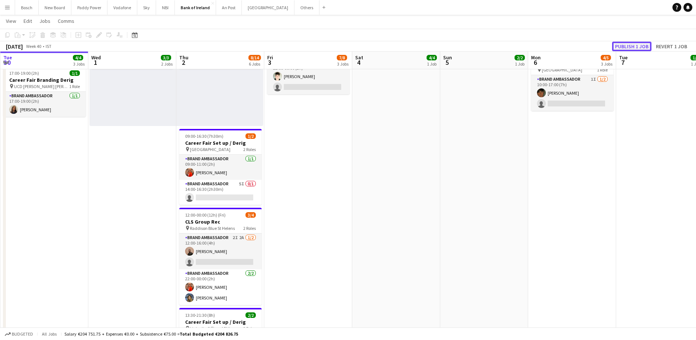
click at [629, 46] on button "Publish 1 job" at bounding box center [631, 47] width 39 height 10
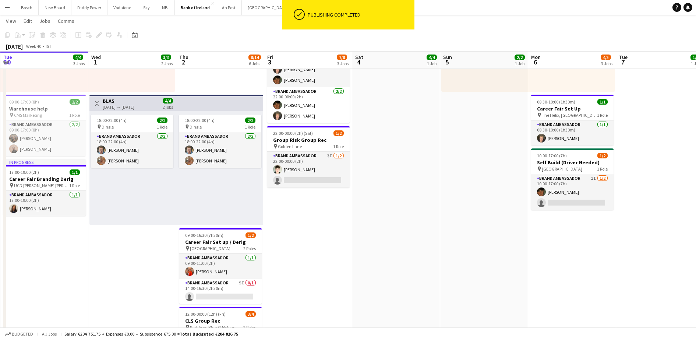
scroll to position [124, 0]
click at [314, 177] on app-card-role "Brand Ambassador 3I [DATE] 22:00-00:00 (2h) [PERSON_NAME] single-neutral-actions" at bounding box center [308, 170] width 82 height 36
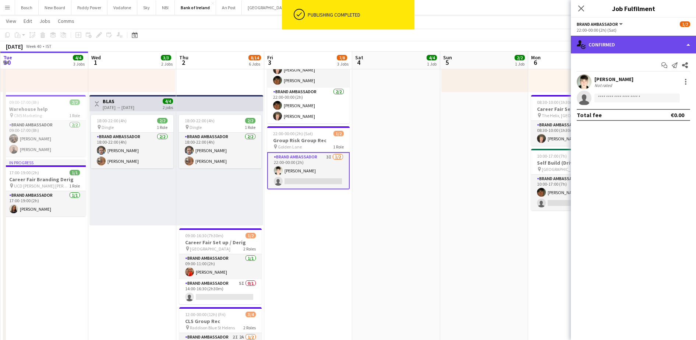
click at [640, 45] on div "single-neutral-actions-check-2 Confirmed" at bounding box center [633, 45] width 125 height 18
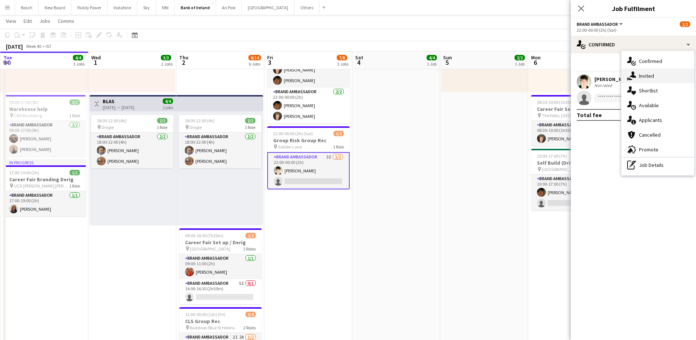
click at [656, 74] on div "single-neutral-actions-share-1 Invited" at bounding box center [657, 75] width 73 height 15
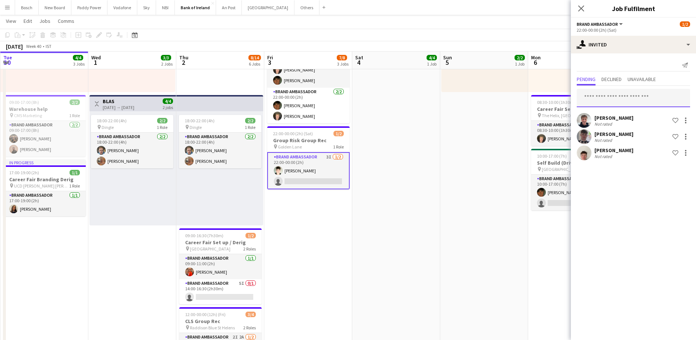
click at [613, 98] on input "text" at bounding box center [633, 98] width 113 height 18
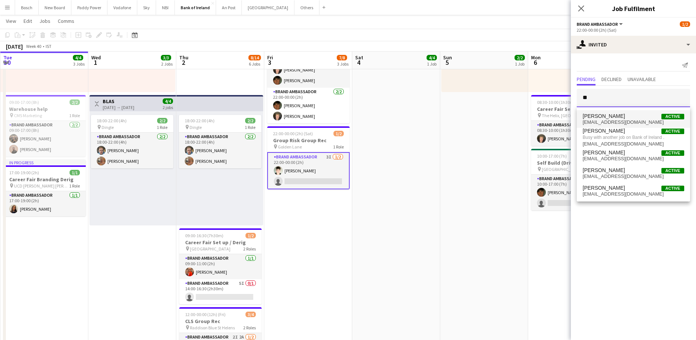
type input "*"
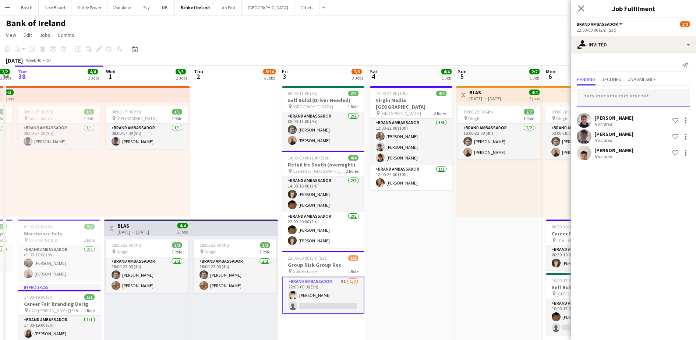
scroll to position [45, 0]
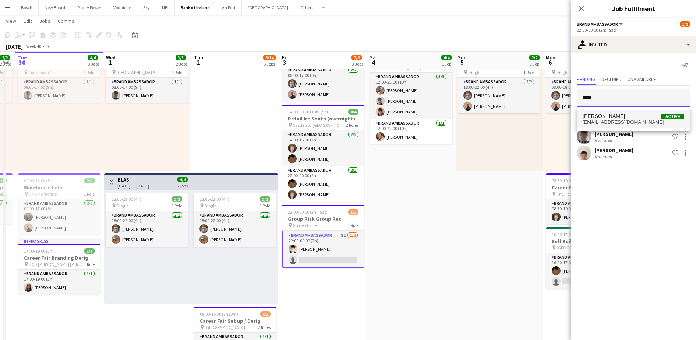
type input "****"
click at [592, 120] on span "[EMAIL_ADDRESS][DOMAIN_NAME]" at bounding box center [634, 122] width 102 height 6
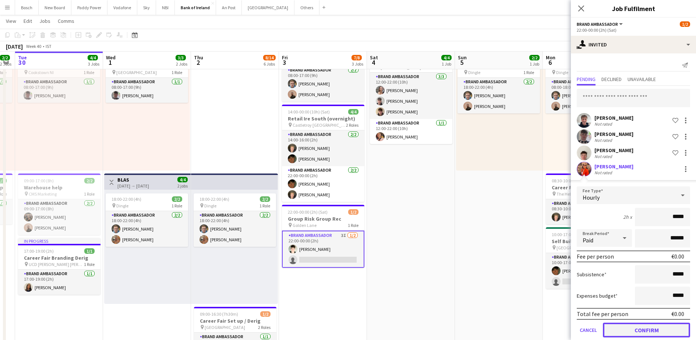
click at [636, 328] on button "Confirm" at bounding box center [646, 329] width 87 height 15
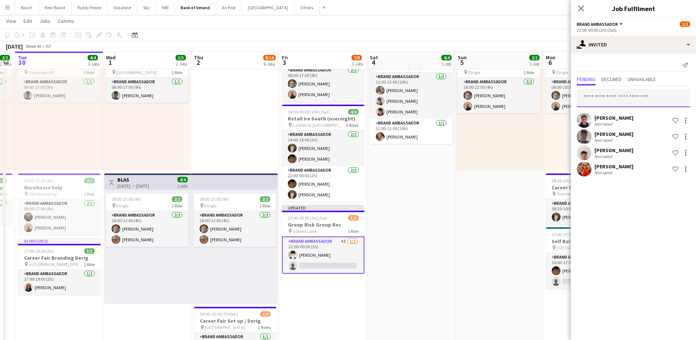
click at [628, 102] on input "text" at bounding box center [633, 98] width 113 height 18
type input "********"
click at [635, 108] on div "[PERSON_NAME] Active [EMAIL_ADDRESS][DOMAIN_NAME]" at bounding box center [633, 119] width 113 height 24
click at [634, 114] on span "[PERSON_NAME] Active" at bounding box center [634, 116] width 102 height 6
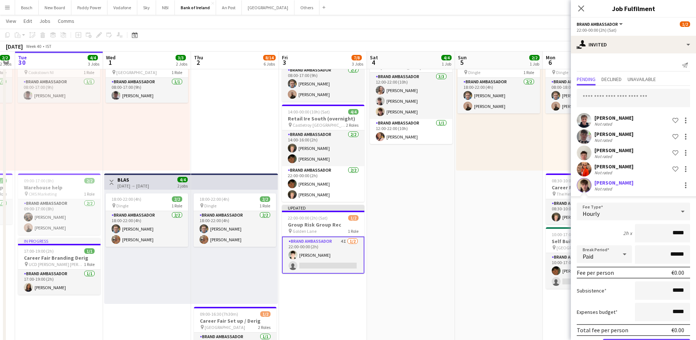
scroll to position [27, 0]
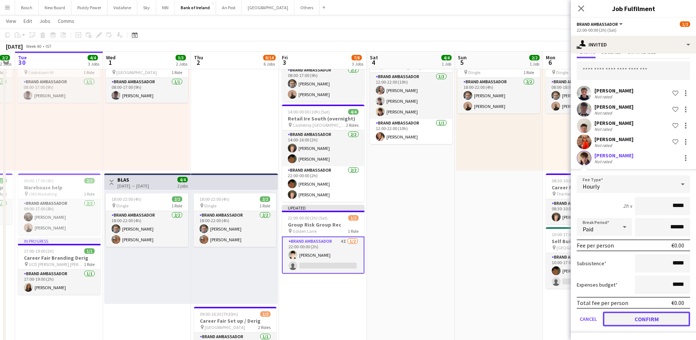
click at [631, 323] on button "Confirm" at bounding box center [646, 318] width 87 height 15
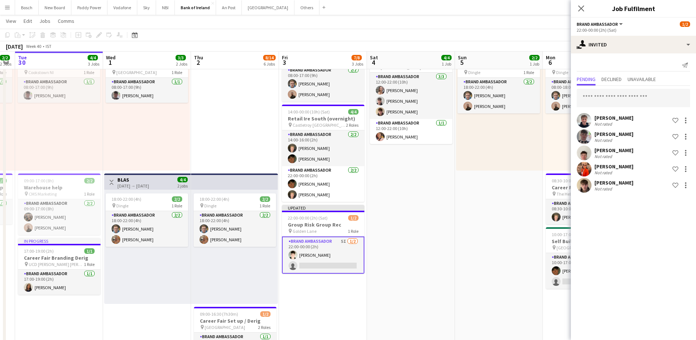
click at [543, 43] on div "[DATE] Week 40 • IST Publish 1 job Revert 1 job" at bounding box center [348, 46] width 696 height 10
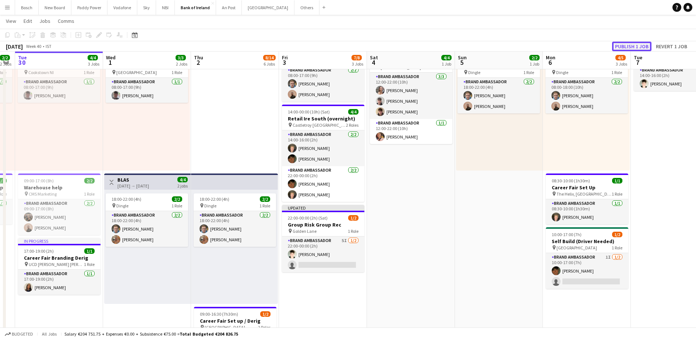
click at [637, 44] on button "Publish 1 job" at bounding box center [631, 47] width 39 height 10
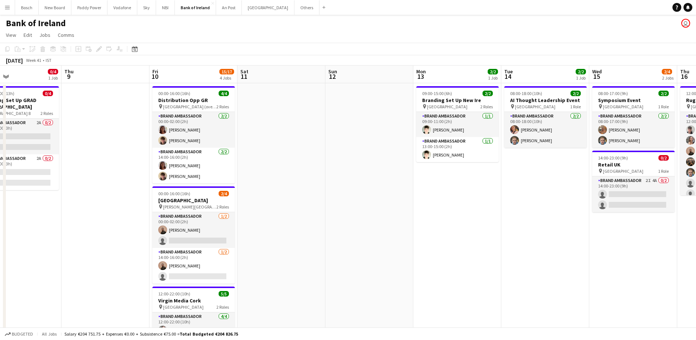
scroll to position [0, 291]
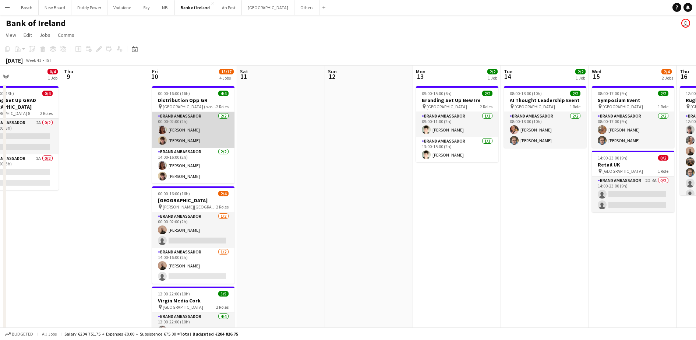
click at [205, 140] on app-card-role "Brand Ambassador [DATE] 00:00-02:00 (2h) [PERSON_NAME] [PERSON_NAME]" at bounding box center [193, 130] width 82 height 36
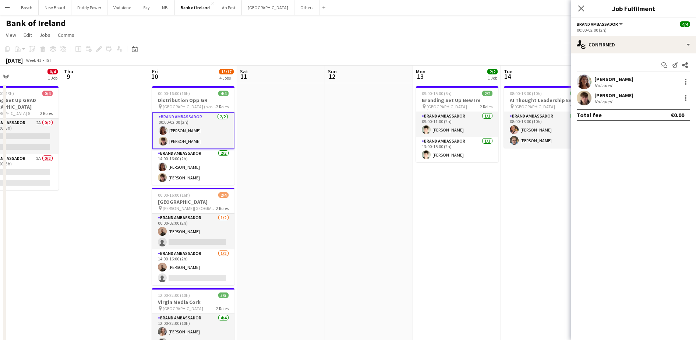
click at [639, 33] on app-options-switcher "Brand Ambassador All roles Brand Ambassador [DATE] 00:00-02:00 (2h)" at bounding box center [633, 27] width 125 height 18
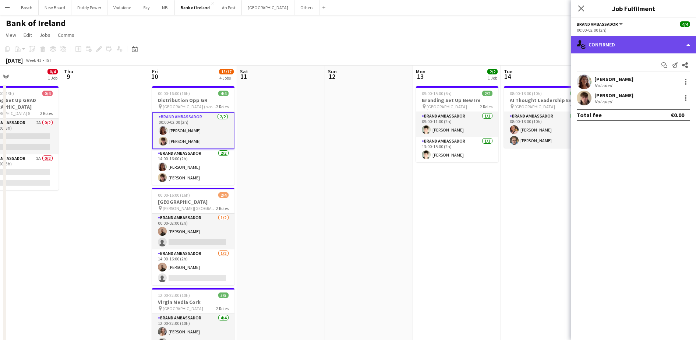
click at [640, 45] on div "single-neutral-actions-check-2 Confirmed" at bounding box center [633, 45] width 125 height 18
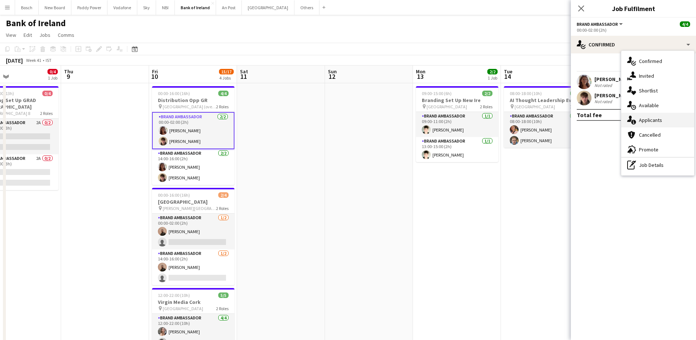
click at [662, 114] on div "single-neutral-actions-information Applicants" at bounding box center [657, 120] width 73 height 15
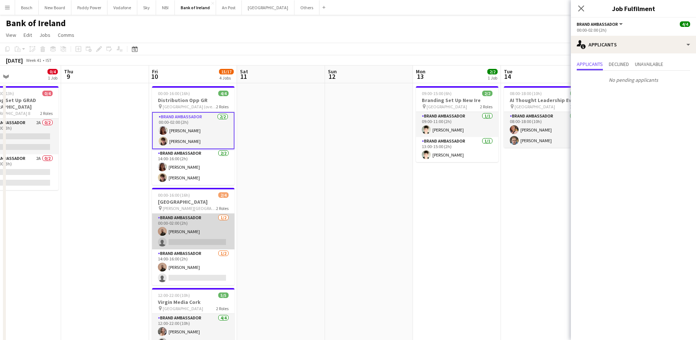
click at [213, 225] on app-card-role "Brand Ambassador [DATE] 00:00-02:00 (2h) [PERSON_NAME] single-neutral-actions" at bounding box center [193, 231] width 82 height 36
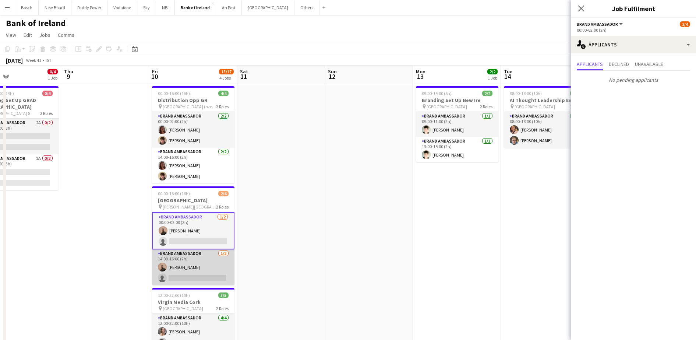
click at [220, 265] on app-card-role "Brand Ambassador [DATE] 14:00-16:00 (2h) [PERSON_NAME] single-neutral-actions" at bounding box center [193, 267] width 82 height 36
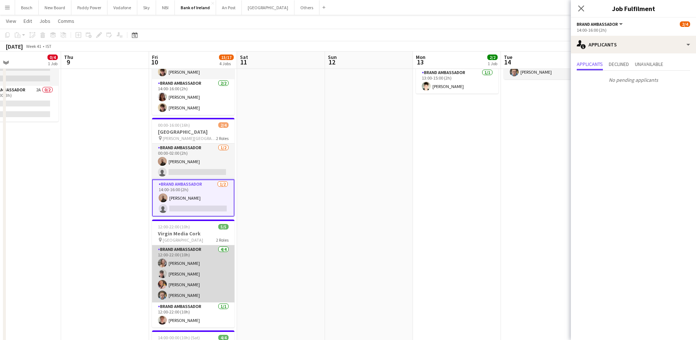
scroll to position [67, 0]
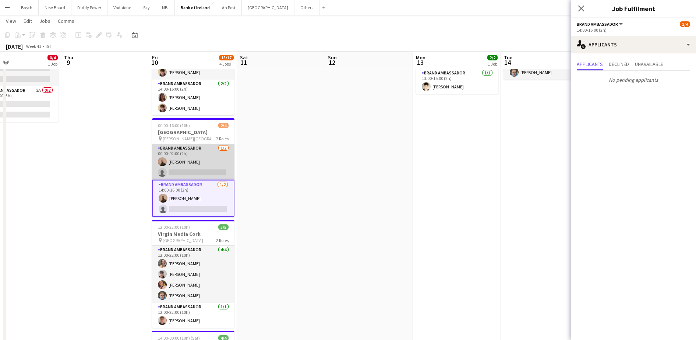
click at [215, 176] on app-card-role "Brand Ambassador [DATE] 00:00-02:00 (2h) [PERSON_NAME] single-neutral-actions" at bounding box center [193, 162] width 82 height 36
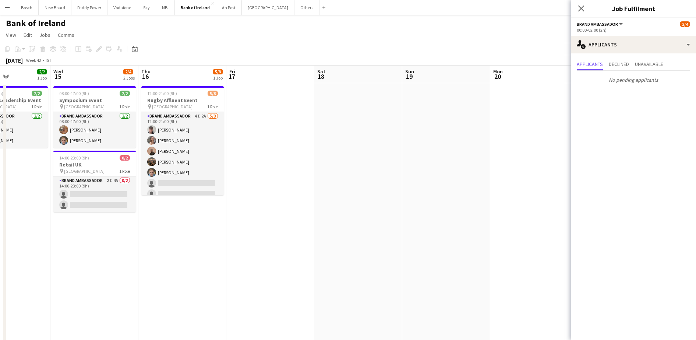
scroll to position [0, 269]
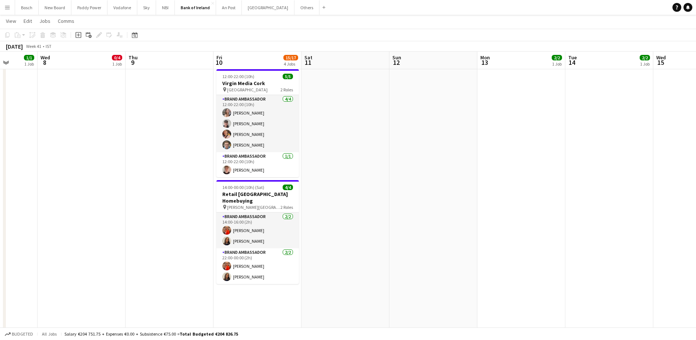
scroll to position [0, 0]
